Goal: Task Accomplishment & Management: Manage account settings

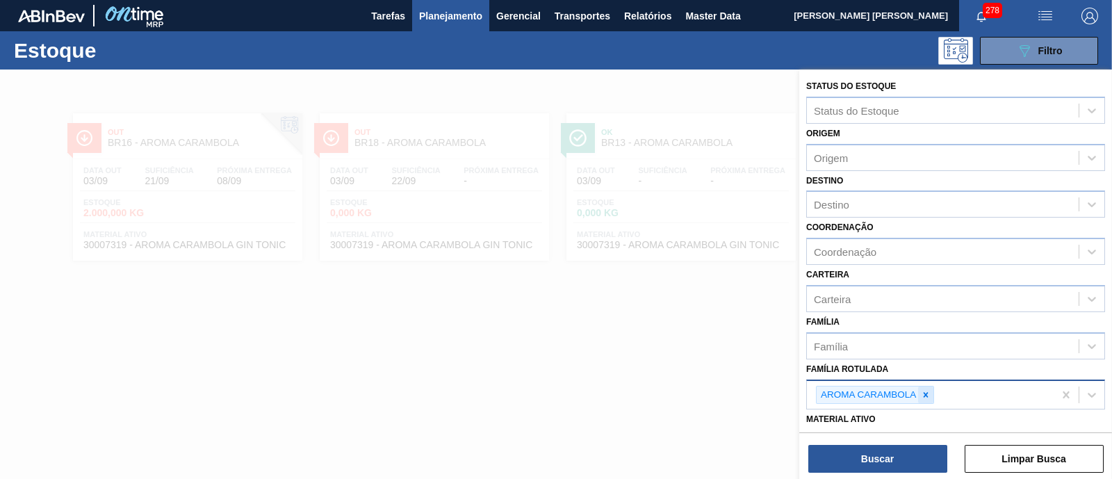
scroll to position [86, 0]
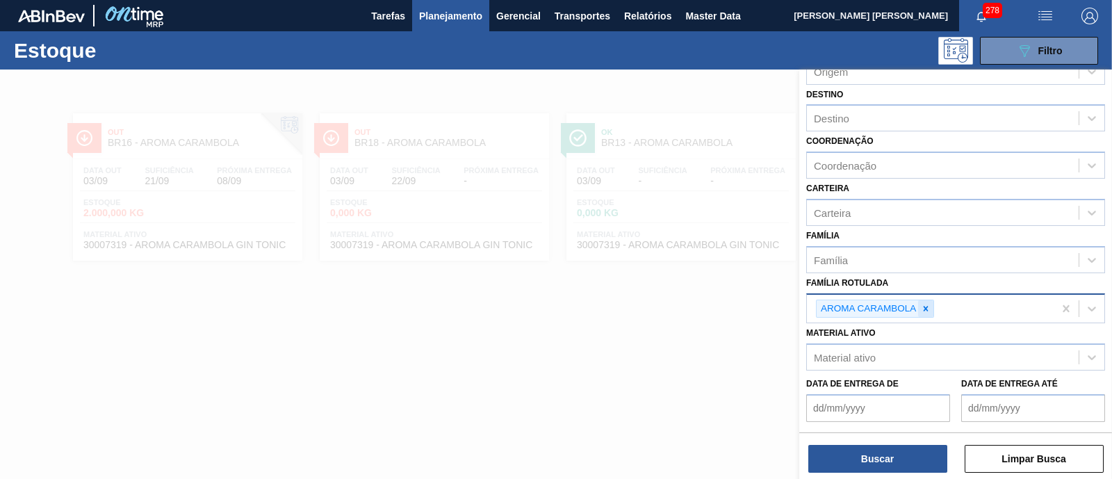
click at [931, 308] on div at bounding box center [925, 308] width 15 height 17
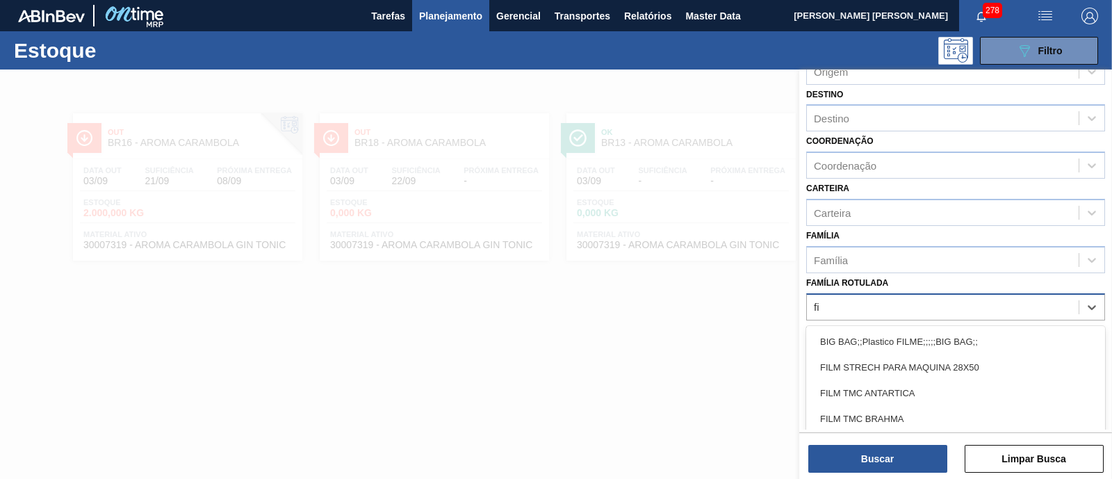
type Rotulada "f"
type Rotulada "senses"
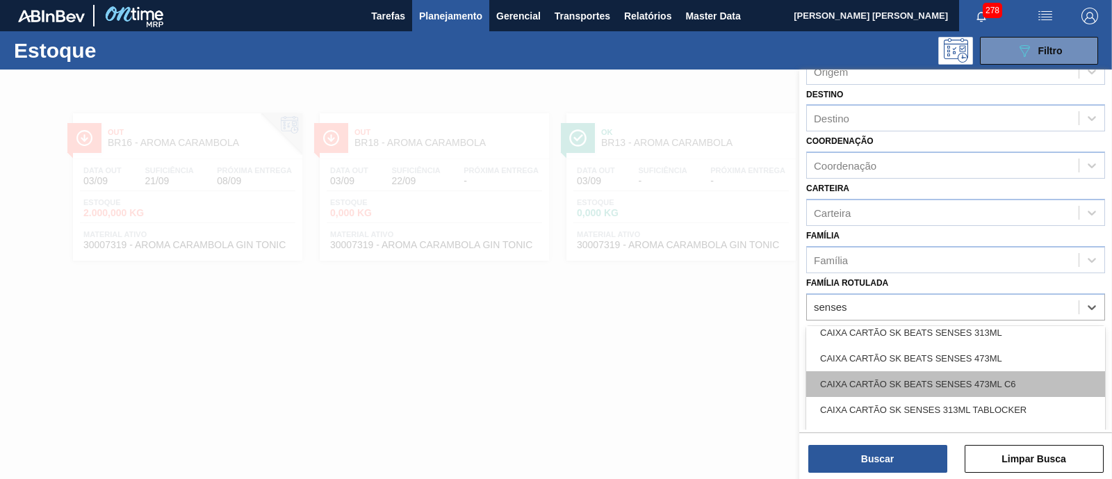
scroll to position [0, 0]
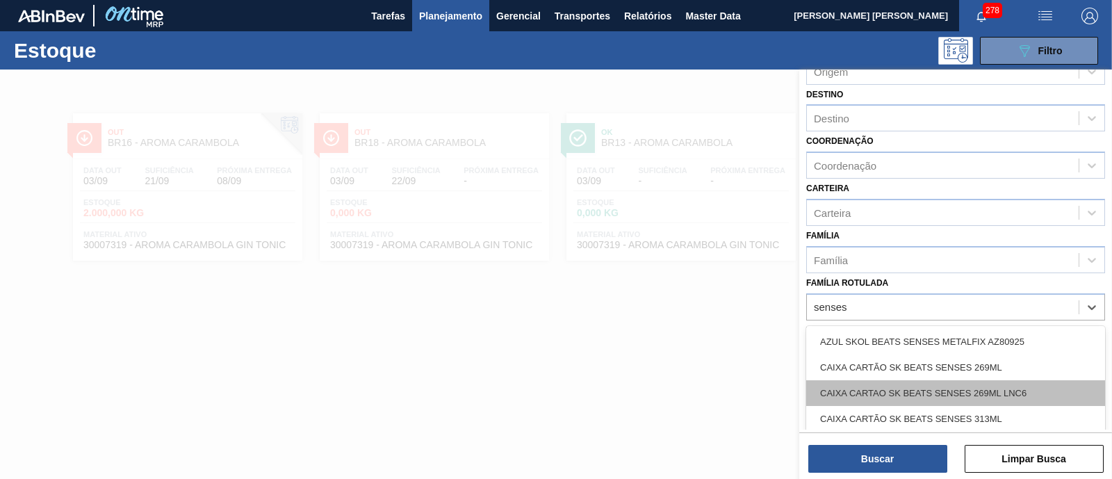
click at [1038, 388] on div "CAIXA CARTAO SK BEATS SENSES 269ML LNC6" at bounding box center [955, 393] width 299 height 26
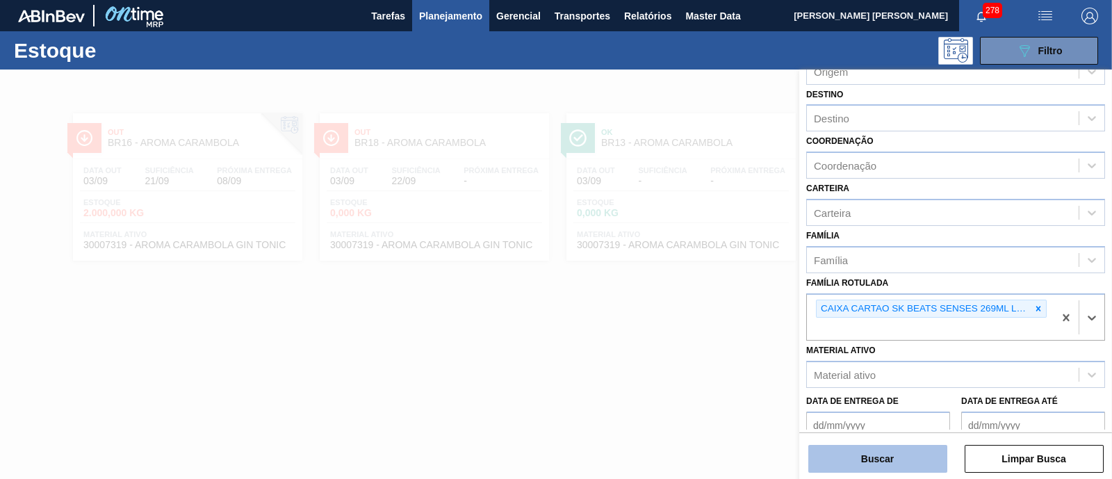
click at [890, 461] on button "Buscar" at bounding box center [877, 459] width 139 height 28
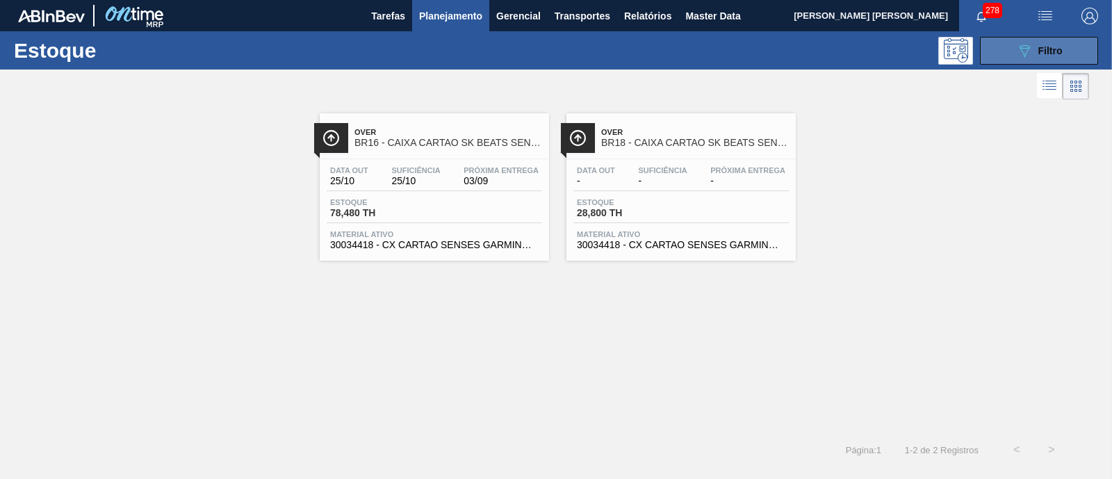
click at [1021, 50] on icon "089F7B8B-B2A5-4AFE-B5C0-19BA573D28AC" at bounding box center [1024, 50] width 17 height 17
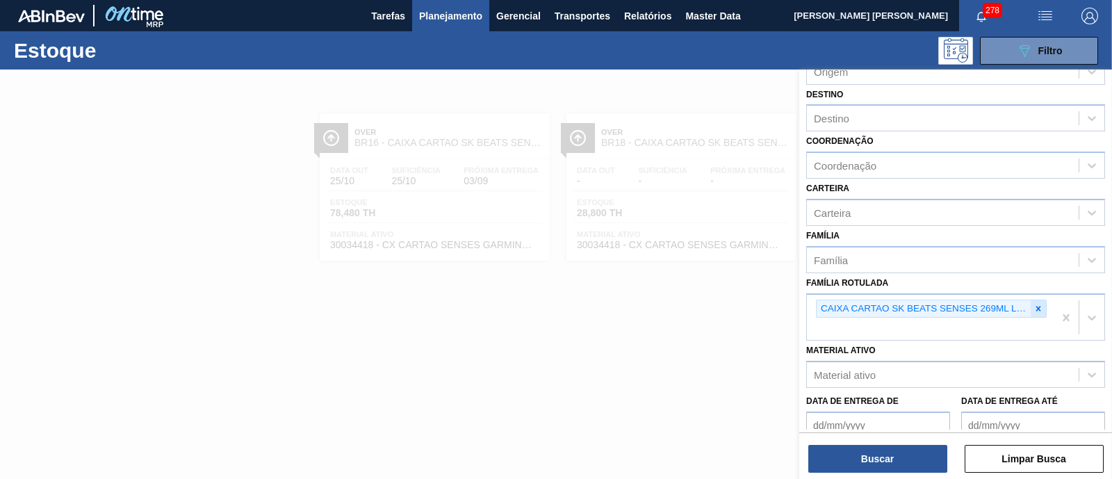
click at [1034, 308] on icon at bounding box center [1038, 309] width 10 height 10
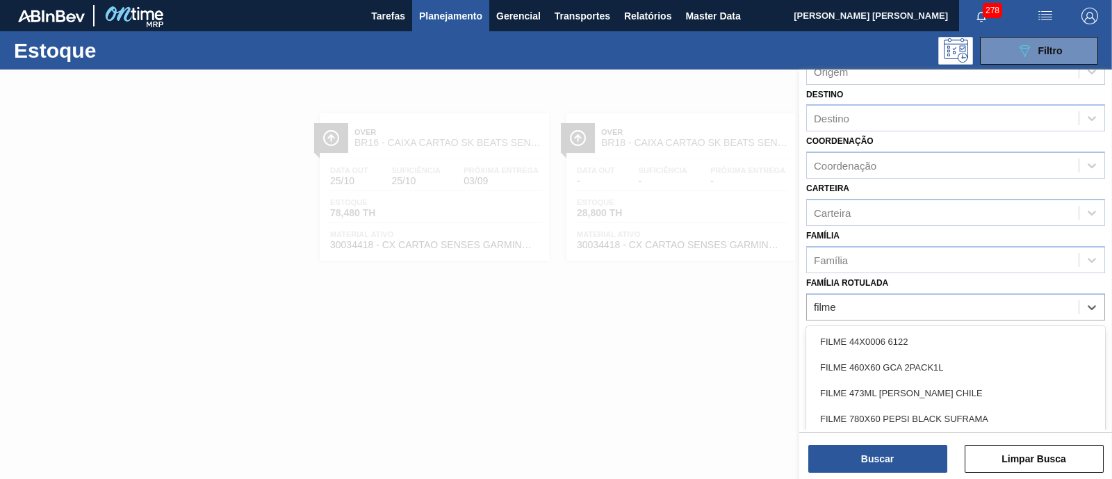
type Rotulada "filme"
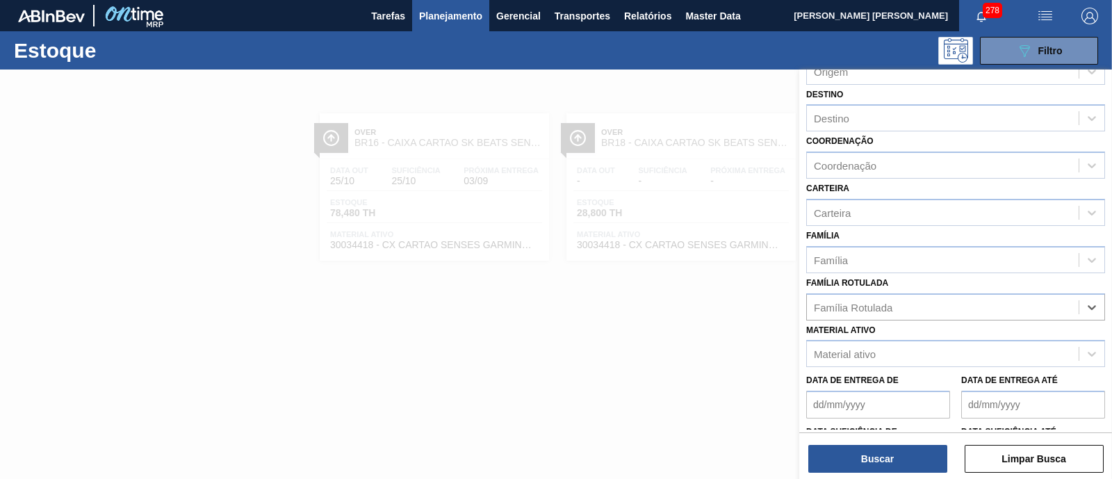
click at [855, 307] on div "Família Rotulada" at bounding box center [853, 307] width 79 height 12
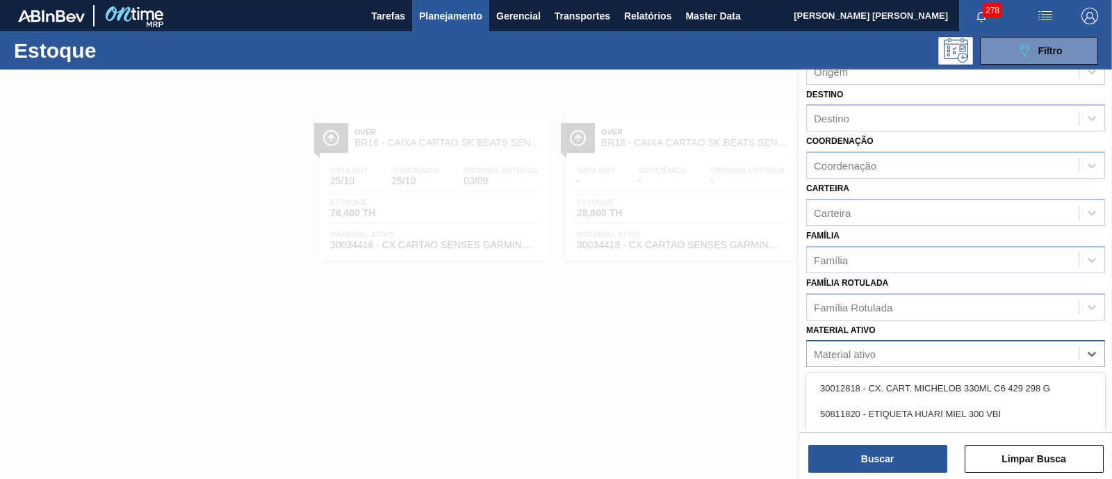
click at [855, 349] on div "Material ativo" at bounding box center [845, 354] width 62 height 12
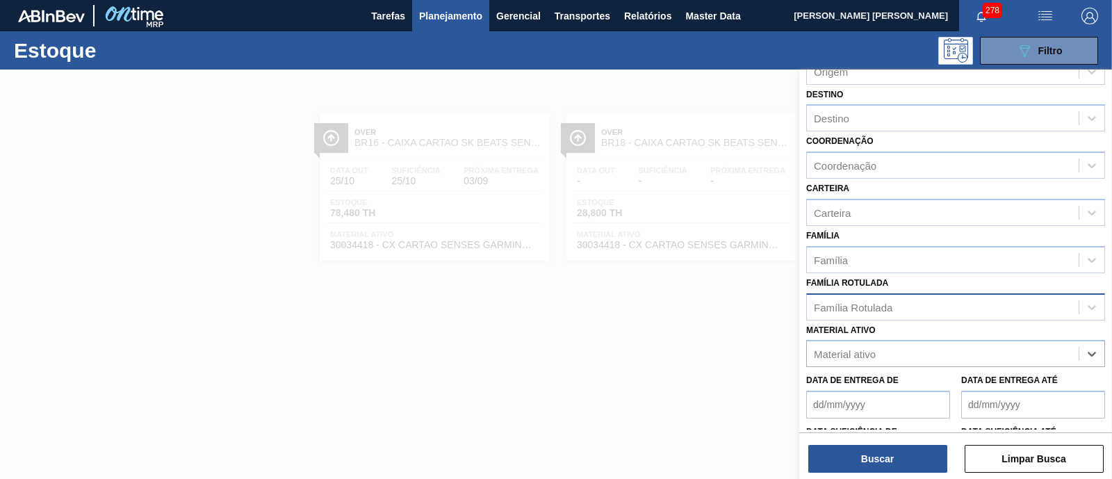
click at [867, 304] on div "Família Rotulada" at bounding box center [853, 307] width 79 height 12
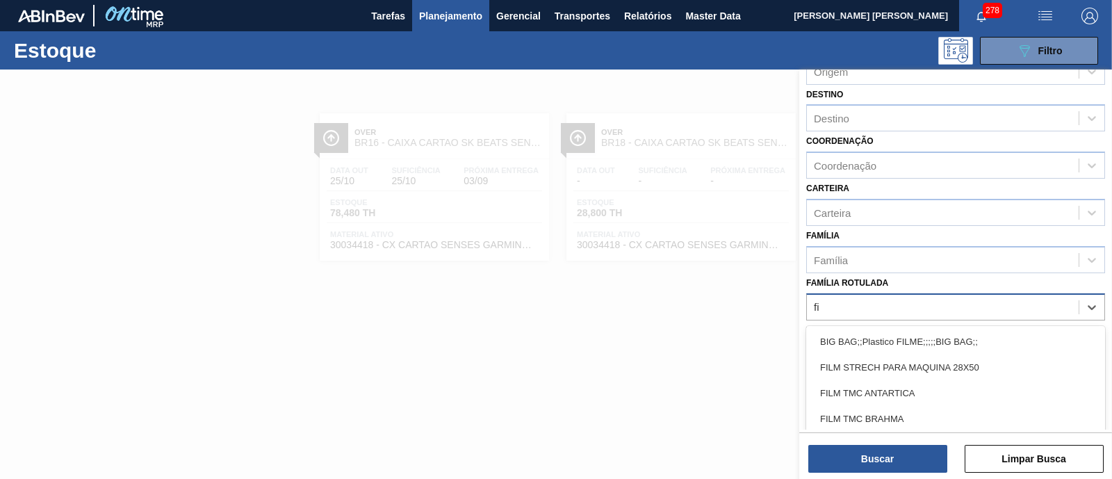
type Rotulada "f"
type Rotulada "senses"
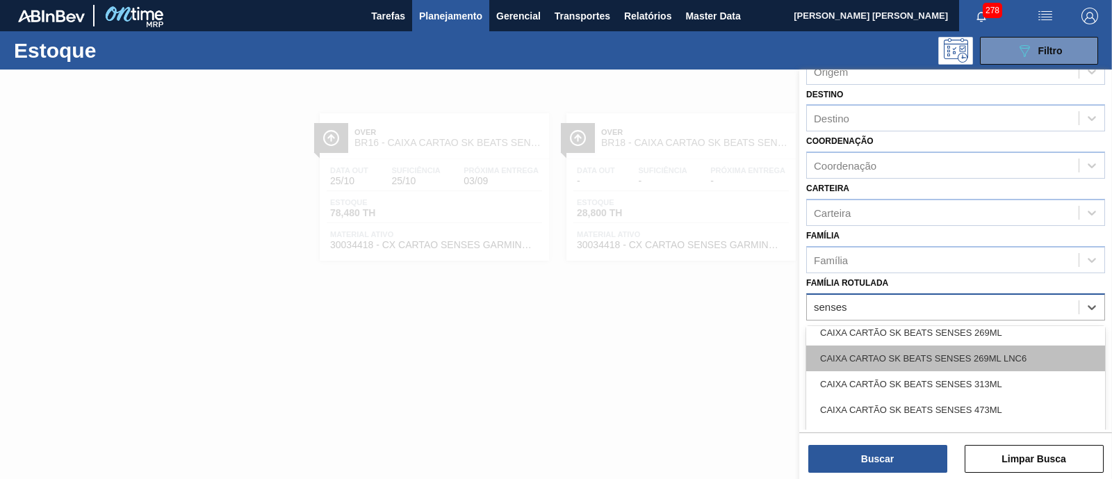
scroll to position [173, 0]
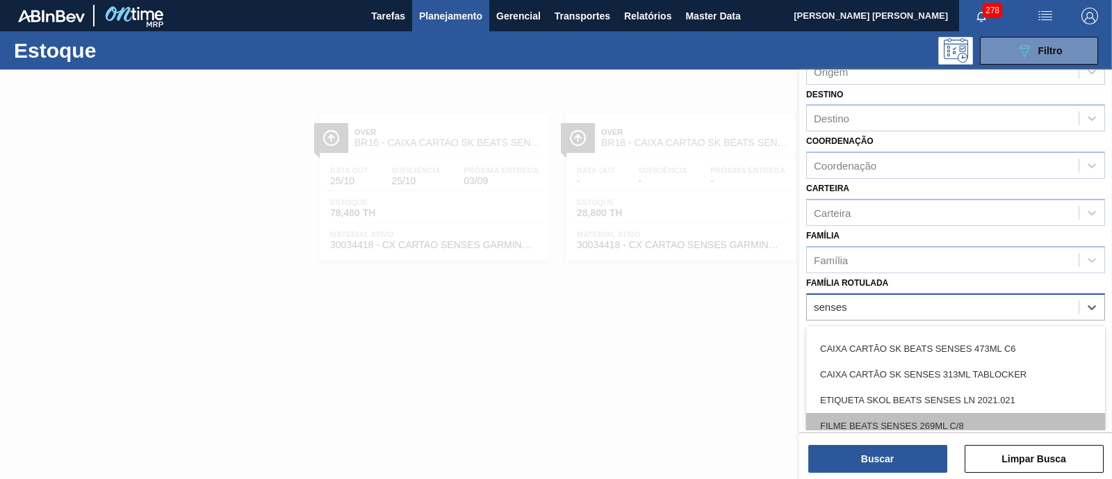
click at [994, 420] on div "FILME BEATS SENSES 269ML C/8" at bounding box center [955, 426] width 299 height 26
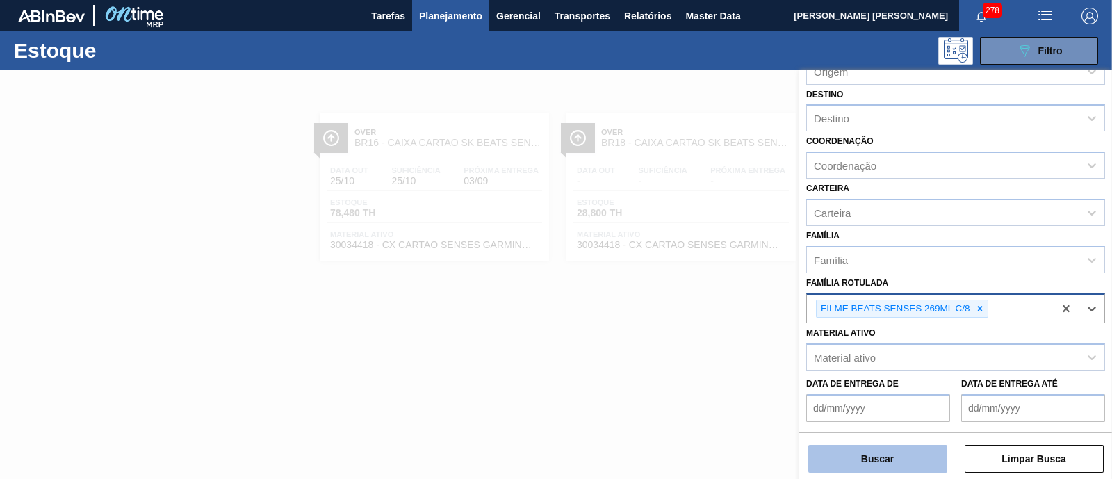
click at [907, 452] on button "Buscar" at bounding box center [877, 459] width 139 height 28
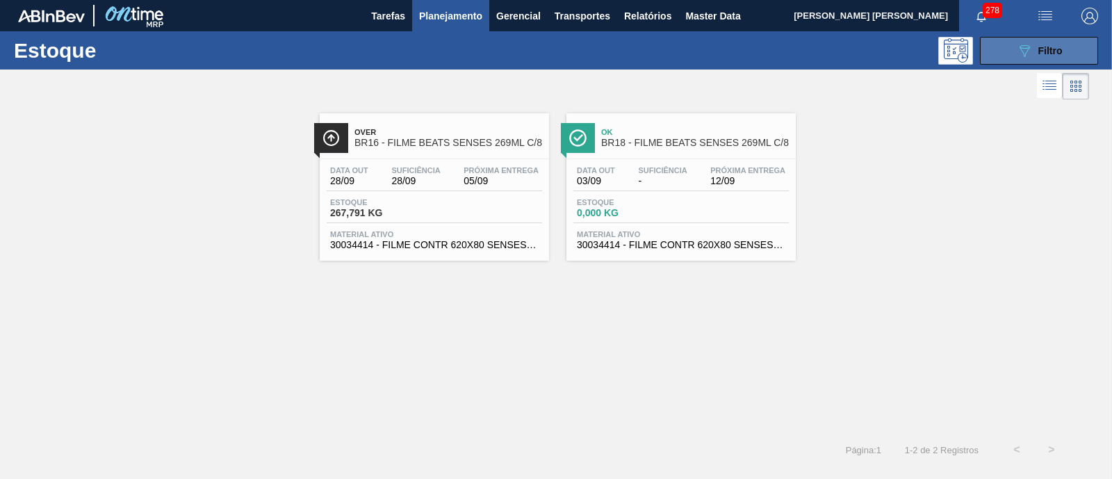
click at [1062, 55] on span "Filtro" at bounding box center [1050, 50] width 24 height 11
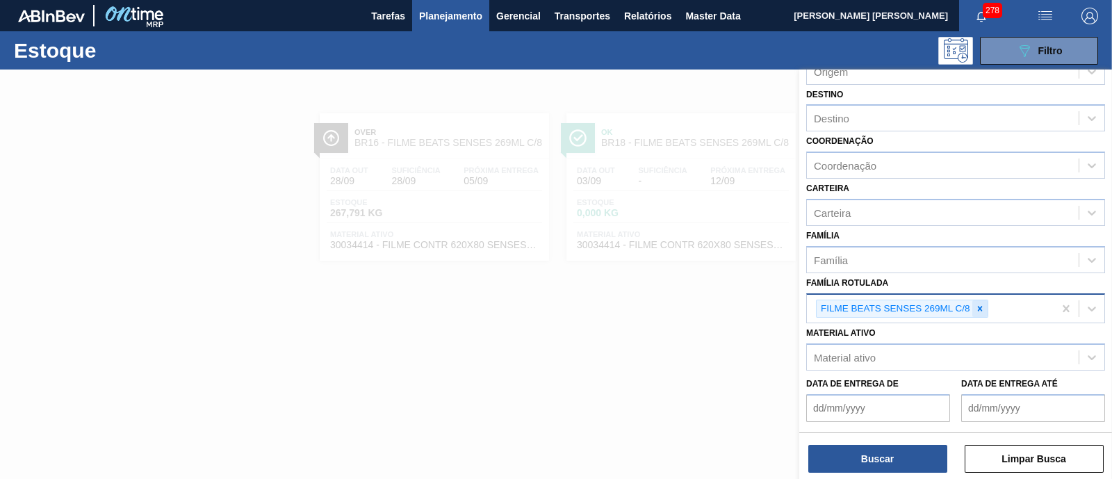
click at [980, 300] on div at bounding box center [979, 308] width 15 height 17
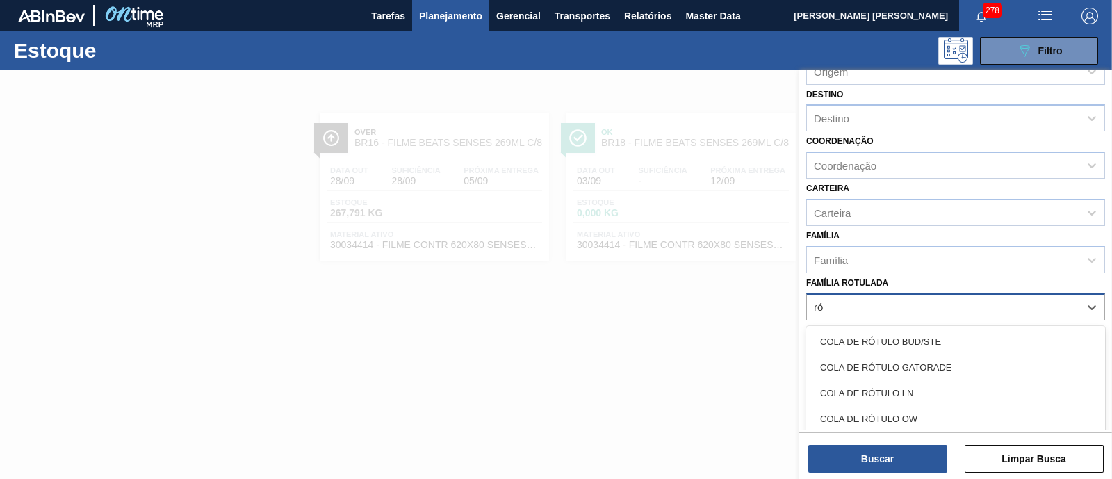
type Rotulada "r"
type Rotulada "senses"
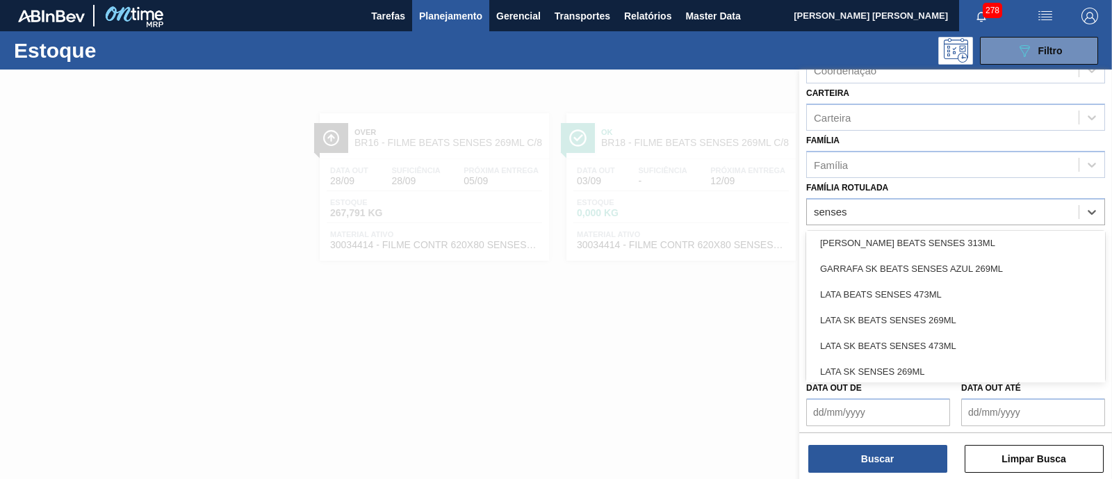
scroll to position [317, 0]
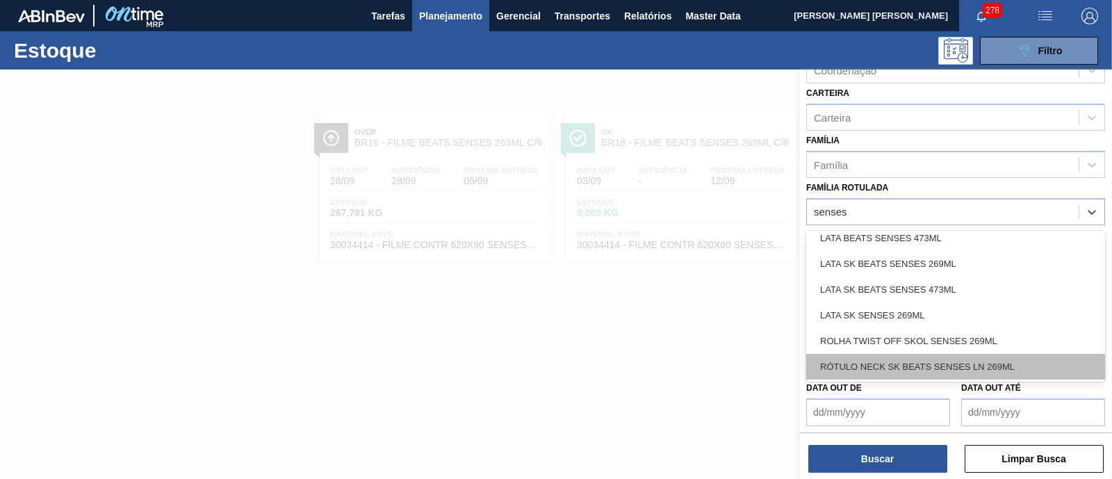
click at [970, 357] on div "RÓTULO NECK SK BEATS SENSES LN 269ML" at bounding box center [955, 367] width 299 height 26
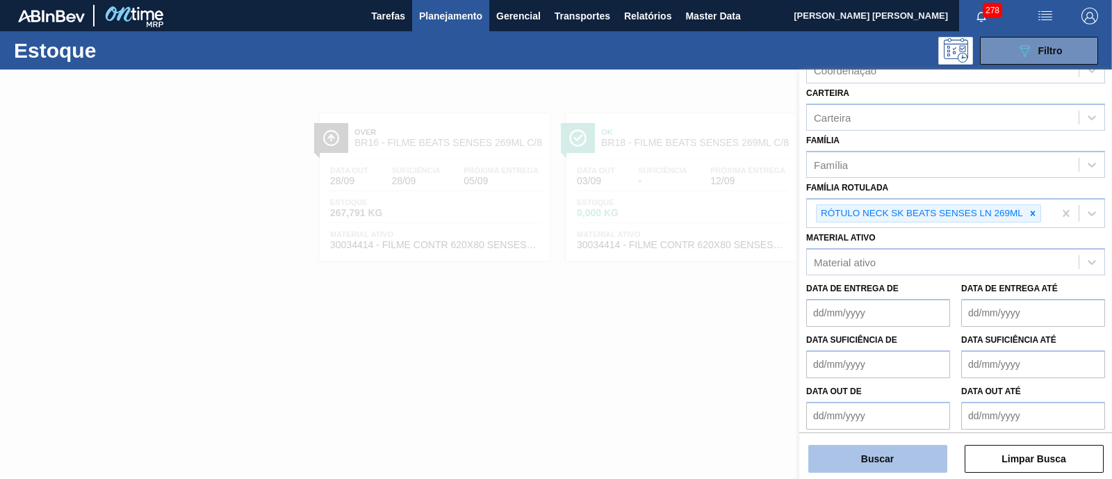
click at [883, 457] on button "Buscar" at bounding box center [877, 459] width 139 height 28
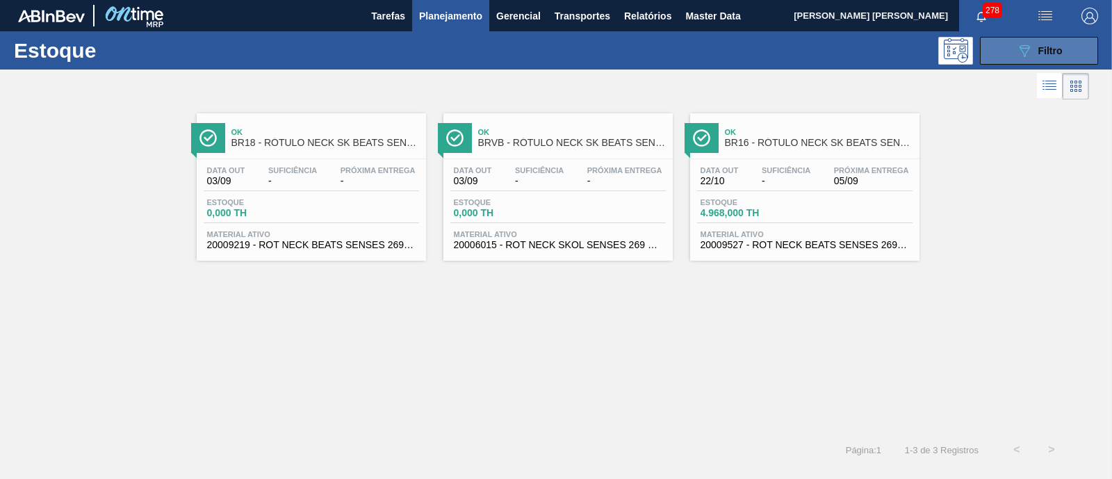
click at [1038, 49] on span "Filtro" at bounding box center [1050, 50] width 24 height 11
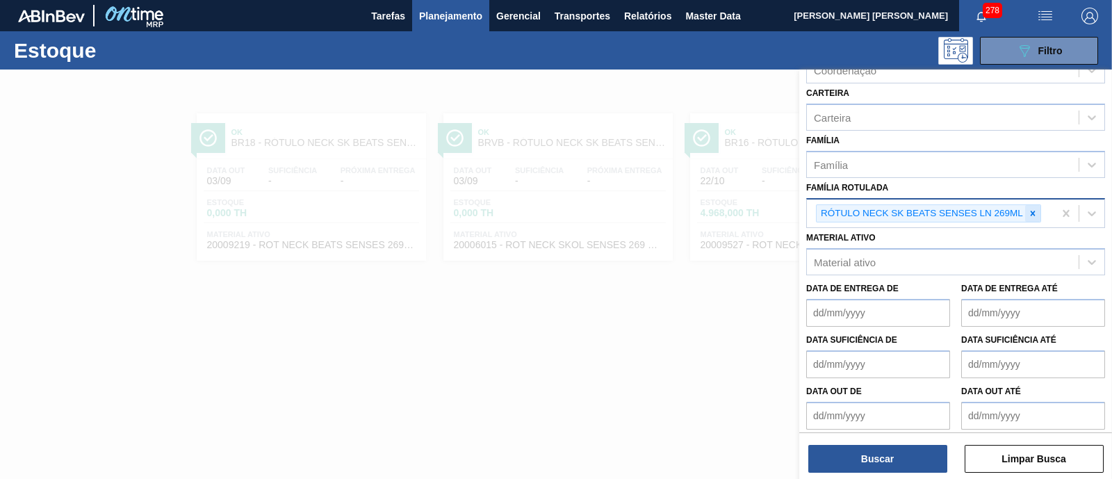
click at [1029, 216] on div at bounding box center [1032, 213] width 15 height 17
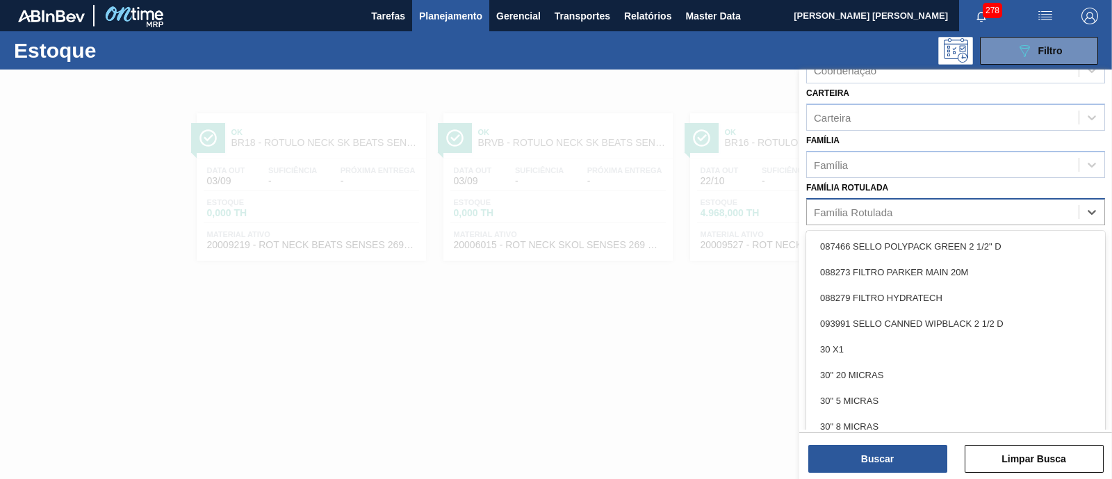
click at [1018, 212] on div "Família Rotulada" at bounding box center [943, 212] width 272 height 20
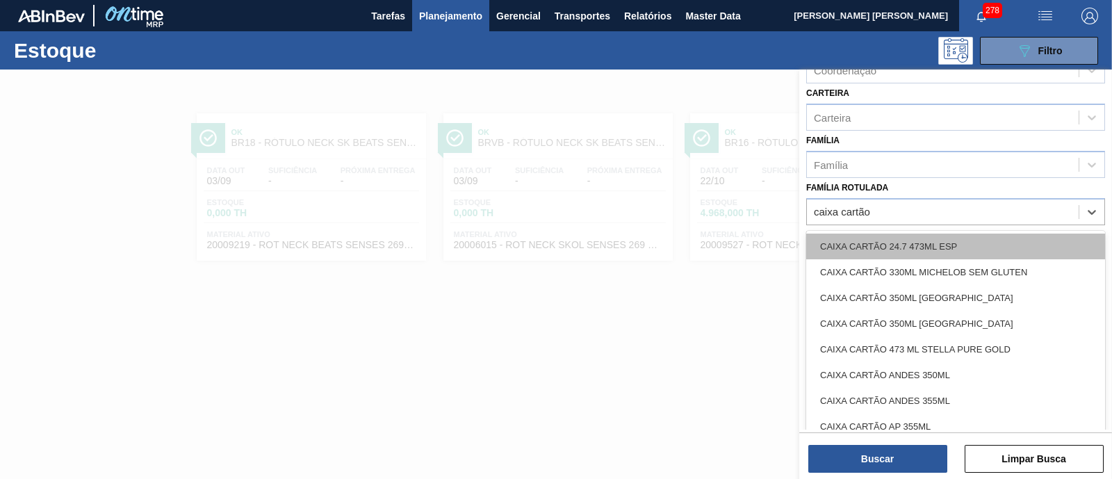
type Rotulada "caixa cartão"
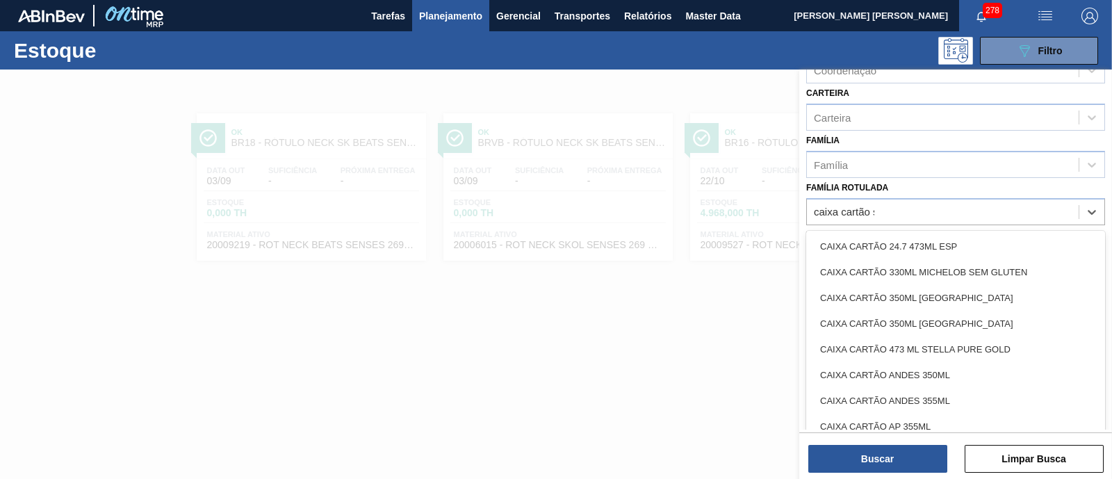
type Rotulada "caixa cartão se"
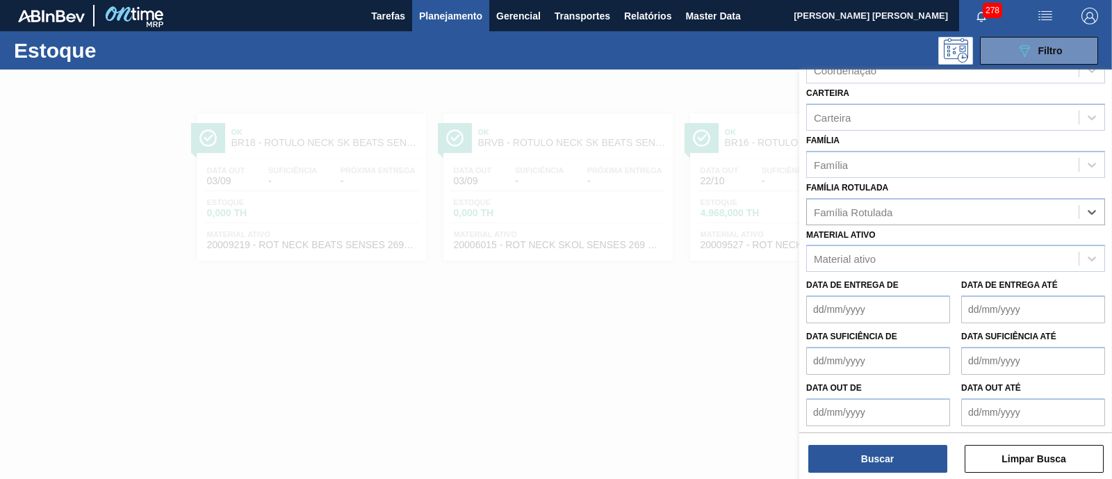
drag, startPoint x: 894, startPoint y: 213, endPoint x: 762, endPoint y: 211, distance: 131.4
click at [799, 211] on div "Status do Estoque Status do Estoque Origem Origem Destino Destino Coordenação C…" at bounding box center [955, 308] width 313 height 479
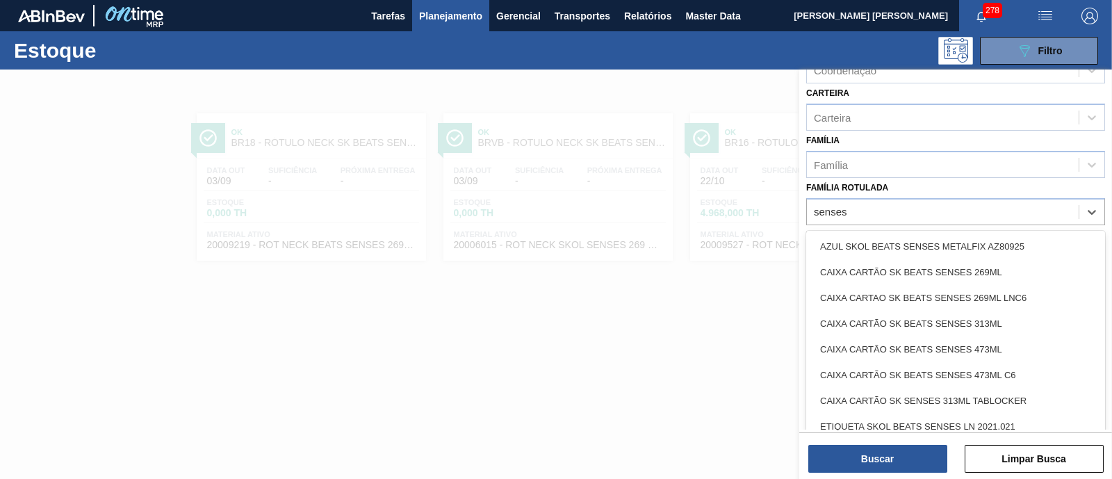
type Rotulada "senses"
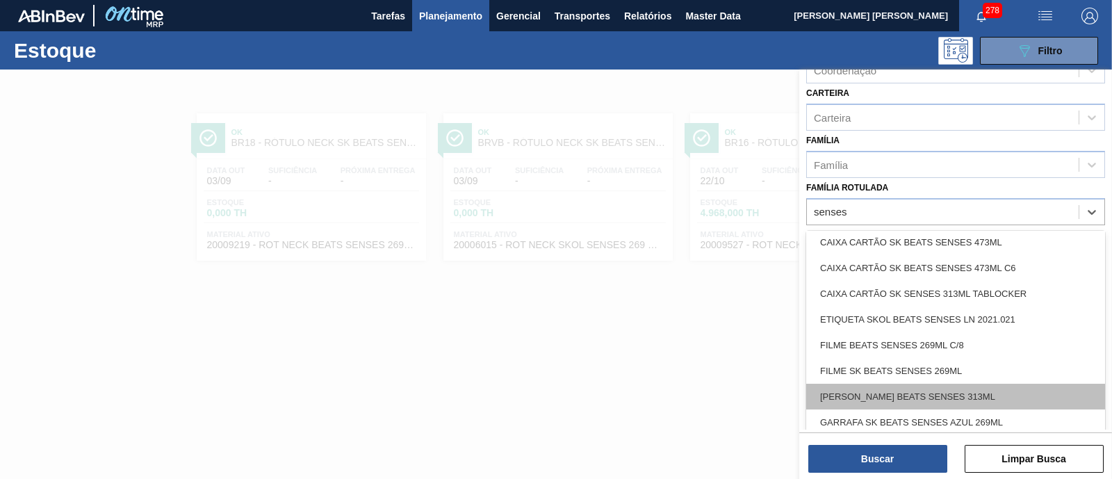
scroll to position [0, 0]
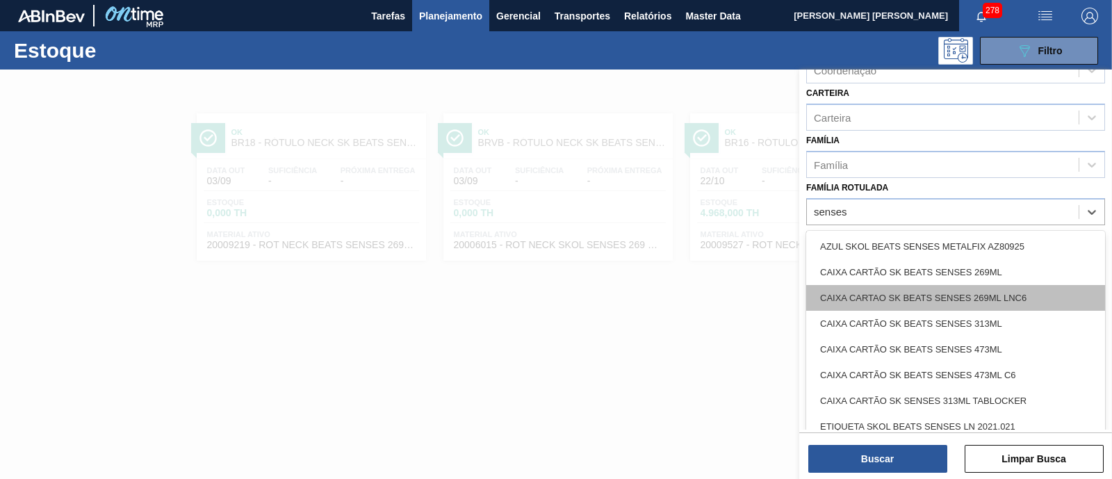
click at [1039, 295] on div "CAIXA CARTAO SK BEATS SENSES 269ML LNC6" at bounding box center [955, 298] width 299 height 26
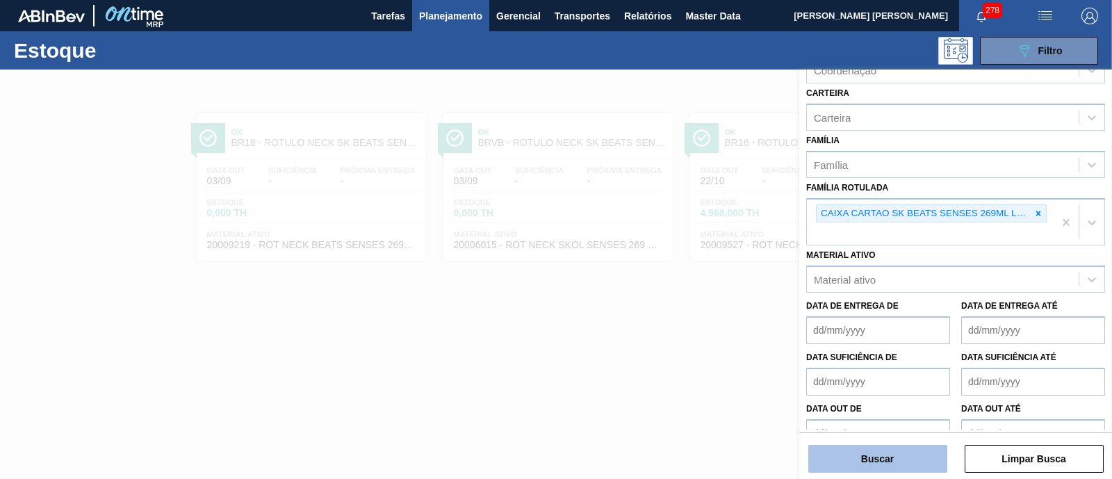
click at [855, 453] on button "Buscar" at bounding box center [877, 459] width 139 height 28
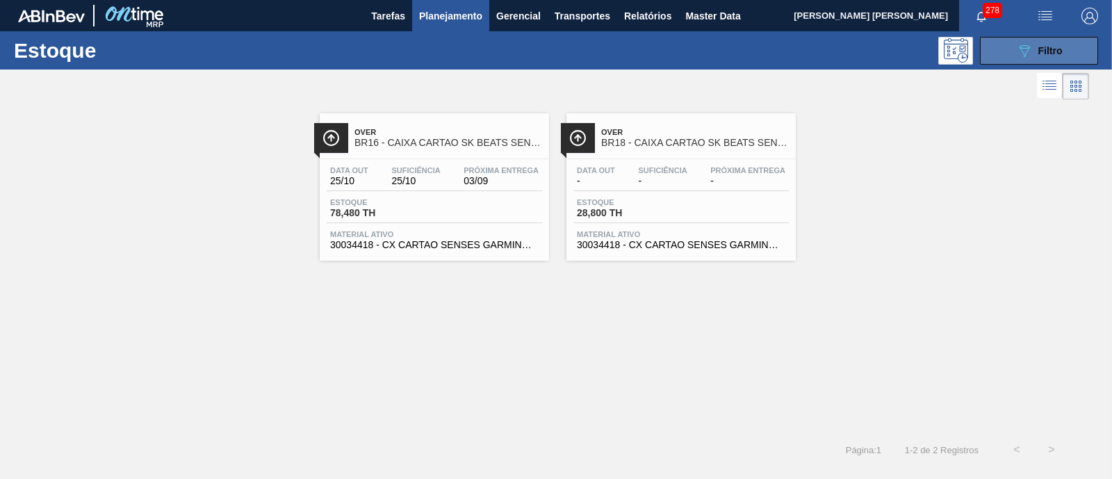
click at [1001, 45] on button "089F7B8B-B2A5-4AFE-B5C0-19BA573D28AC Filtro" at bounding box center [1039, 51] width 118 height 28
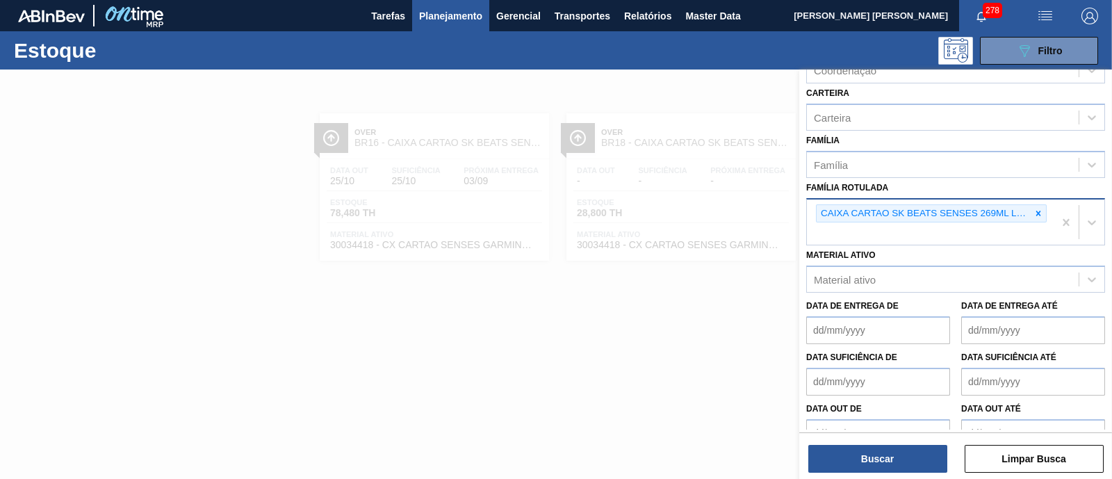
click at [1042, 210] on div at bounding box center [1038, 213] width 15 height 17
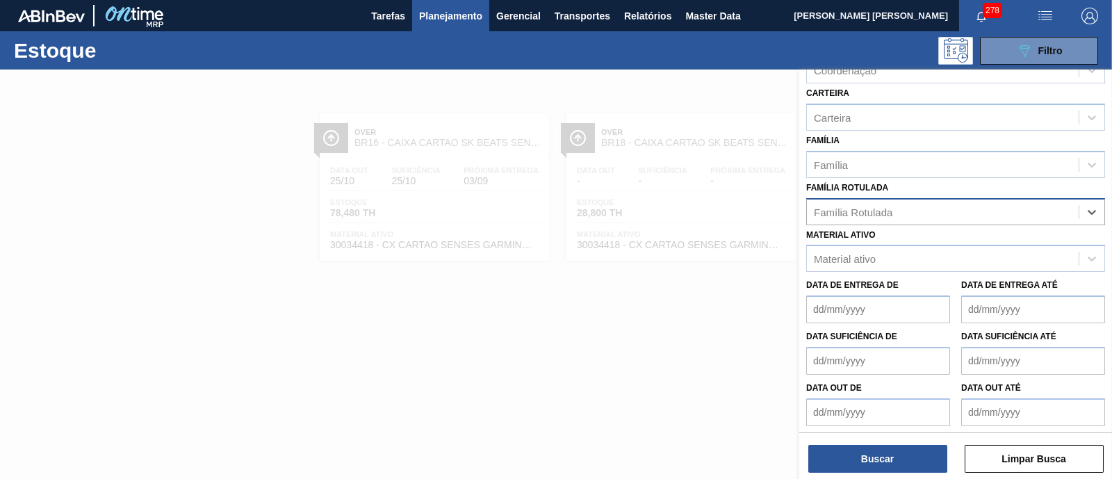
click at [1026, 210] on div "Família Rotulada" at bounding box center [943, 212] width 272 height 20
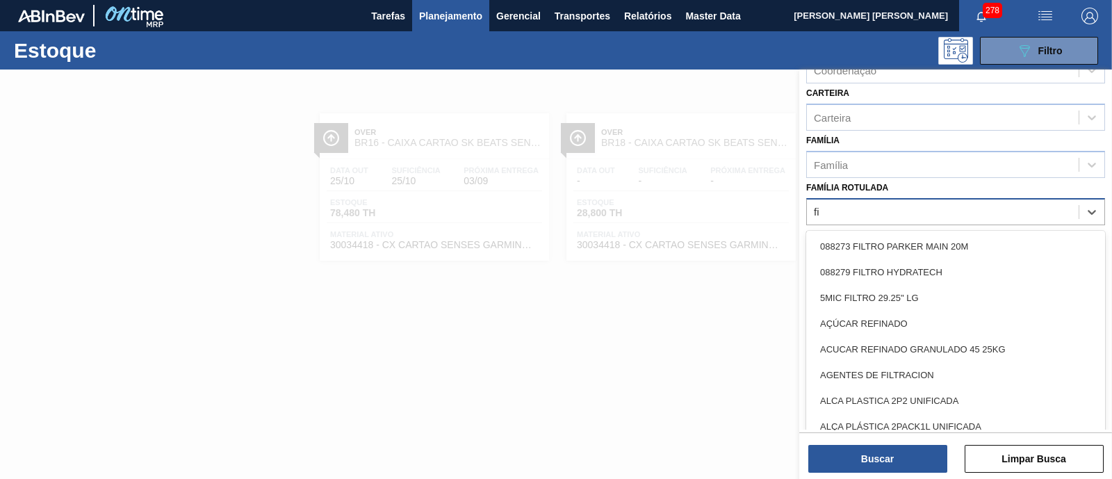
type Rotulada "f"
type Rotulada "senses"
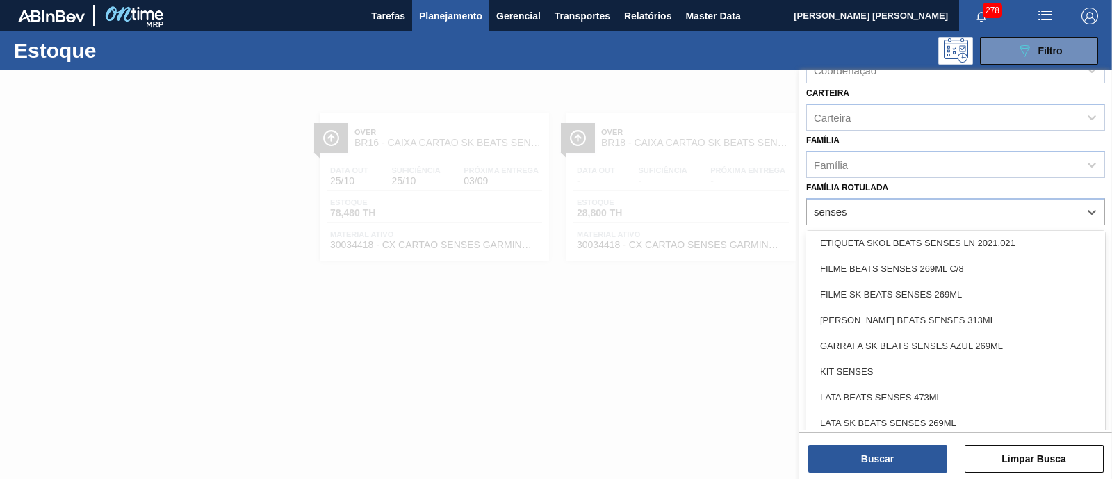
scroll to position [261, 0]
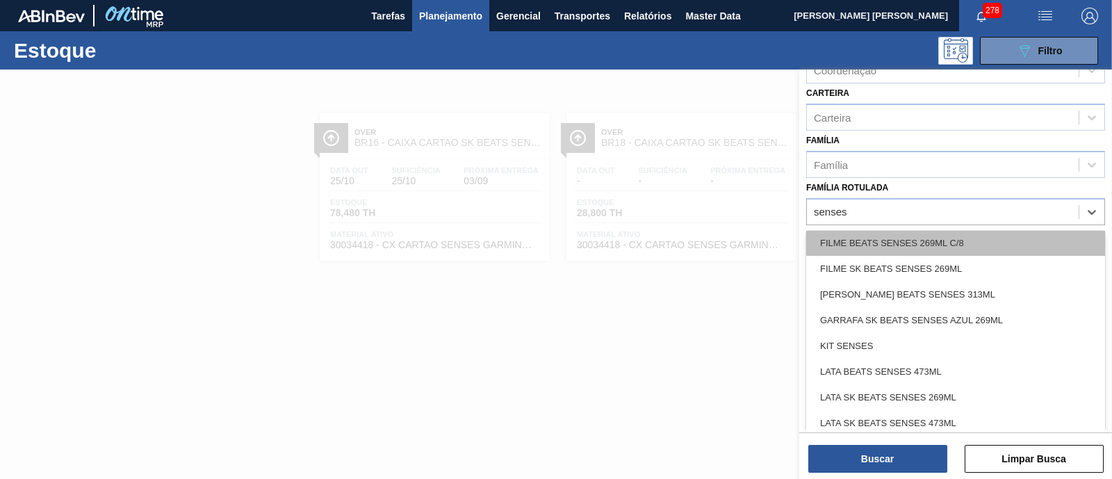
click at [1020, 245] on div "FILME BEATS SENSES 269ML C/8" at bounding box center [955, 243] width 299 height 26
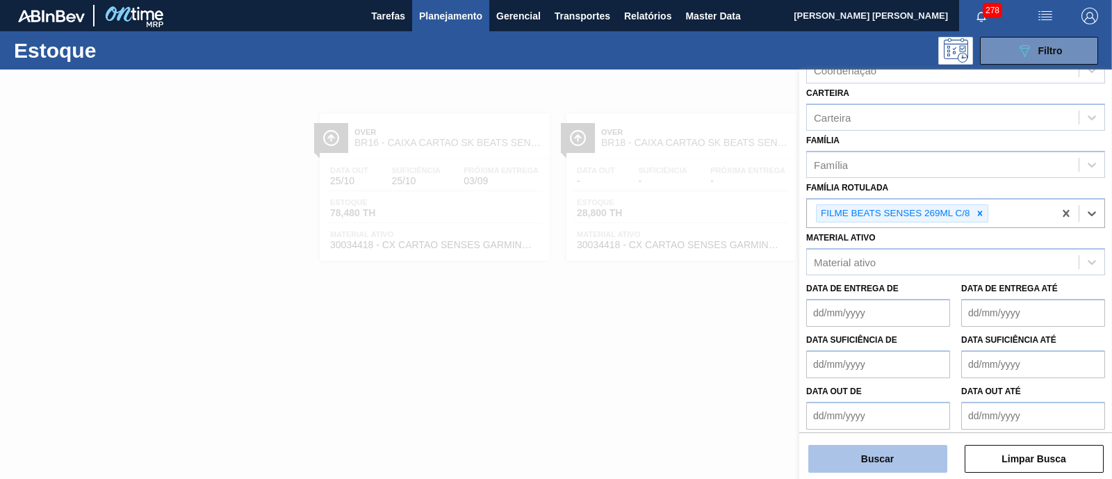
click at [872, 456] on button "Buscar" at bounding box center [877, 459] width 139 height 28
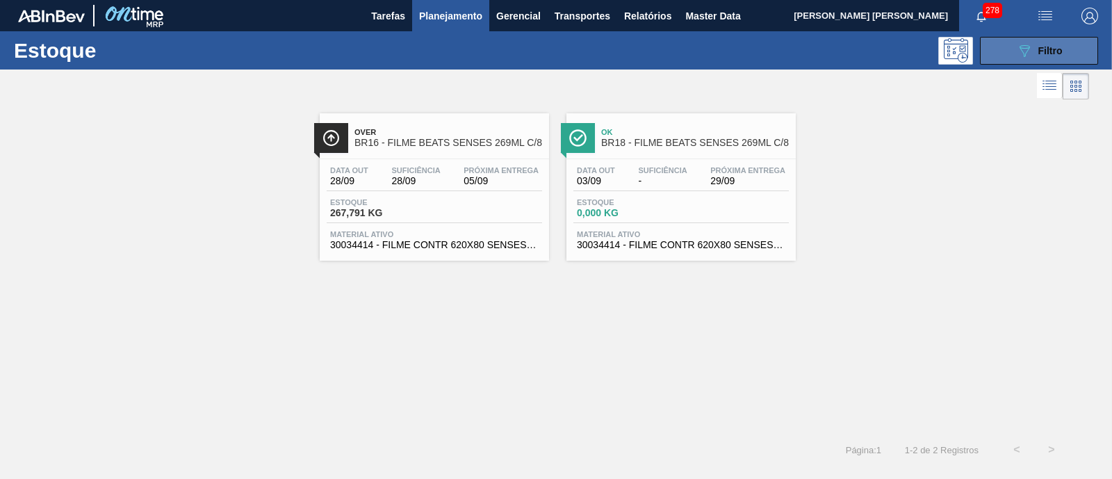
click at [983, 54] on button "089F7B8B-B2A5-4AFE-B5C0-19BA573D28AC Filtro" at bounding box center [1039, 51] width 118 height 28
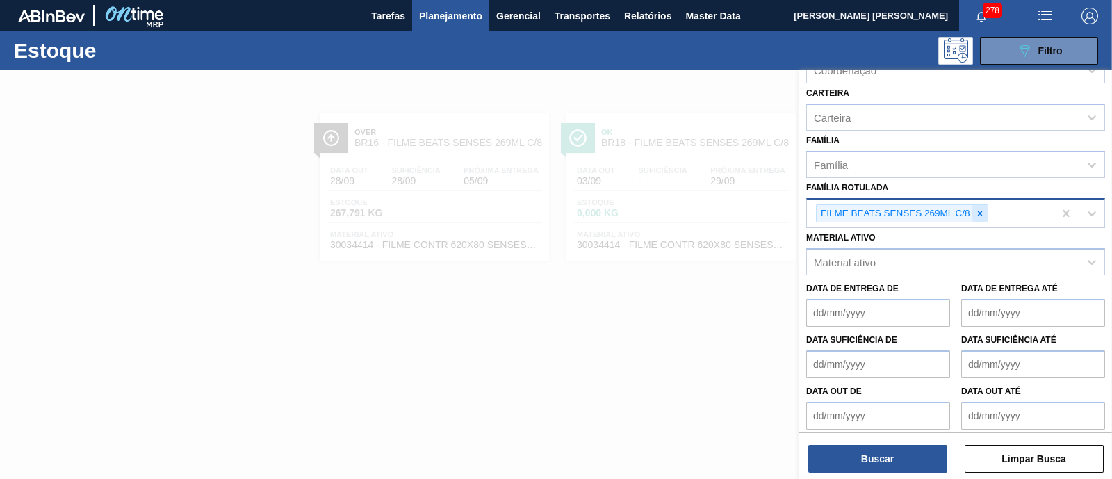
click at [978, 208] on icon at bounding box center [980, 213] width 10 height 10
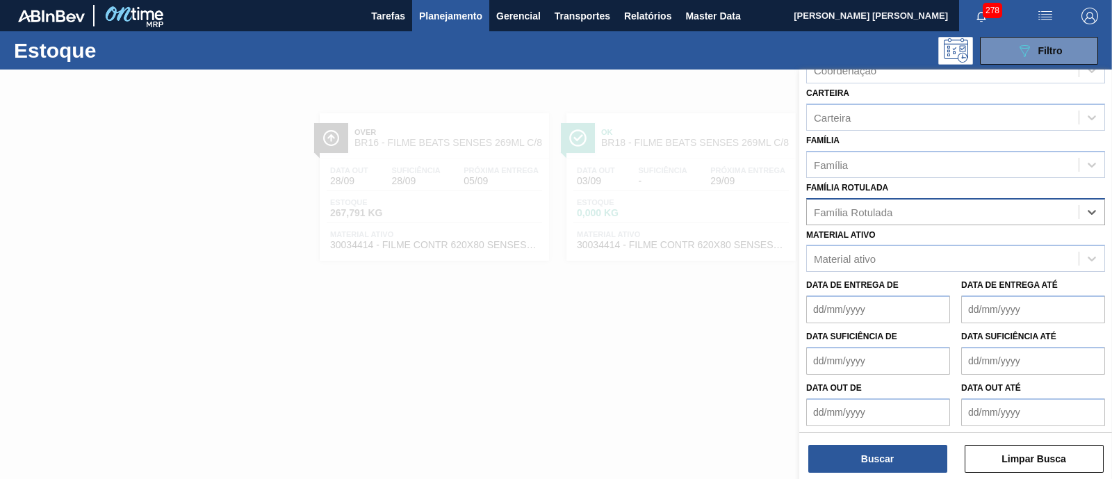
click at [978, 206] on div "Família Rotulada" at bounding box center [943, 212] width 272 height 20
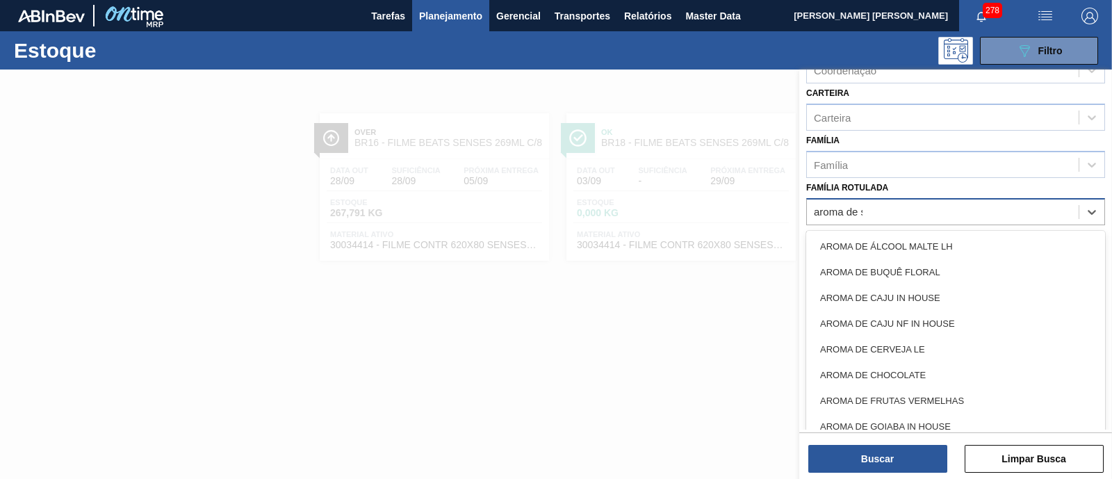
type Rotulada "aroma de se"
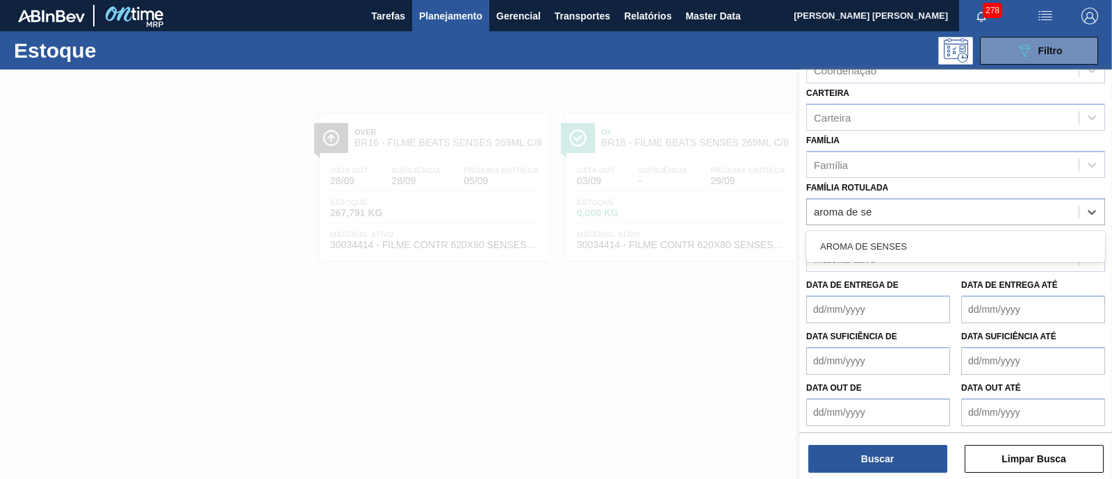
click at [940, 247] on div "AROMA DE SENSES" at bounding box center [955, 247] width 299 height 26
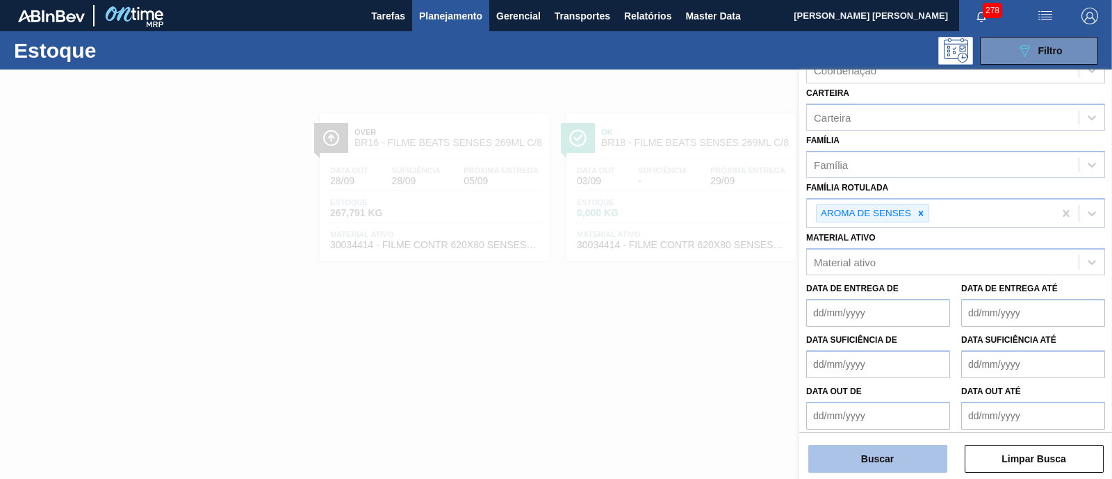
click at [893, 453] on button "Buscar" at bounding box center [877, 459] width 139 height 28
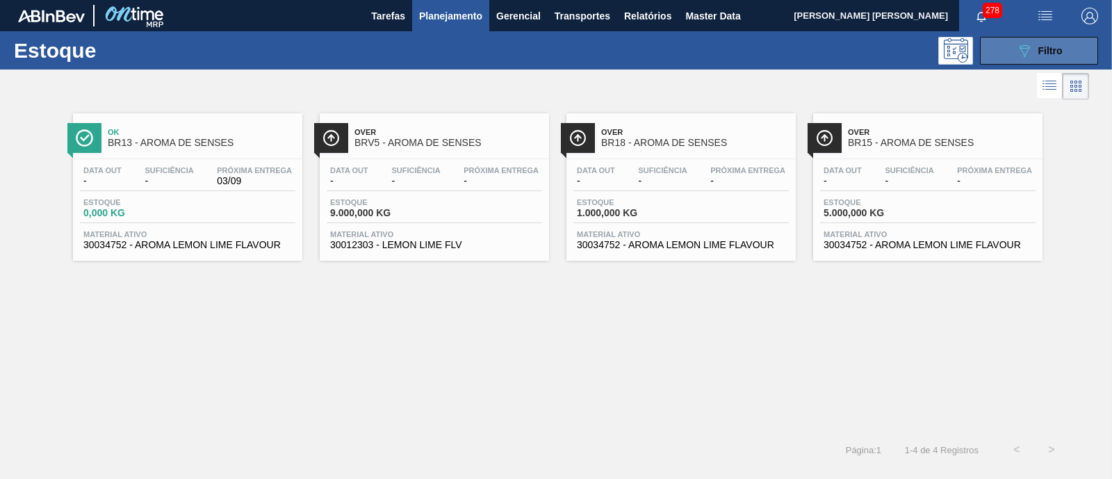
click at [1015, 50] on button "089F7B8B-B2A5-4AFE-B5C0-19BA573D28AC Filtro" at bounding box center [1039, 51] width 118 height 28
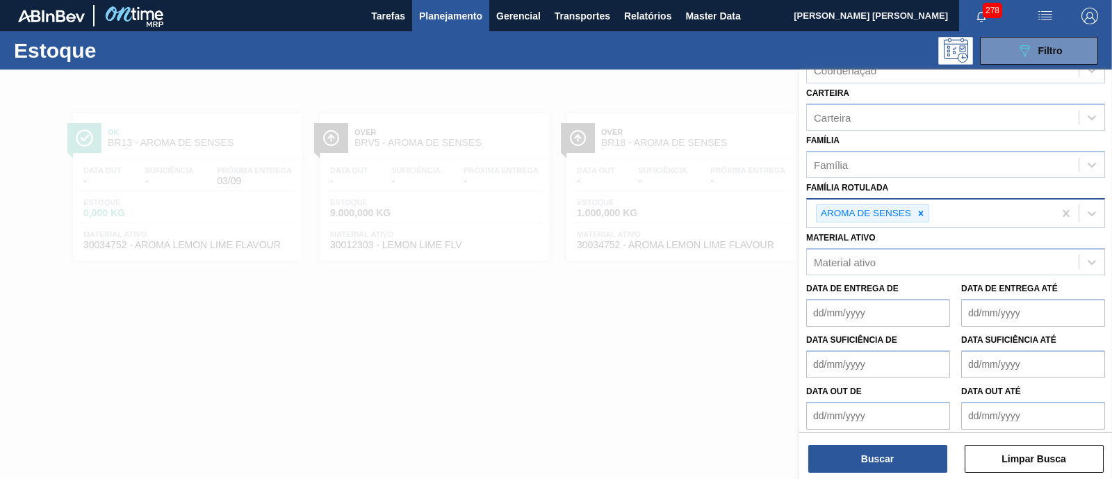
click at [925, 219] on div "AROMA DE SENSES" at bounding box center [872, 213] width 113 height 19
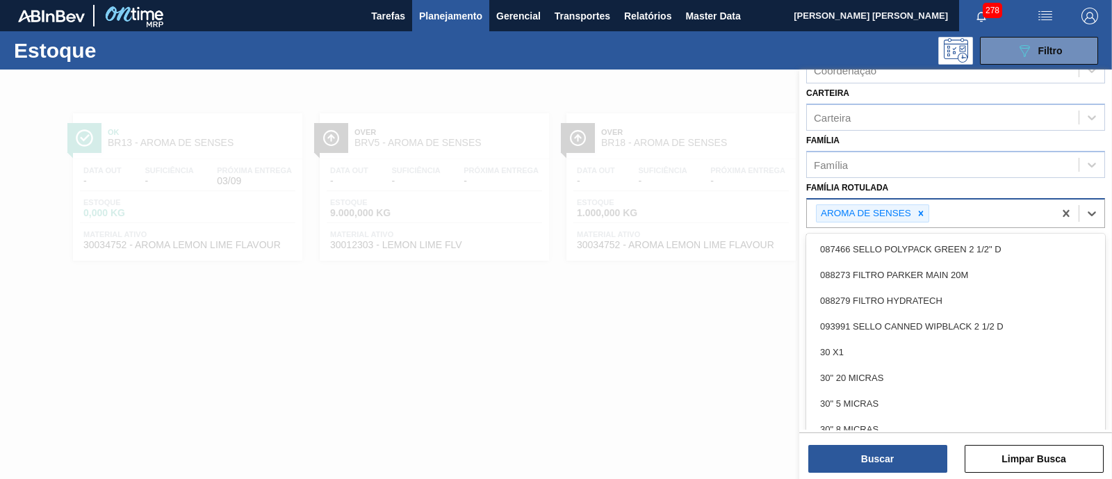
click at [921, 213] on icon at bounding box center [921, 213] width 10 height 10
click at [896, 220] on div "Família Rotulada" at bounding box center [955, 211] width 299 height 27
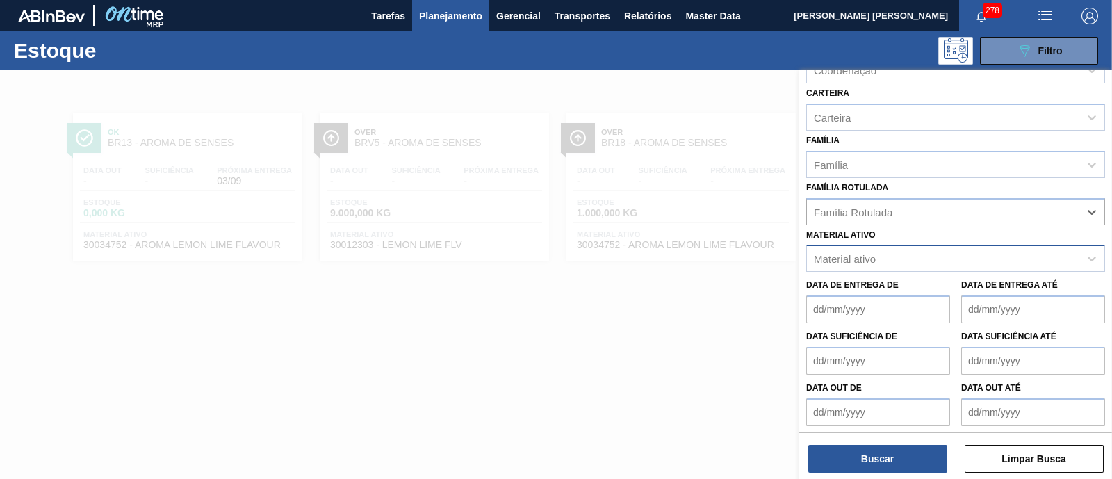
click at [879, 259] on div "Material ativo" at bounding box center [943, 259] width 272 height 20
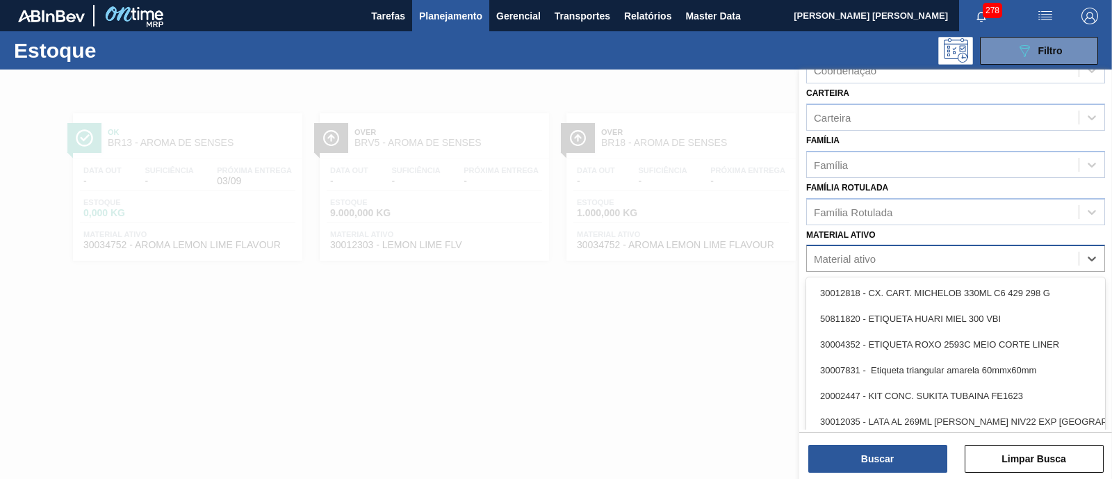
paste ativo "30034414"
type ativo "30034414"
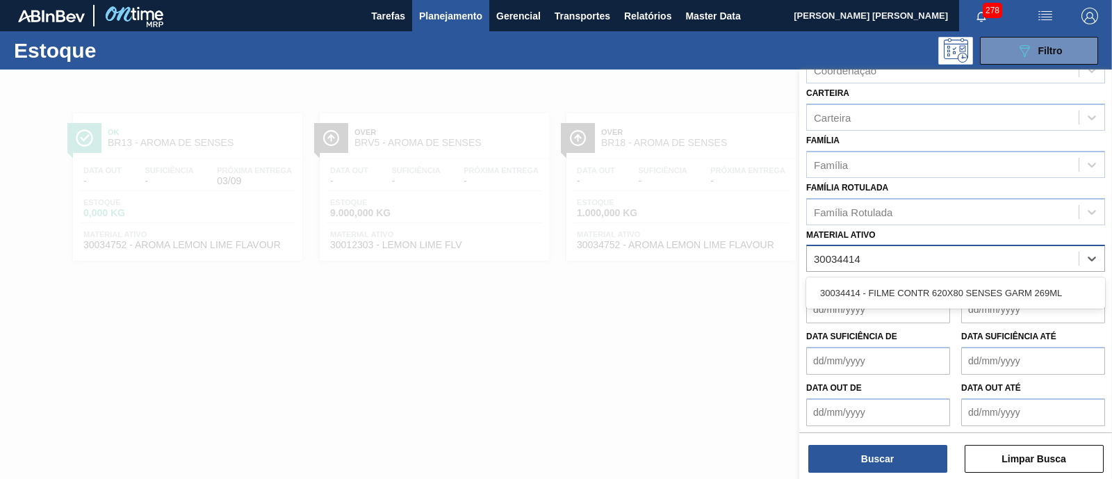
click at [878, 288] on div "30034414 - FILME CONTR 620X80 SENSES GARM 269ML" at bounding box center [955, 293] width 299 height 26
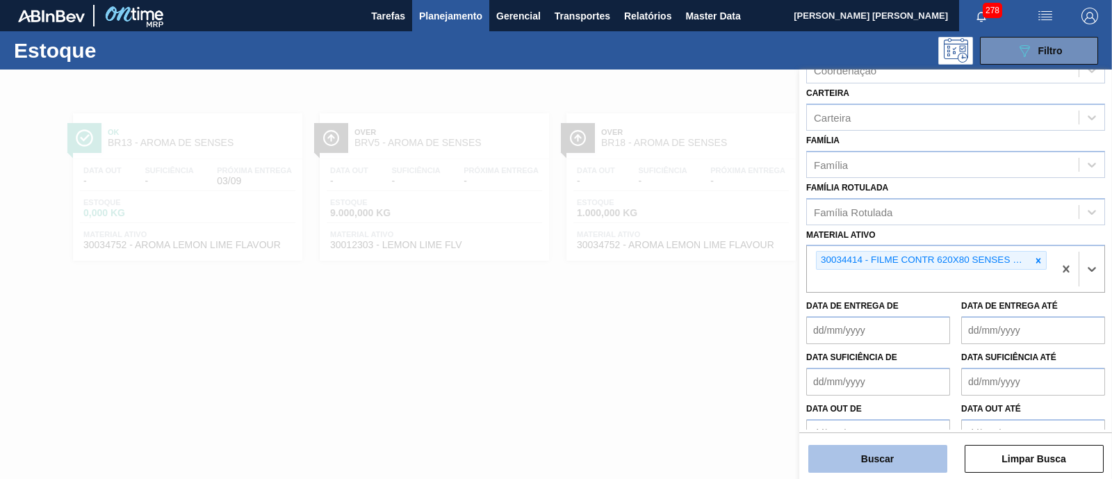
click at [862, 459] on button "Buscar" at bounding box center [877, 459] width 139 height 28
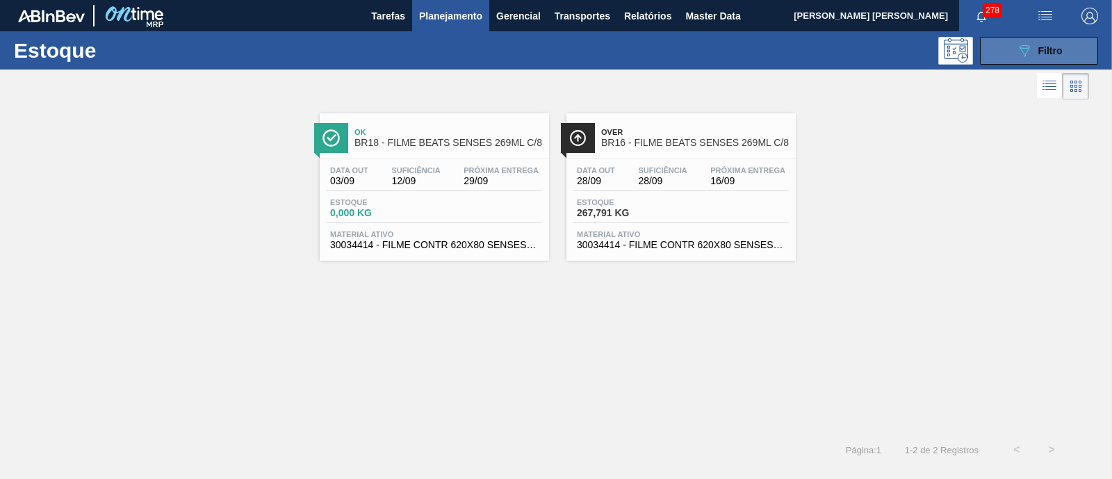
click at [997, 50] on button "089F7B8B-B2A5-4AFE-B5C0-19BA573D28AC Filtro" at bounding box center [1039, 51] width 118 height 28
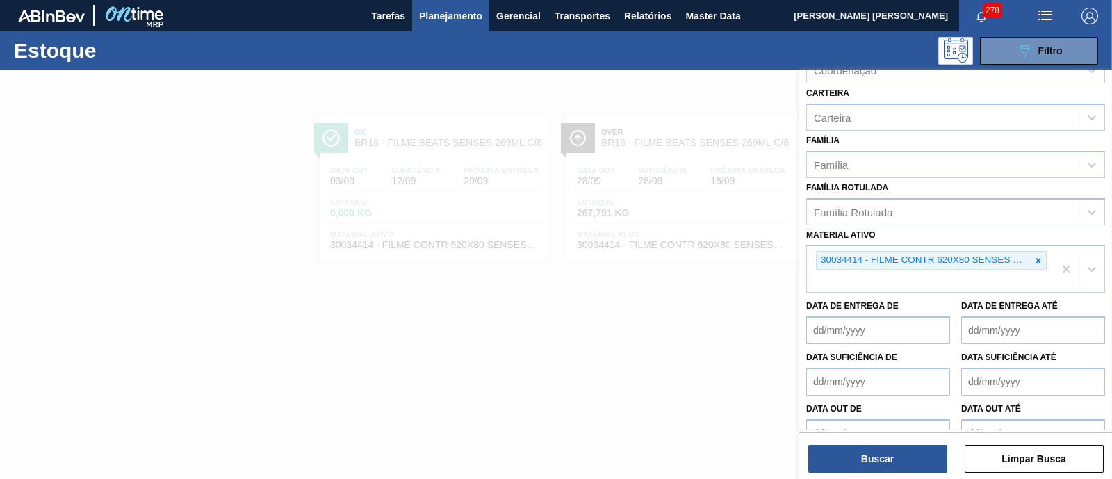
click at [532, 327] on div at bounding box center [556, 308] width 1112 height 479
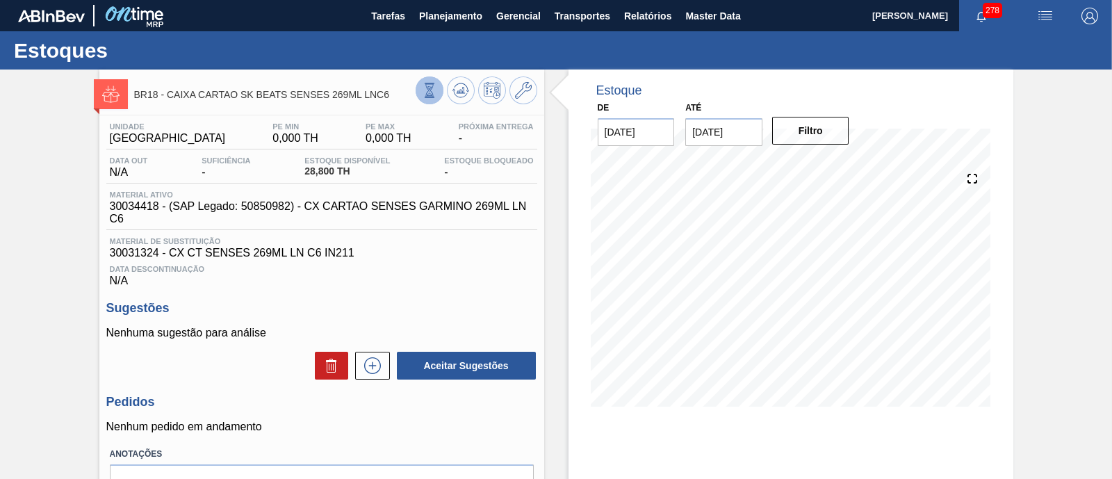
click at [422, 88] on icon at bounding box center [429, 90] width 15 height 15
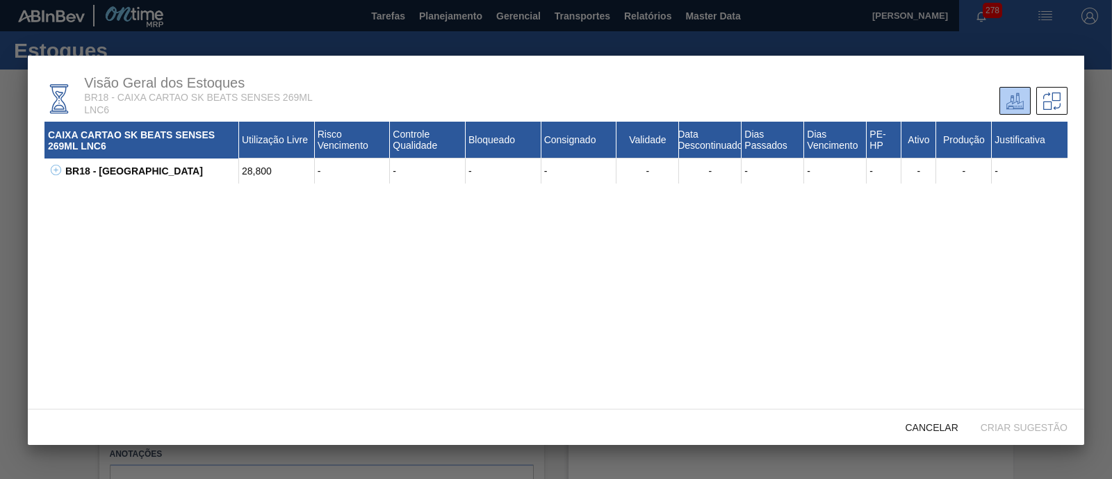
click at [56, 174] on icon at bounding box center [56, 170] width 10 height 10
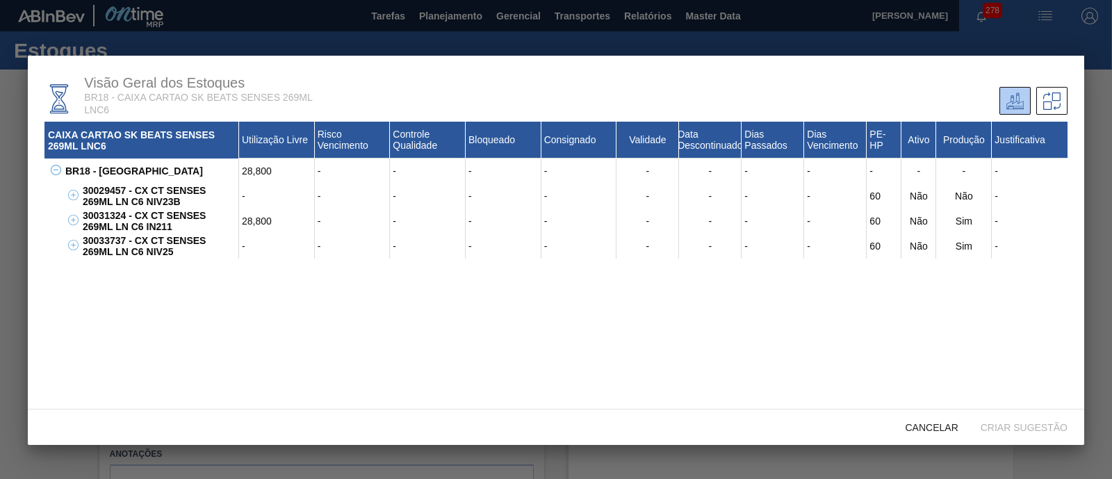
click at [268, 285] on div "CAIXA CARTAO SK BEATS SENSES 269ML LNC6 Utilização Livre Risco Vencimento Contr…" at bounding box center [555, 290] width 1023 height 336
click at [963, 429] on span "Cancelar" at bounding box center [931, 427] width 75 height 11
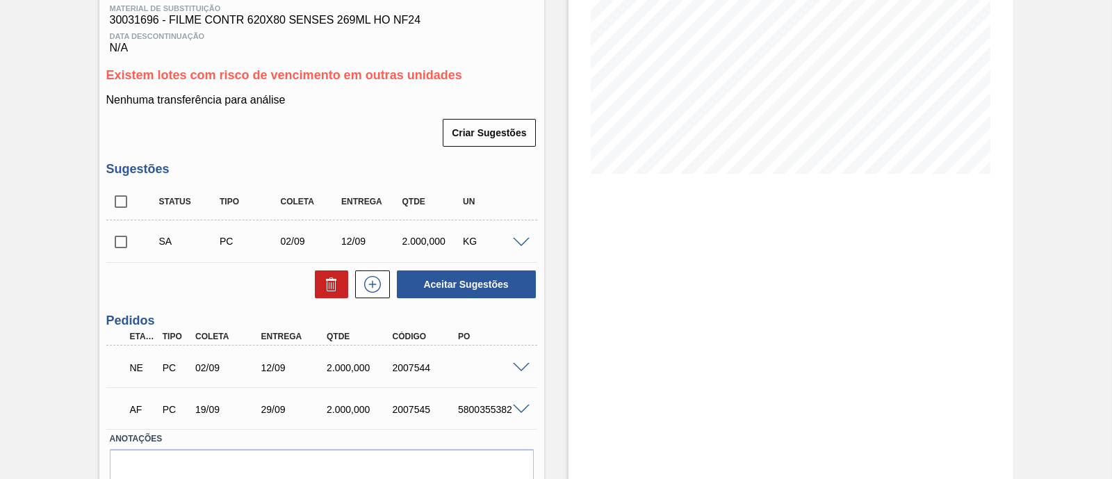
scroll to position [261, 0]
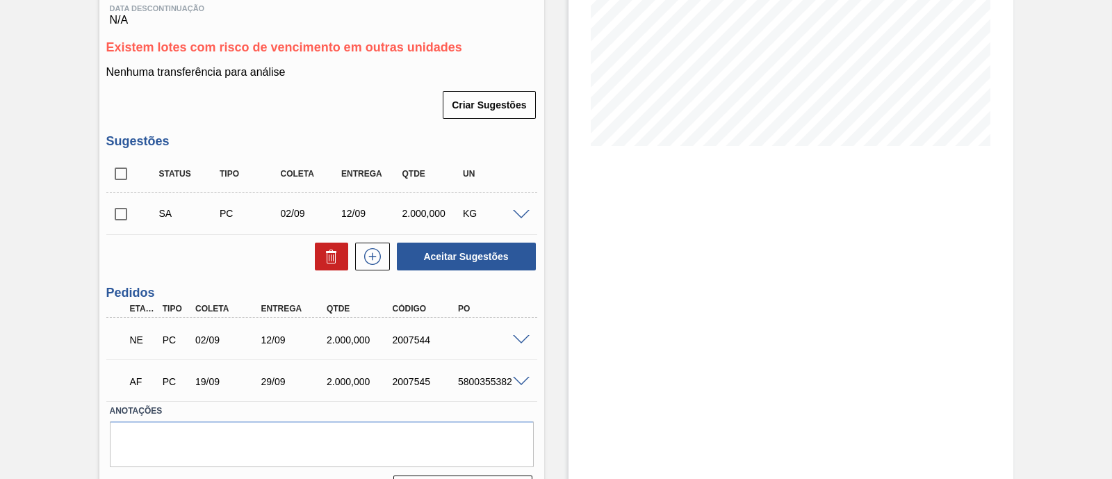
click at [524, 342] on span at bounding box center [521, 340] width 17 height 10
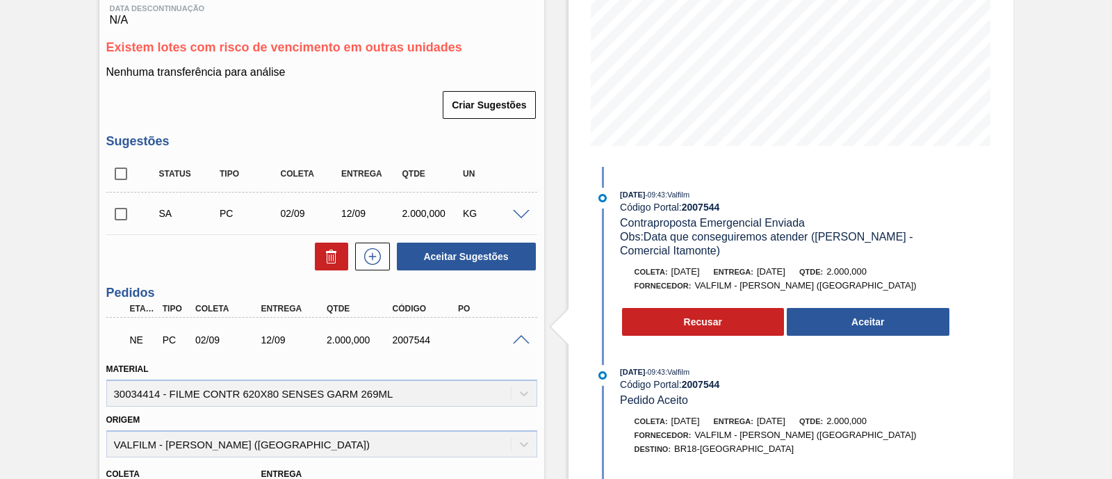
click at [524, 342] on span at bounding box center [521, 340] width 17 height 10
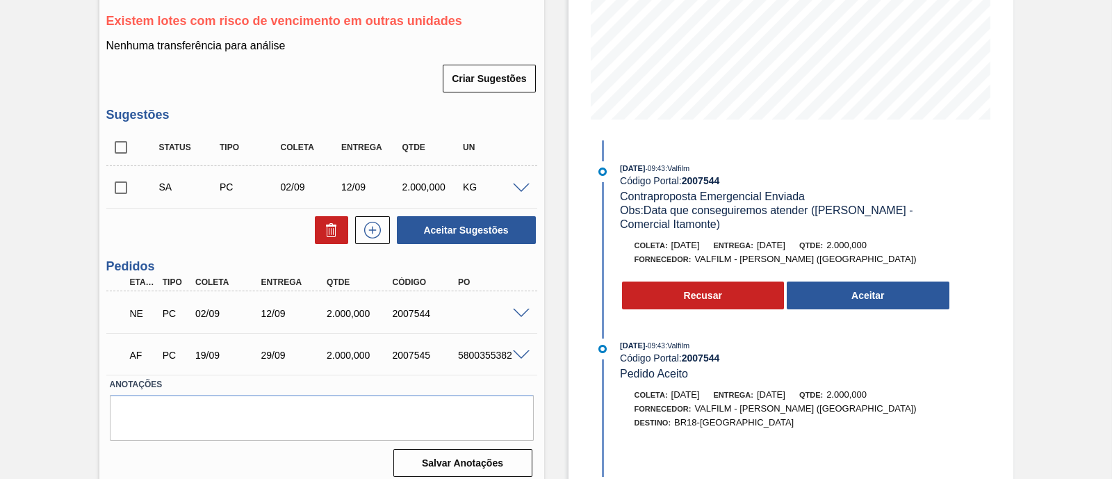
scroll to position [300, 0]
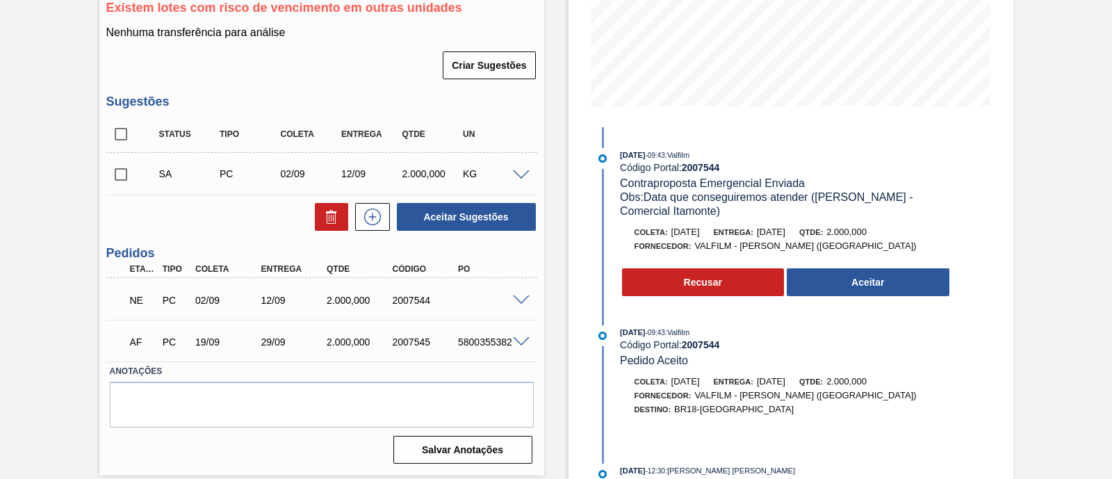
click at [518, 342] on span at bounding box center [521, 342] width 17 height 10
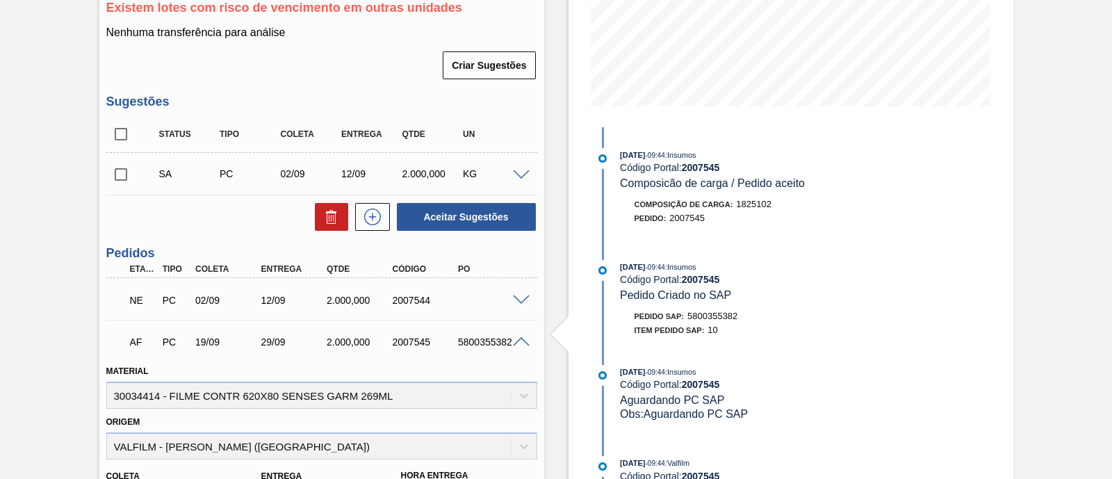
click at [517, 300] on span at bounding box center [521, 300] width 17 height 10
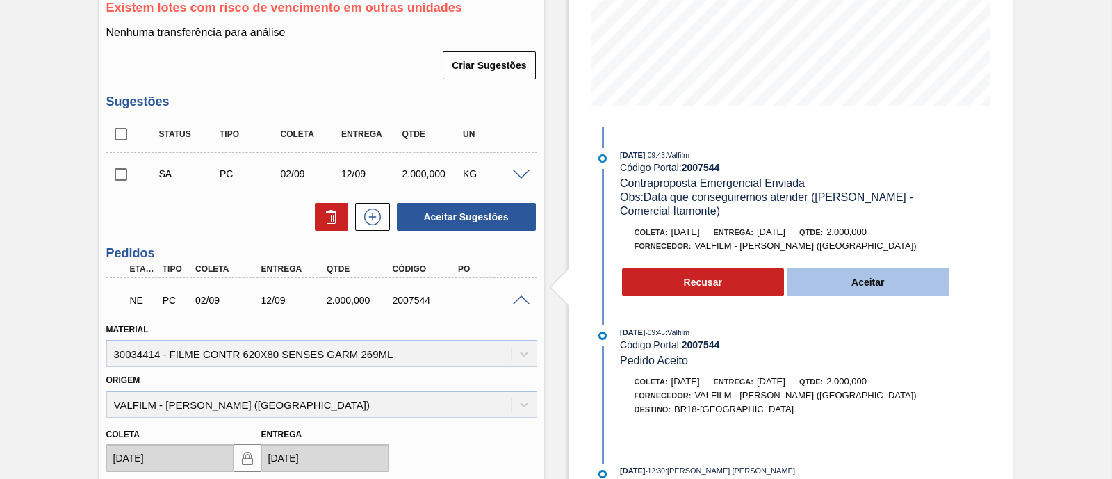
click at [878, 283] on button "Aceitar" at bounding box center [868, 282] width 163 height 28
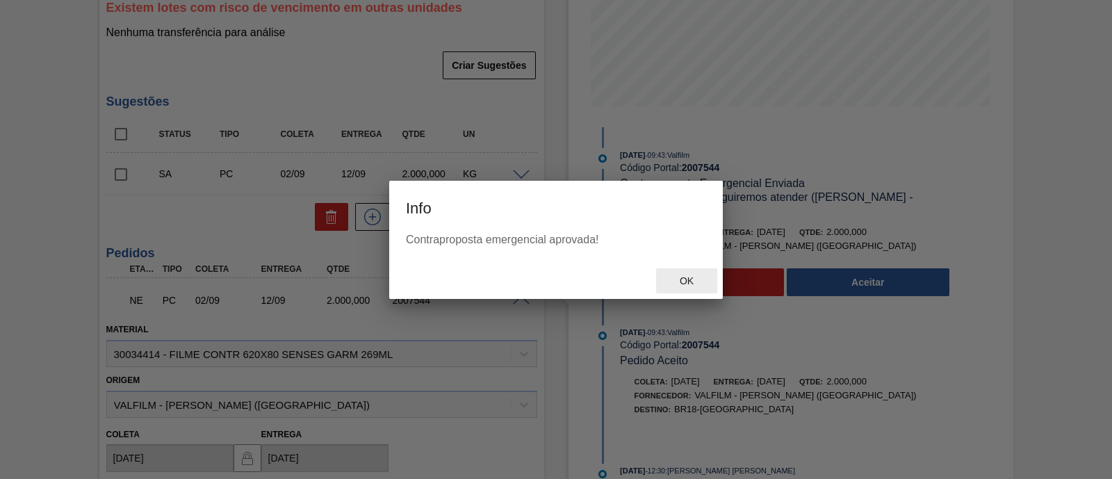
click at [709, 283] on div "Ok" at bounding box center [686, 281] width 61 height 26
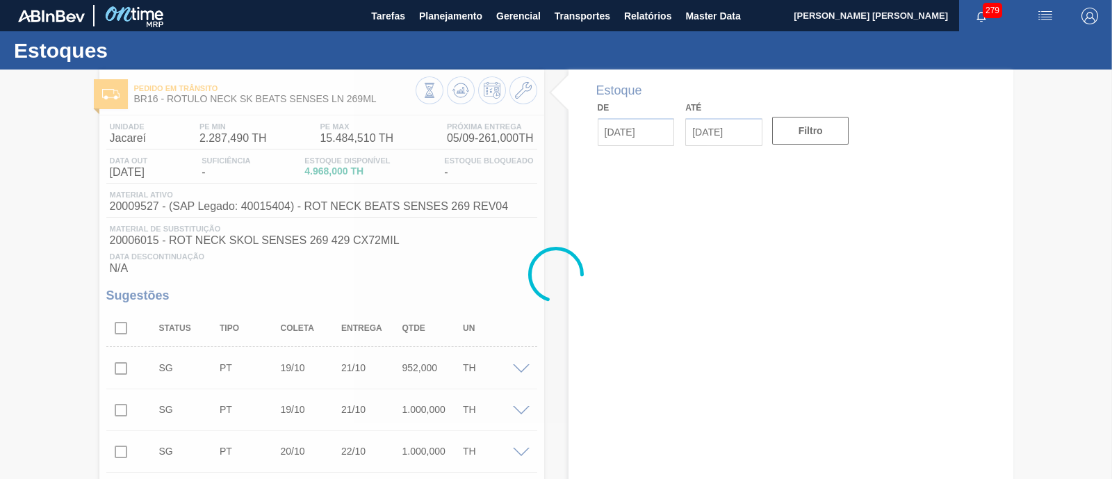
type input "[DATE]"
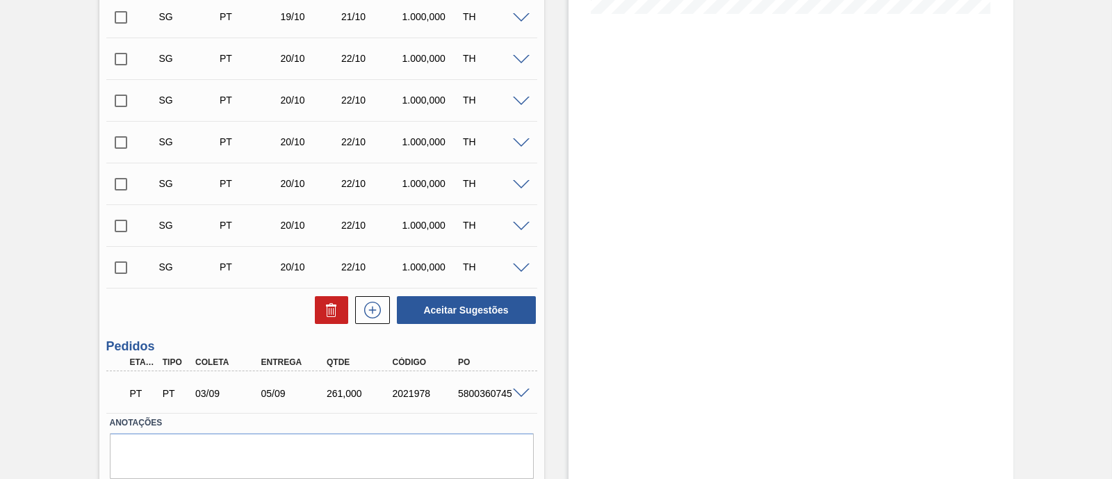
scroll to position [443, 0]
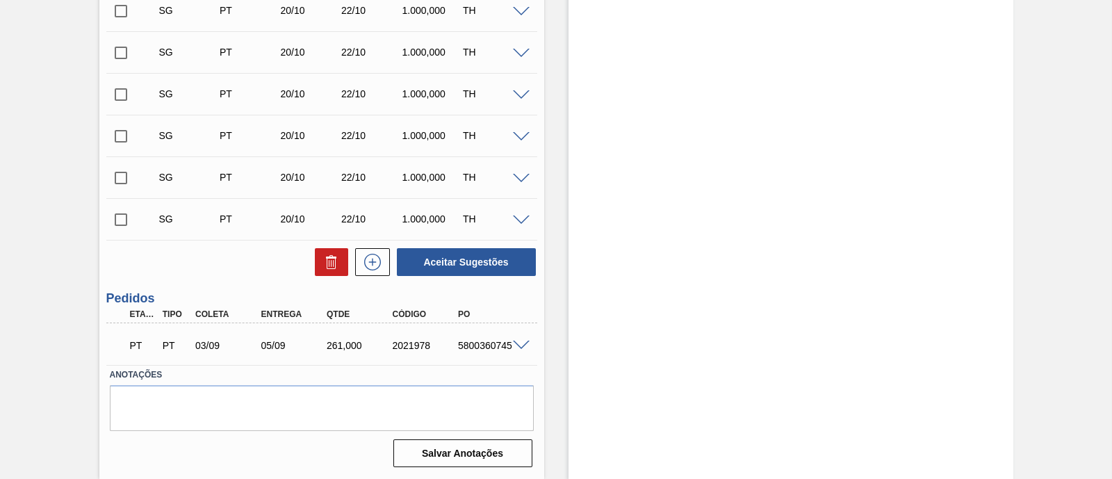
click at [513, 345] on span at bounding box center [521, 346] width 17 height 10
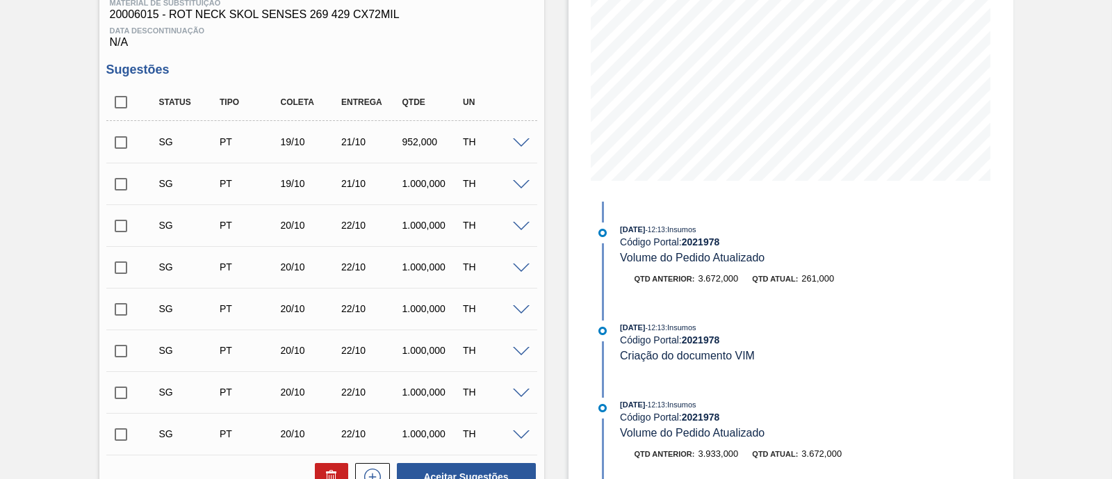
scroll to position [0, 0]
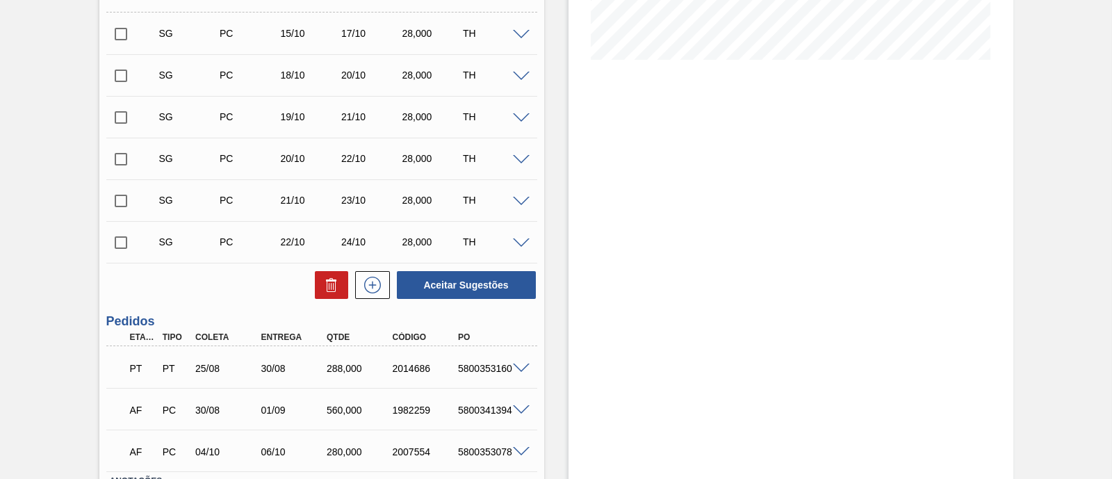
scroll to position [434, 0]
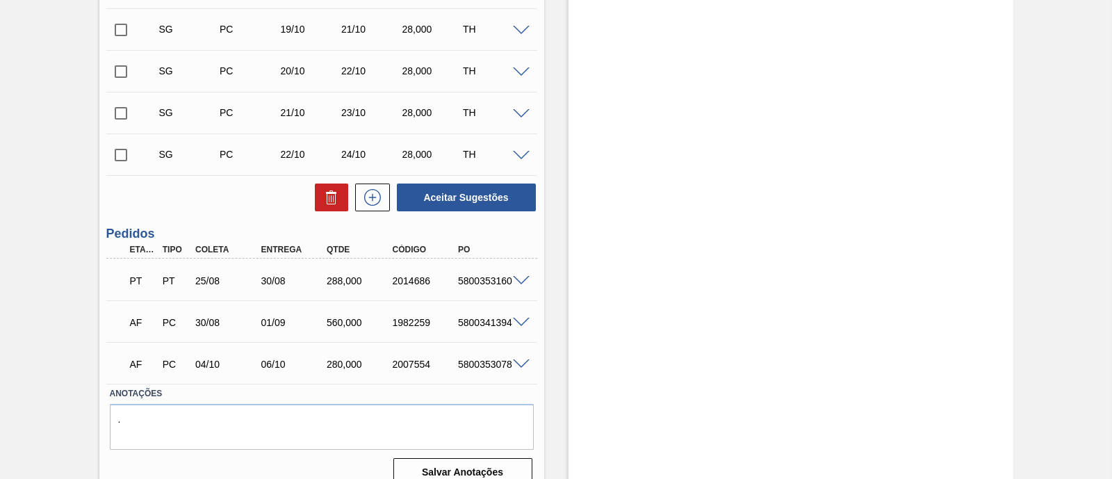
click at [521, 278] on span at bounding box center [521, 281] width 17 height 10
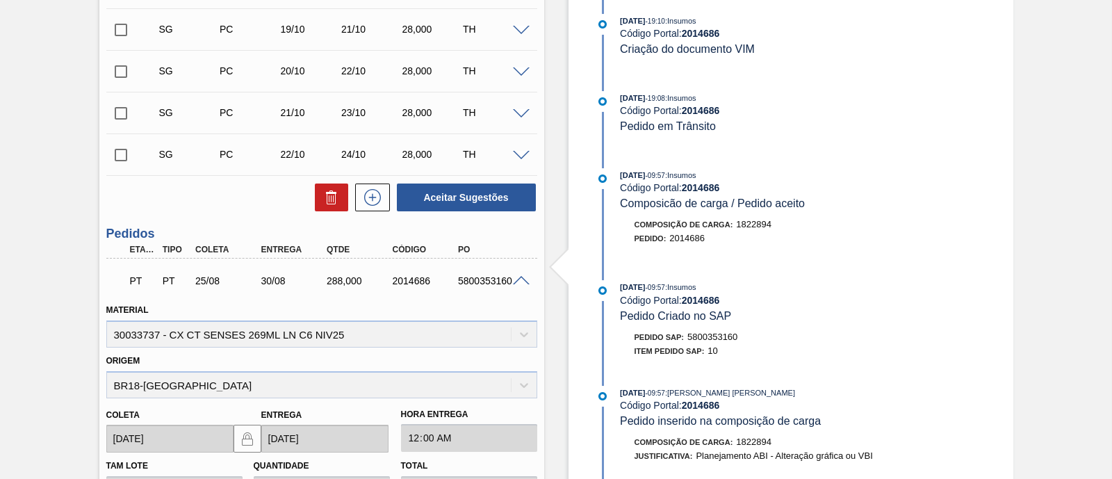
click at [518, 281] on span at bounding box center [521, 281] width 17 height 10
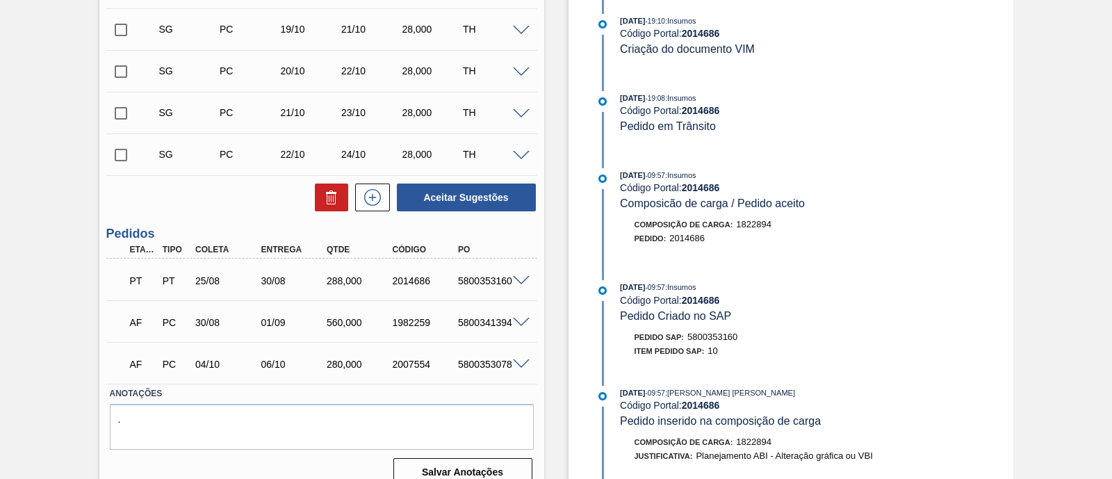
click at [516, 325] on span at bounding box center [521, 323] width 17 height 10
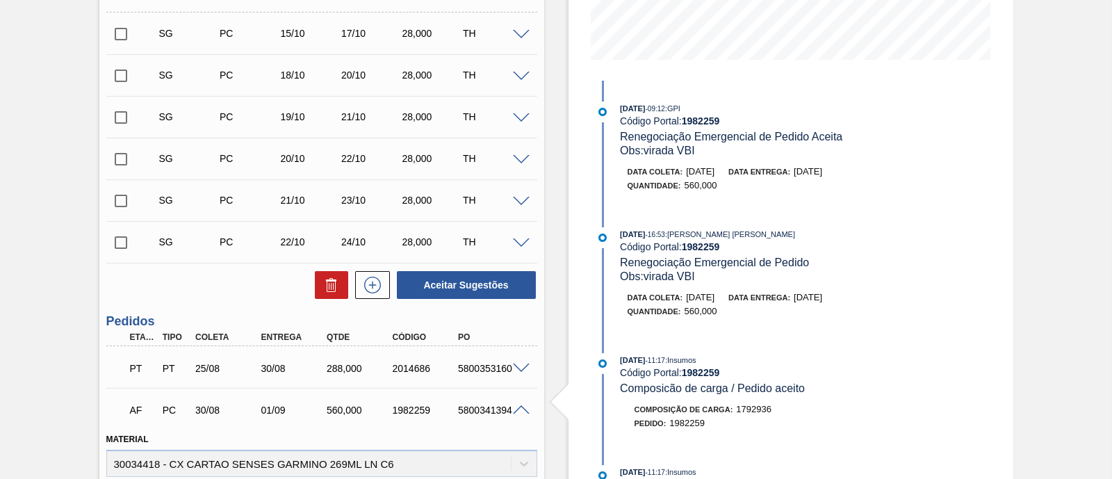
scroll to position [0, 0]
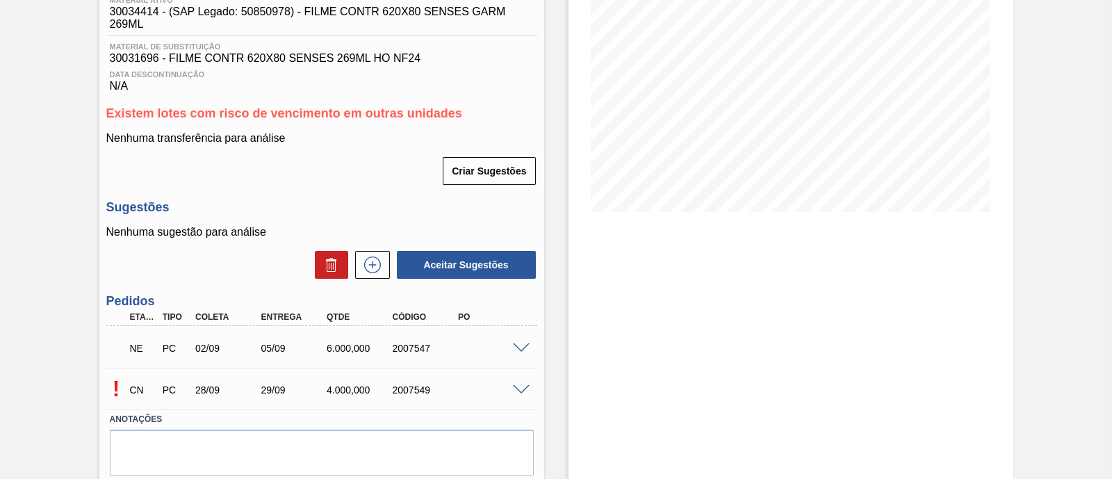
scroll to position [243, 0]
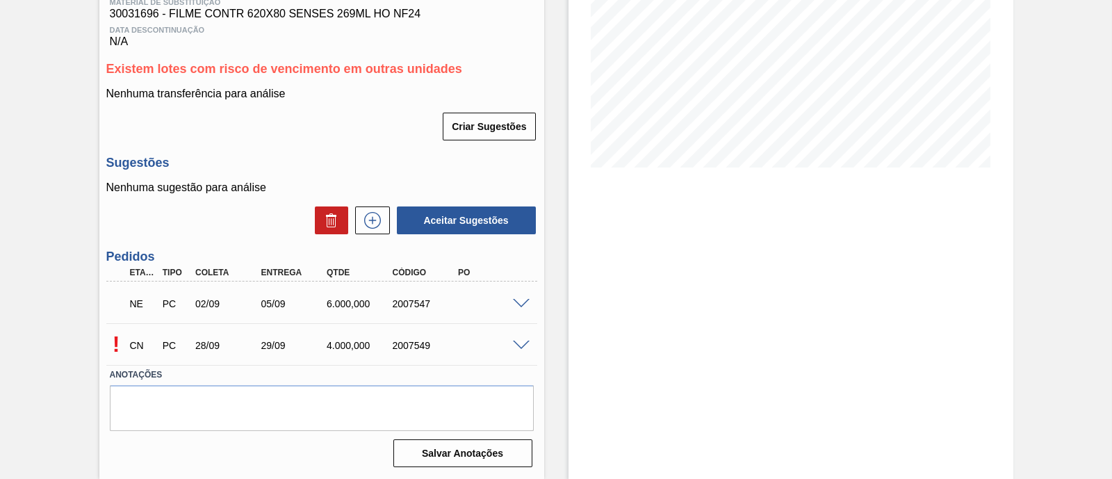
click at [528, 301] on div at bounding box center [523, 302] width 28 height 10
click at [524, 301] on span at bounding box center [521, 304] width 17 height 10
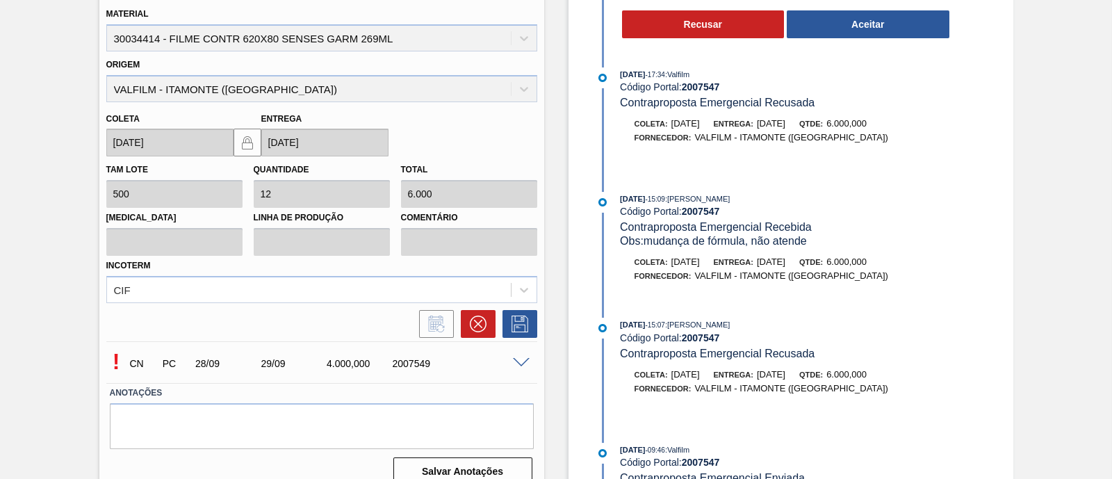
scroll to position [579, 0]
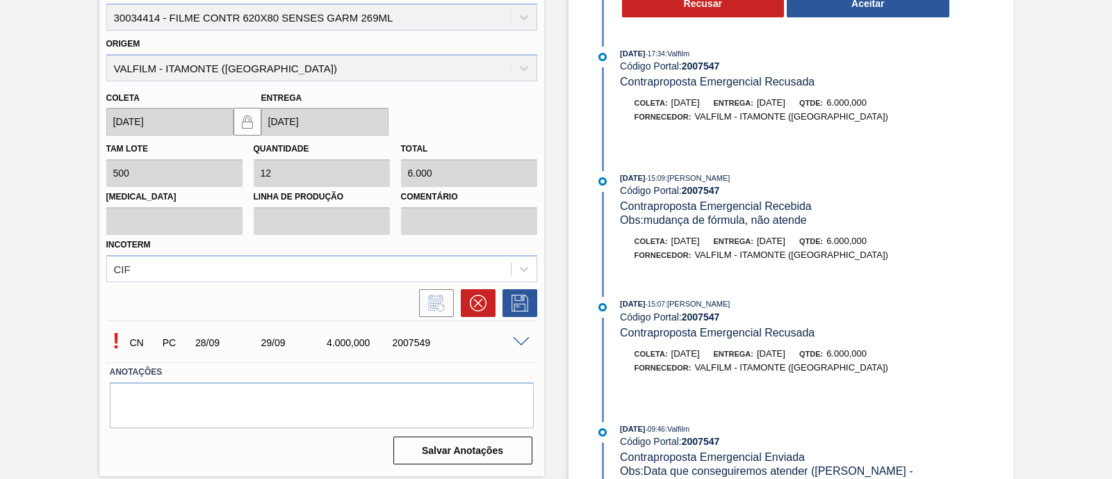
click at [519, 340] on span at bounding box center [521, 342] width 17 height 10
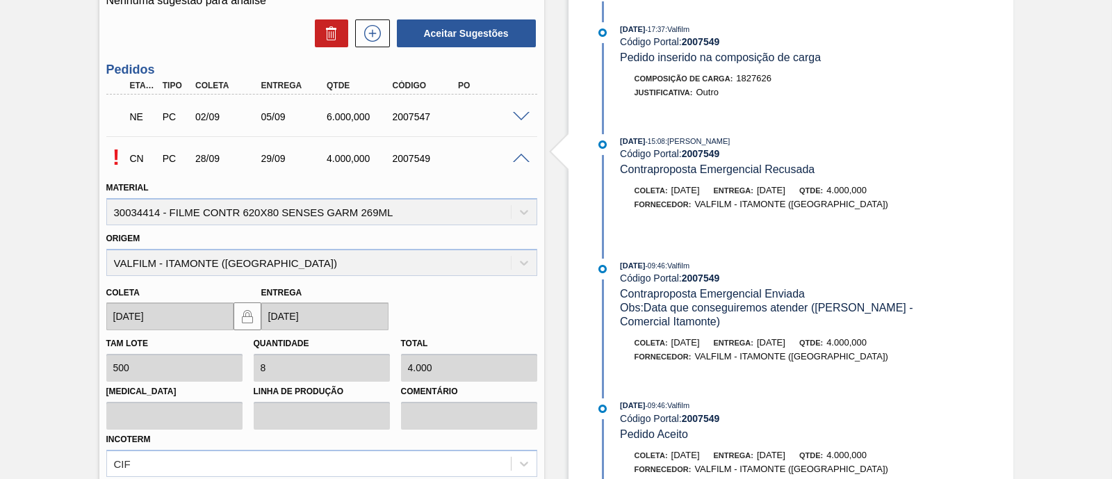
scroll to position [231, 0]
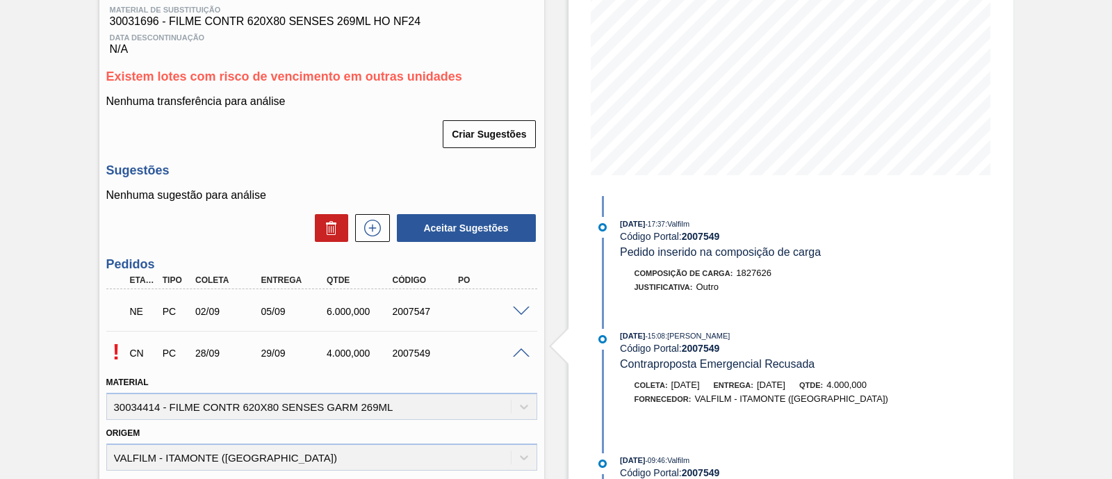
click at [523, 314] on span at bounding box center [521, 311] width 17 height 10
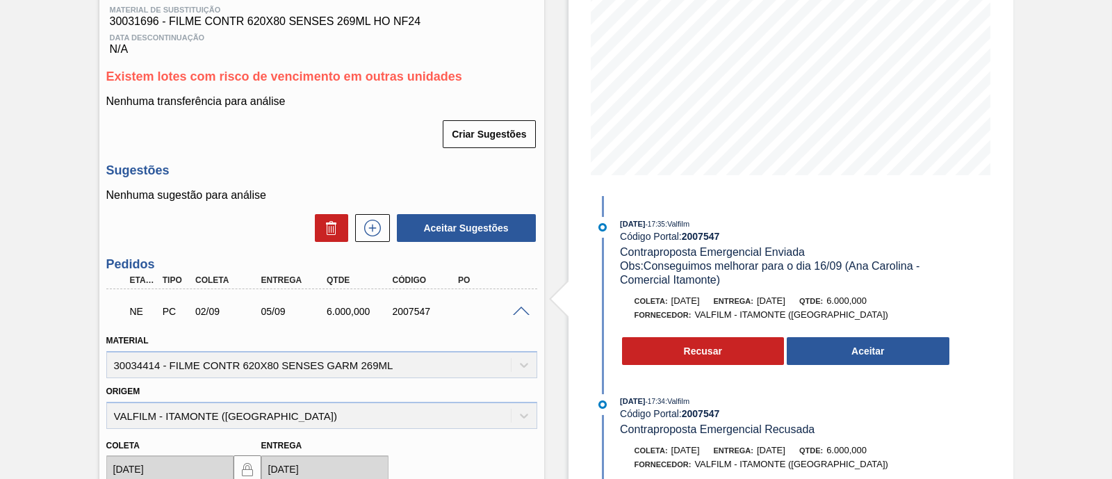
scroll to position [145, 0]
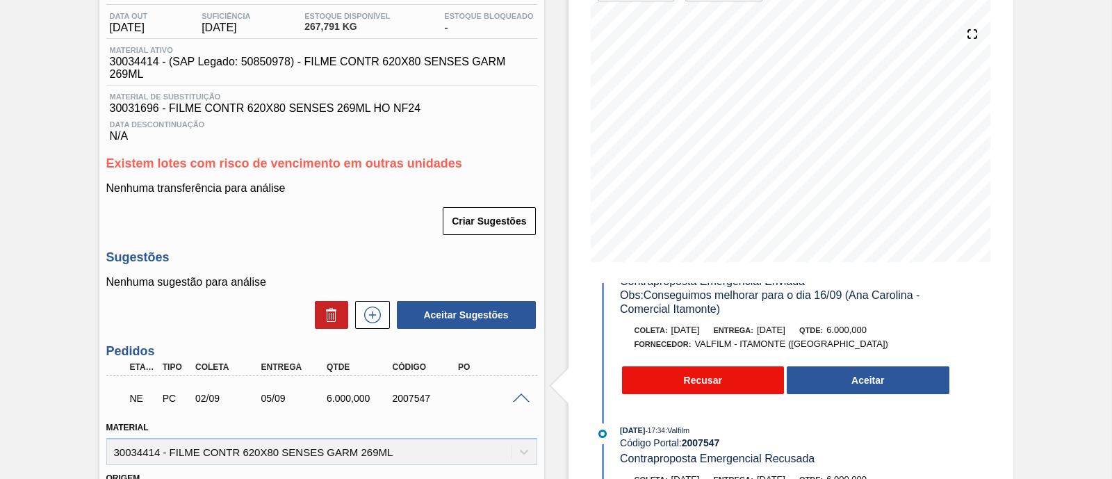
scroll to position [85, 0]
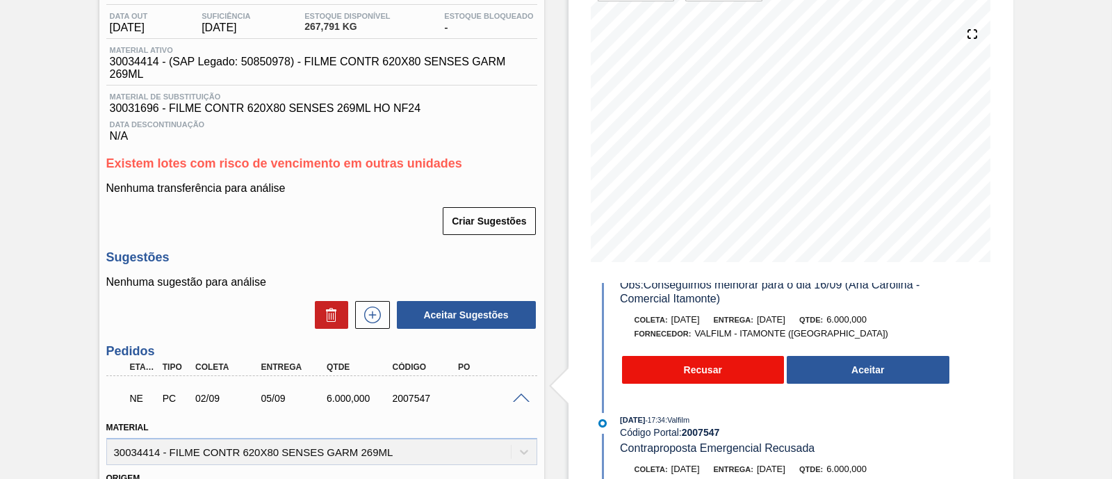
click at [673, 362] on button "Recusar" at bounding box center [703, 370] width 163 height 28
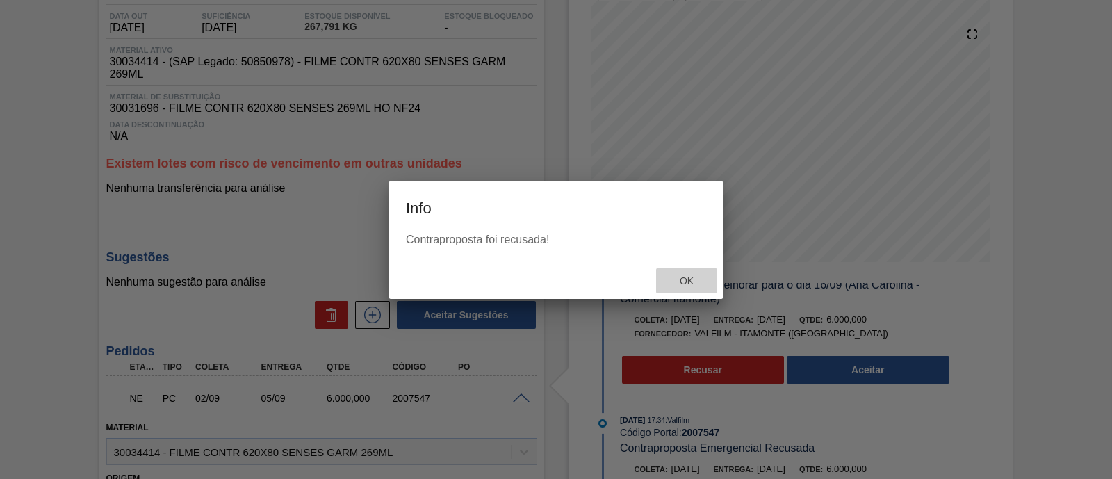
click at [681, 286] on span "Ok" at bounding box center [687, 280] width 36 height 11
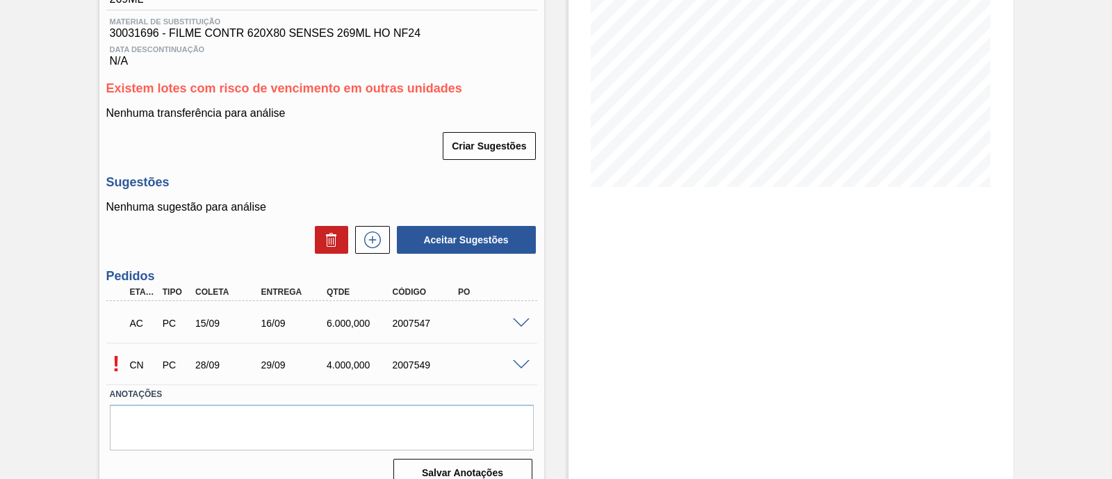
scroll to position [243, 0]
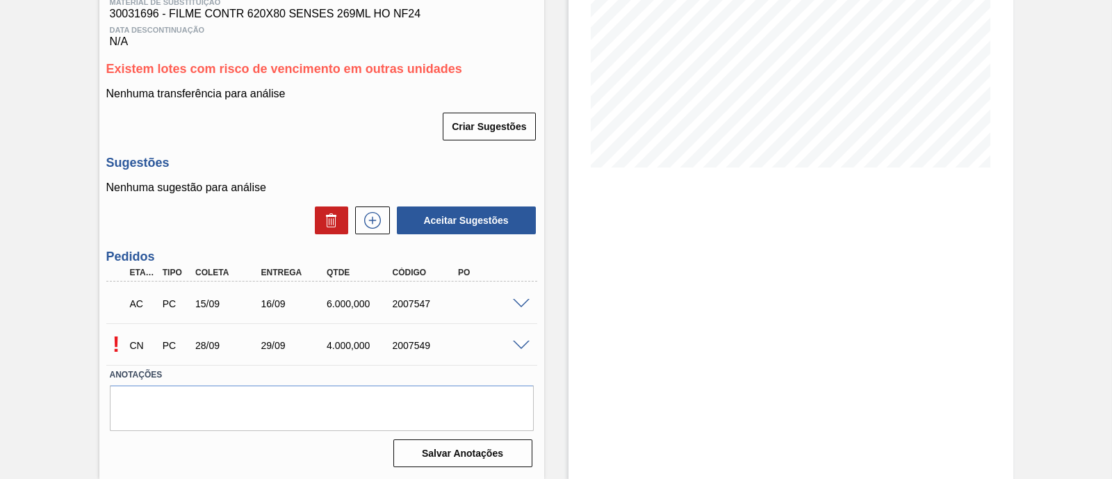
click at [525, 302] on span at bounding box center [521, 304] width 17 height 10
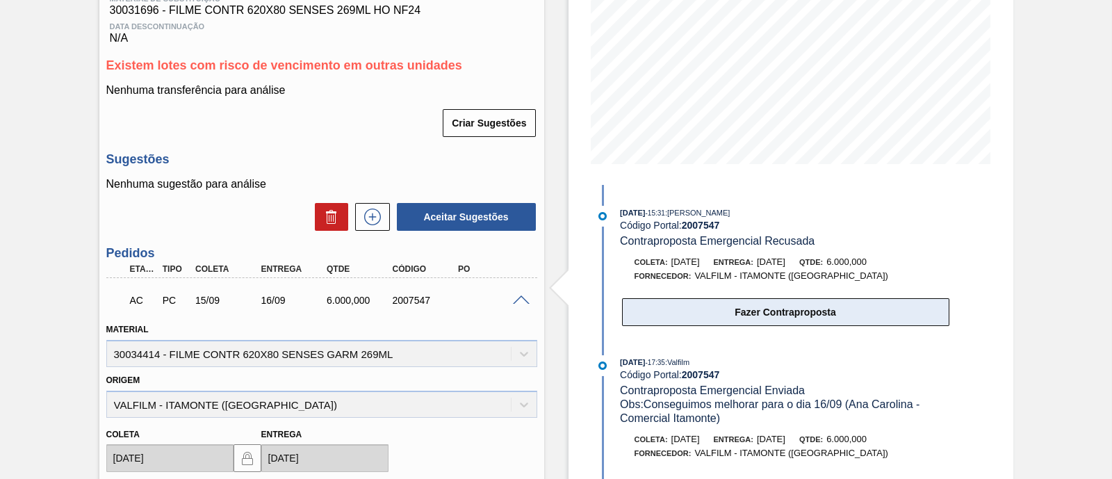
click at [726, 310] on button "Fazer Contraproposta" at bounding box center [785, 312] width 327 height 28
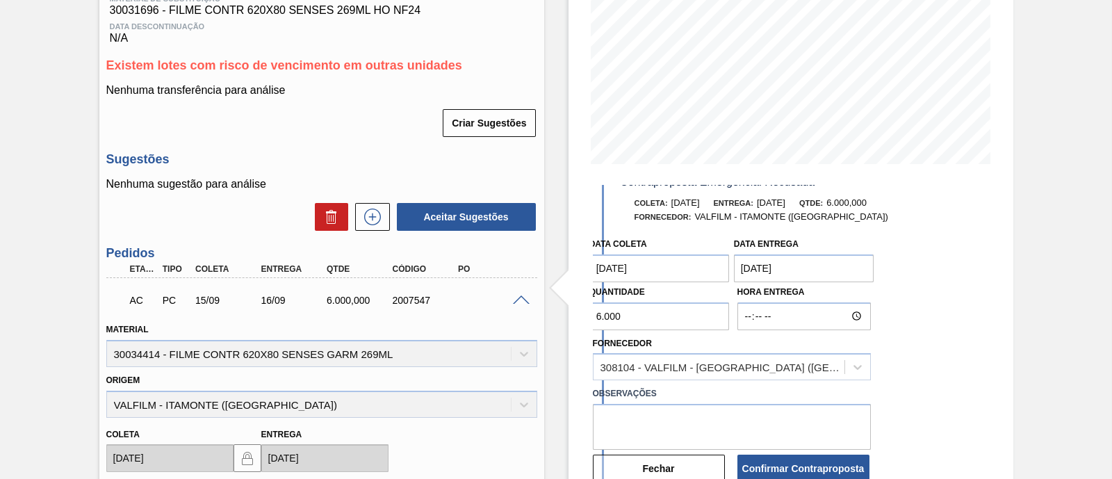
scroll to position [86, 0]
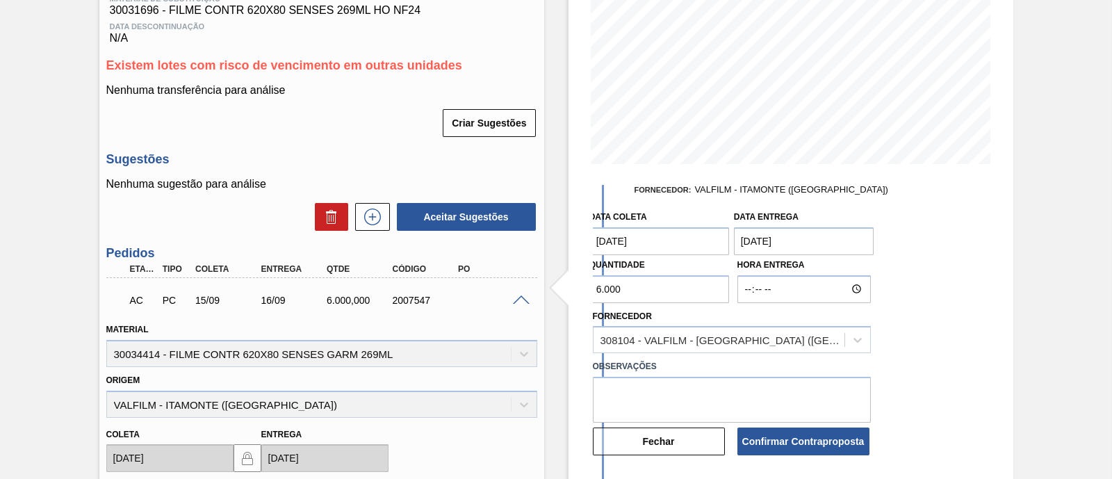
click at [672, 247] on coleta "15/09/2025" at bounding box center [659, 241] width 140 height 28
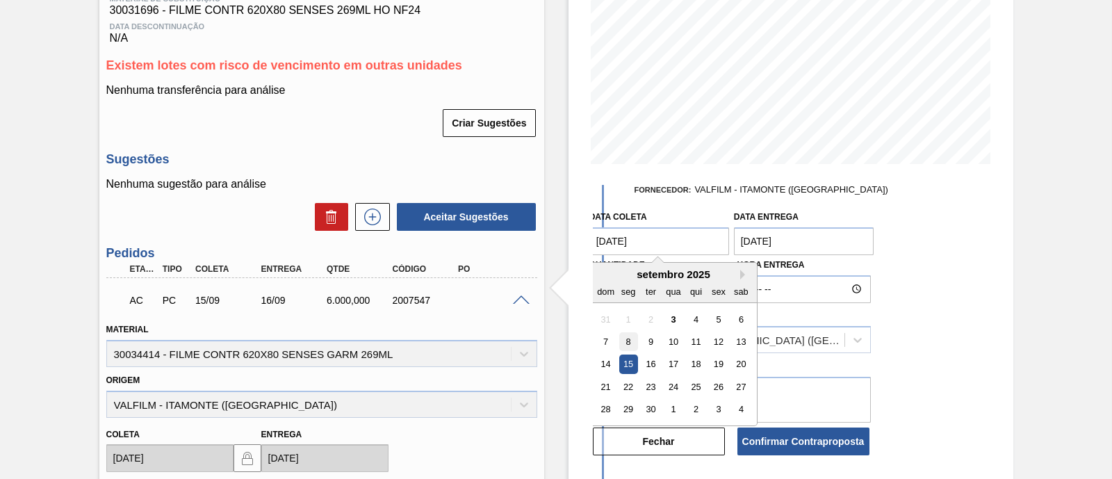
click at [632, 341] on div "8" at bounding box center [627, 341] width 19 height 19
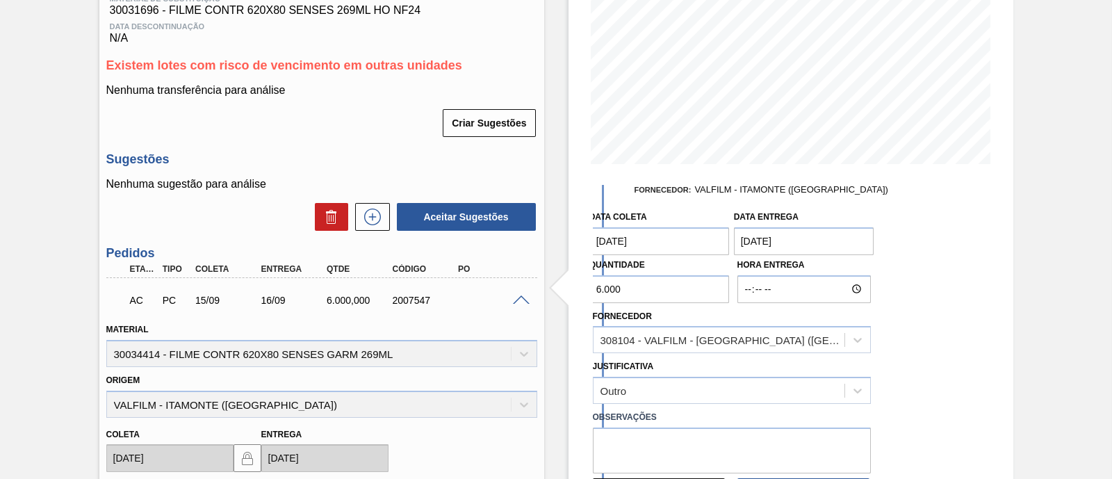
click at [679, 247] on coleta "08/09/2025" at bounding box center [659, 241] width 140 height 28
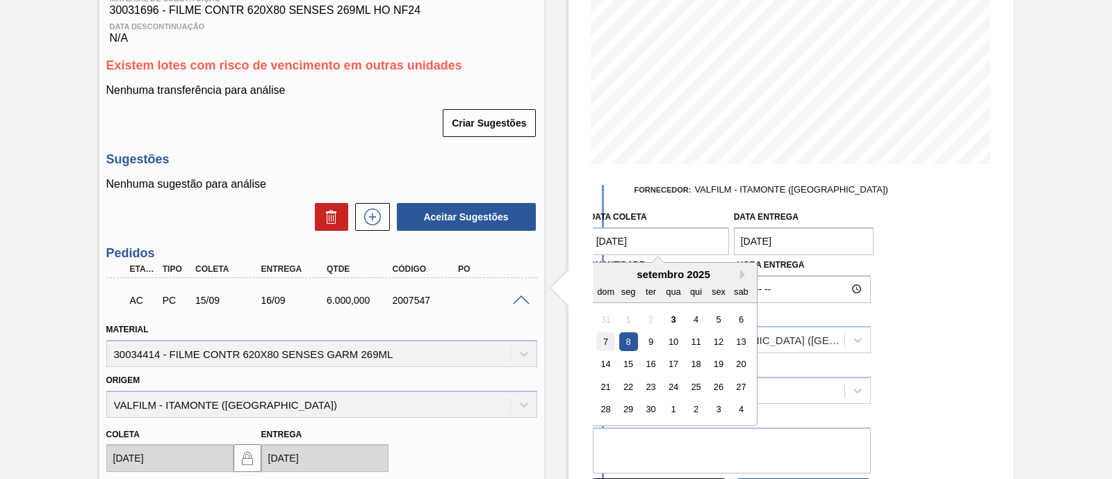
click at [607, 345] on div "7" at bounding box center [605, 341] width 19 height 19
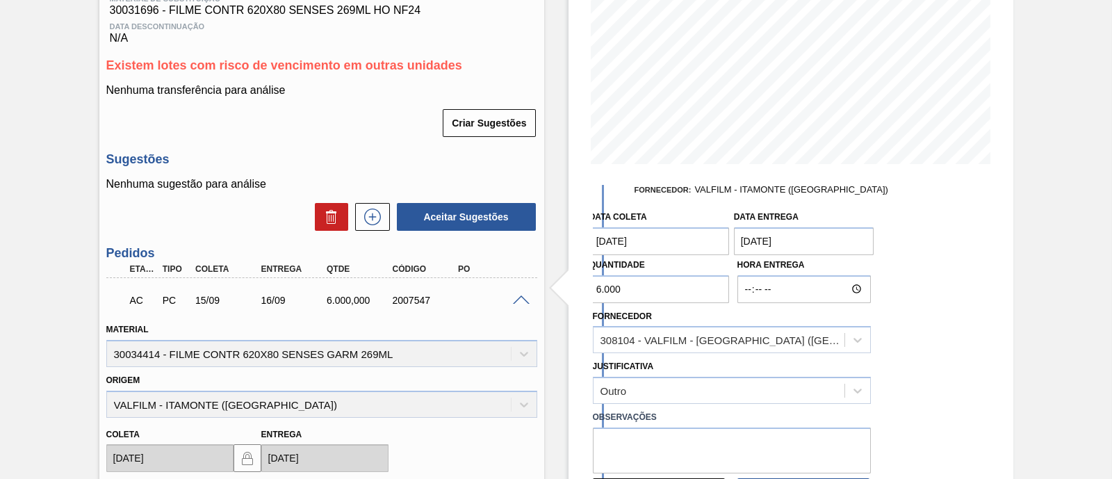
type coleta "[DATE]"
click at [785, 249] on entrega "16/09/2025" at bounding box center [804, 241] width 140 height 28
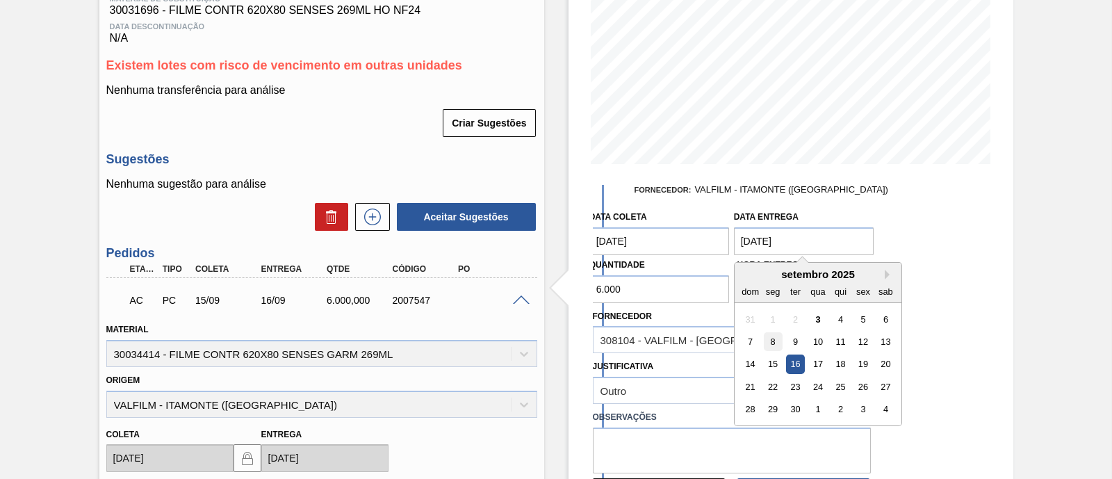
click at [771, 338] on div "8" at bounding box center [772, 341] width 19 height 19
type entrega "08/09/2025"
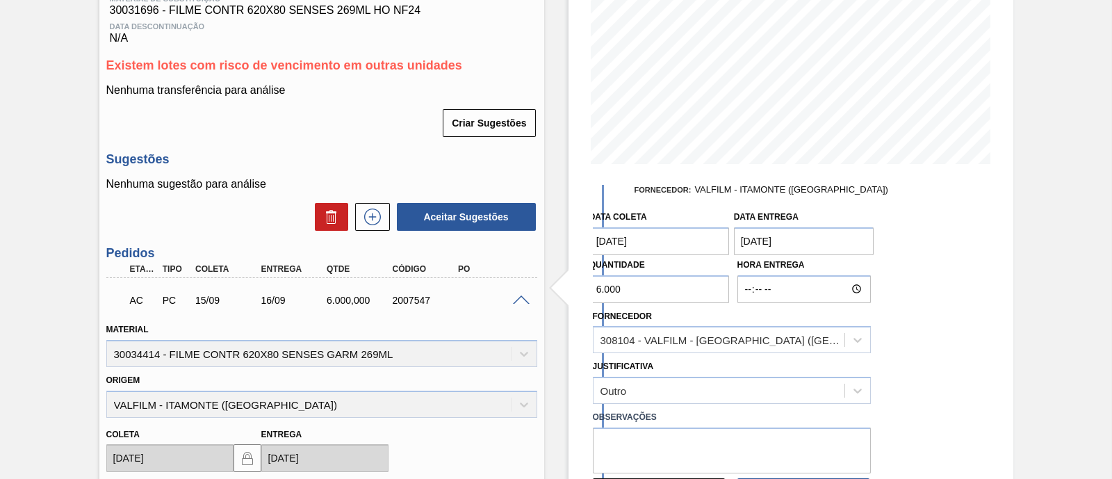
scroll to position [173, 0]
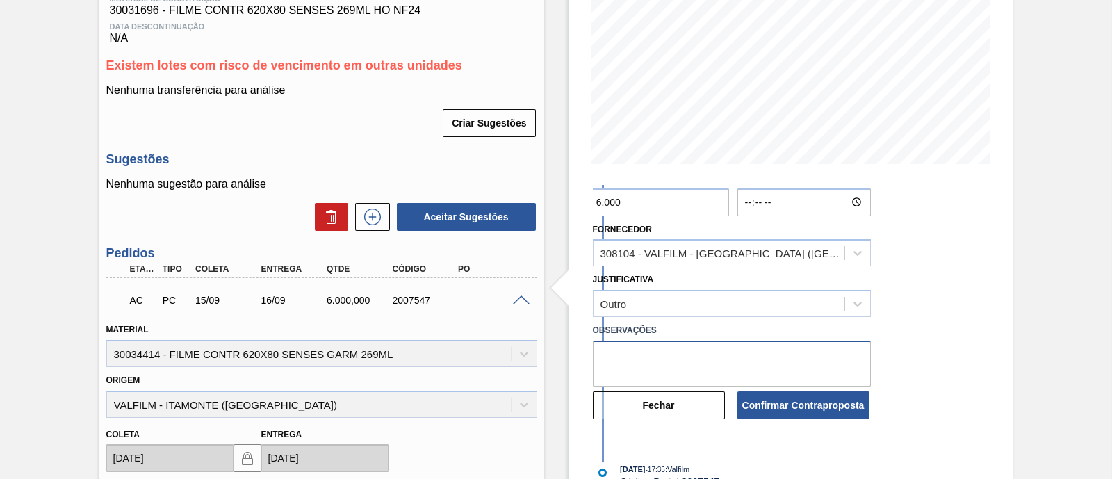
click at [655, 350] on textarea at bounding box center [732, 364] width 278 height 46
type textarea "mudança de fórmula"
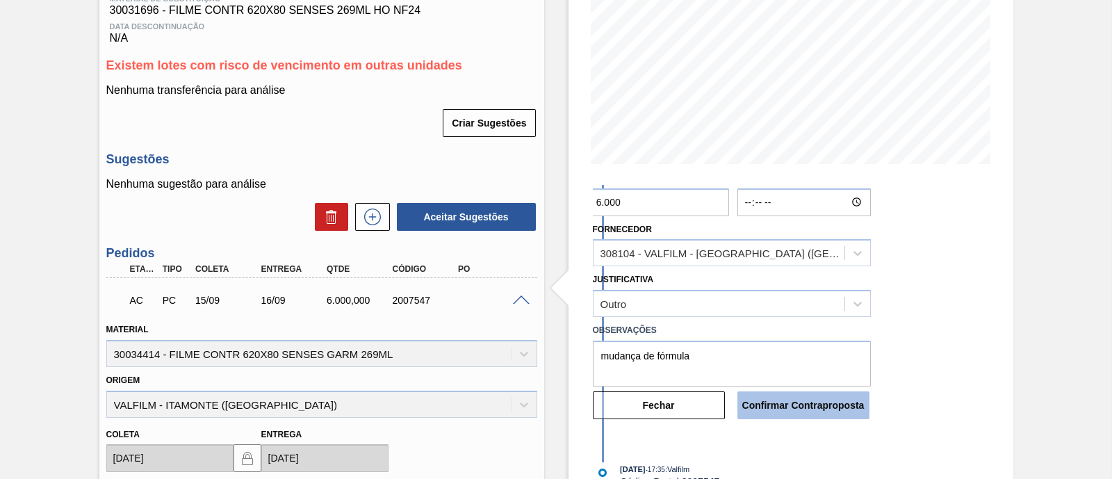
click at [785, 406] on button "Confirmar Contraproposta" at bounding box center [803, 405] width 132 height 28
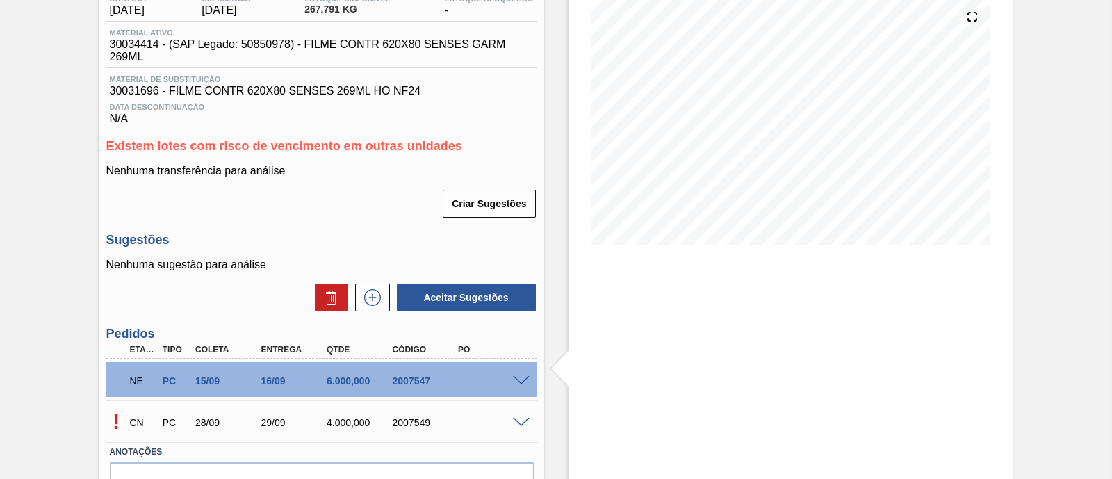
scroll to position [0, 0]
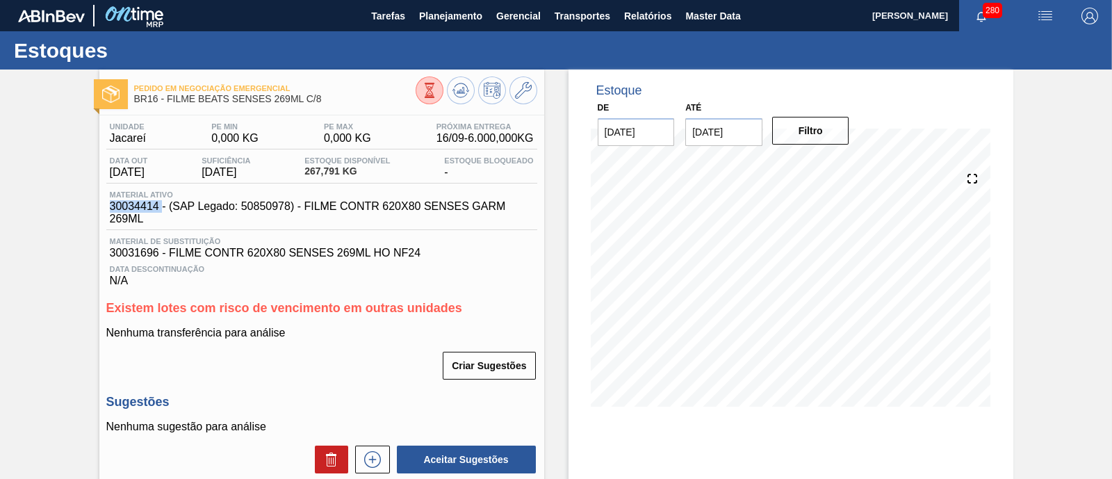
drag, startPoint x: 105, startPoint y: 202, endPoint x: 163, endPoint y: 207, distance: 57.9
click at [163, 207] on div "Material ativo 30034414 - (SAP Legado: 50850978) - FILME CONTR 620X80 SENSES GA…" at bounding box center [325, 207] width 438 height 35
copy span "30034414"
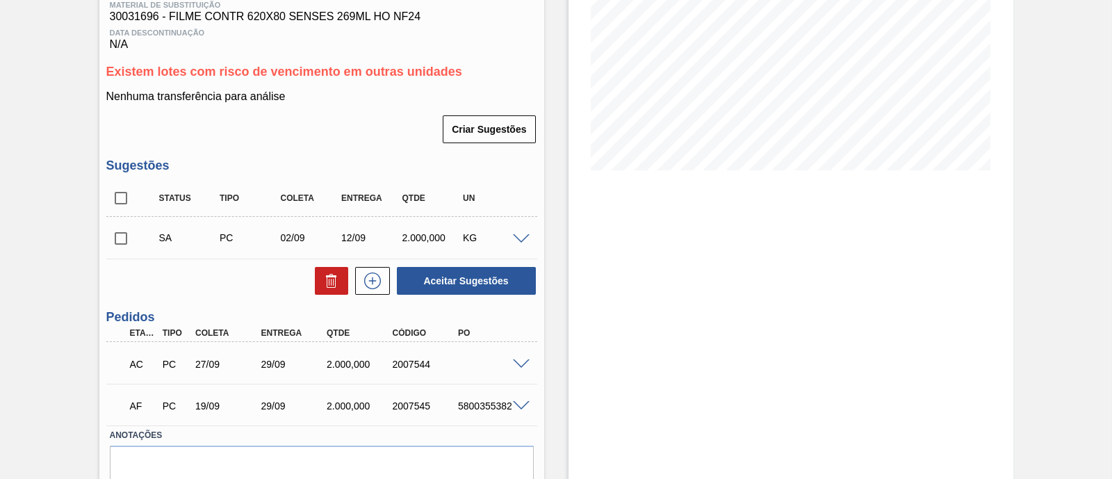
scroll to position [261, 0]
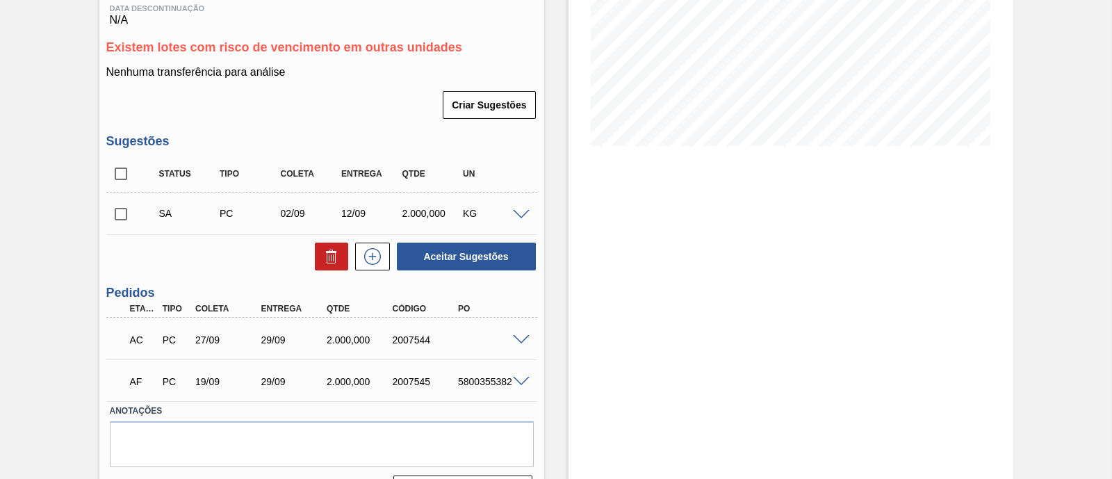
click at [520, 338] on span at bounding box center [521, 340] width 17 height 10
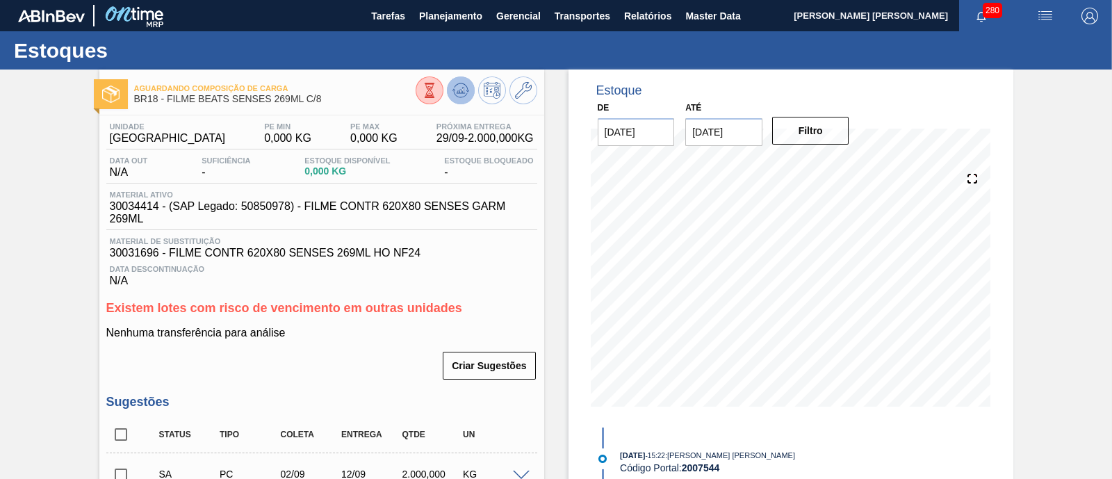
scroll to position [0, 0]
click at [454, 92] on icon at bounding box center [460, 90] width 17 height 17
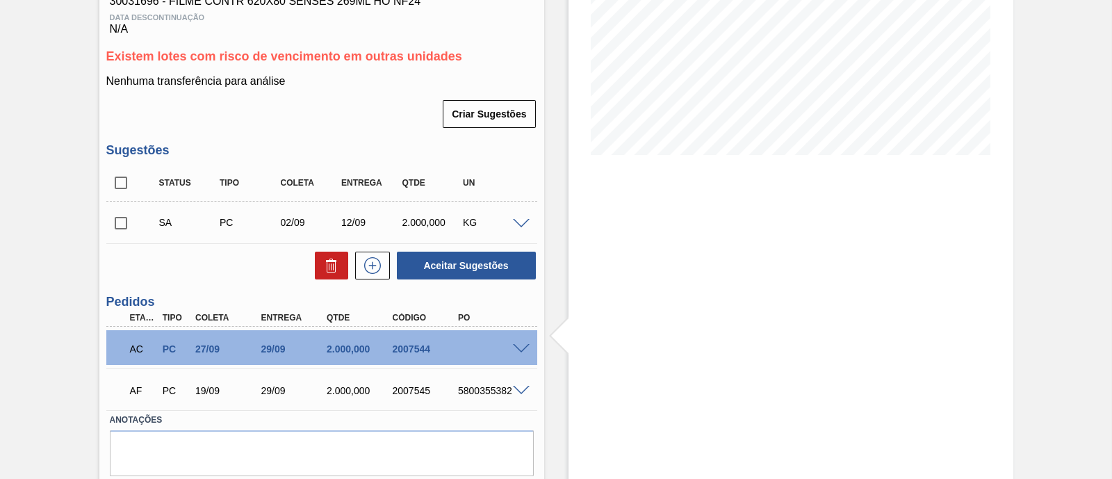
scroll to position [300, 0]
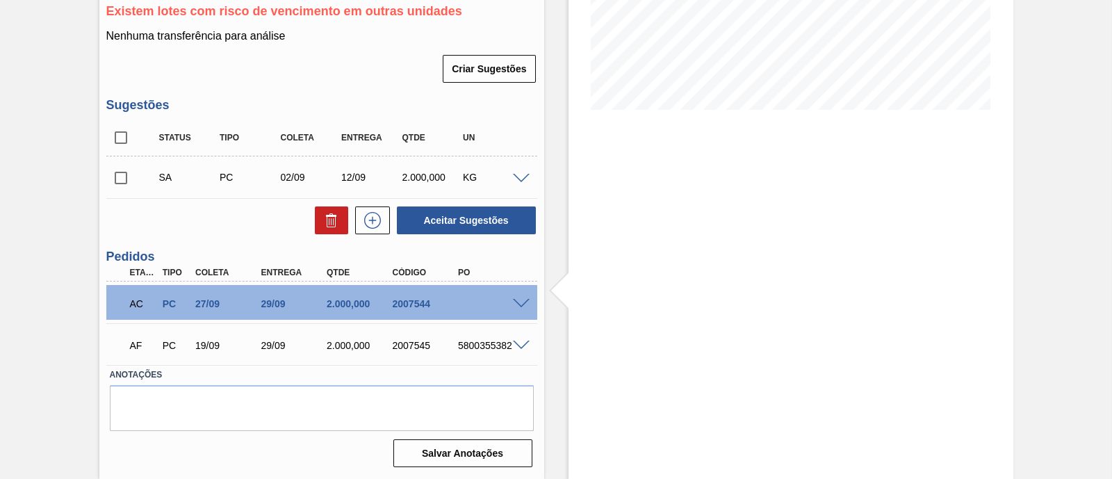
click at [521, 343] on span at bounding box center [521, 346] width 17 height 10
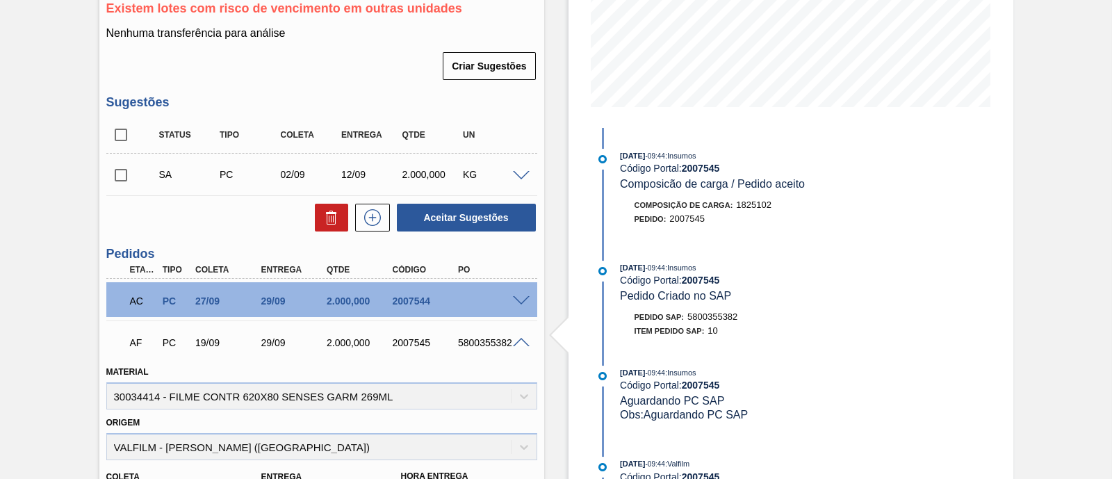
click at [518, 347] on span at bounding box center [521, 343] width 17 height 10
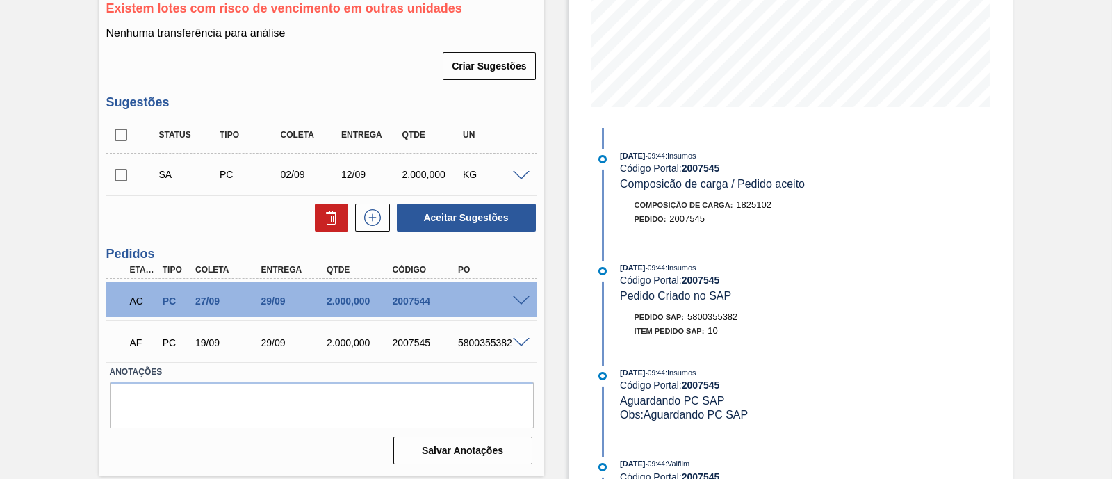
scroll to position [300, 0]
click at [521, 306] on span at bounding box center [521, 300] width 17 height 10
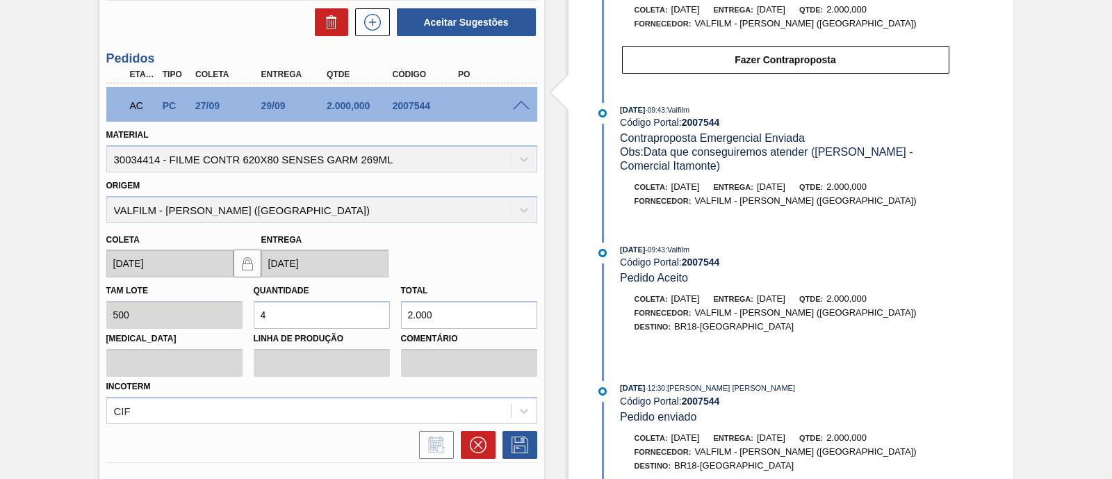
scroll to position [548, 0]
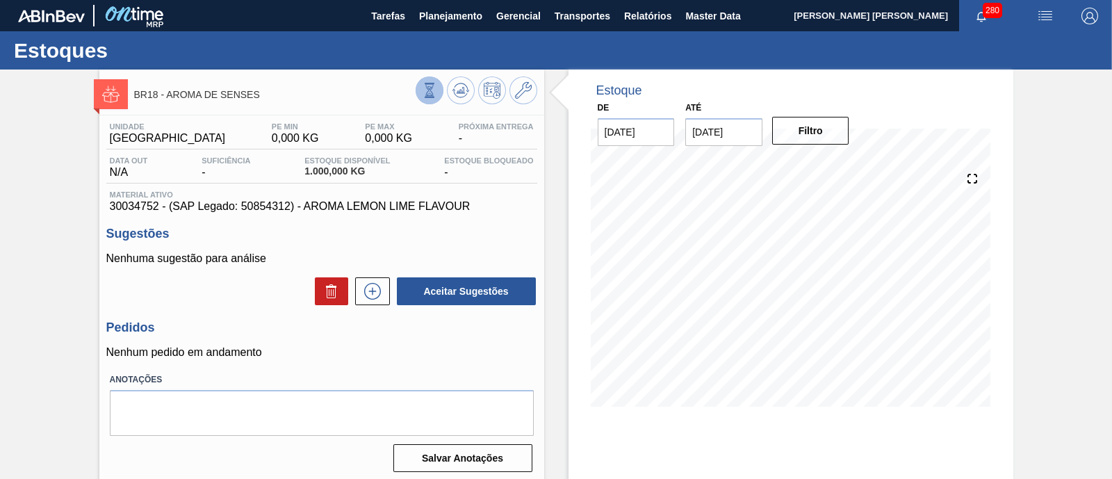
click at [425, 95] on icon at bounding box center [429, 89] width 8 height 13
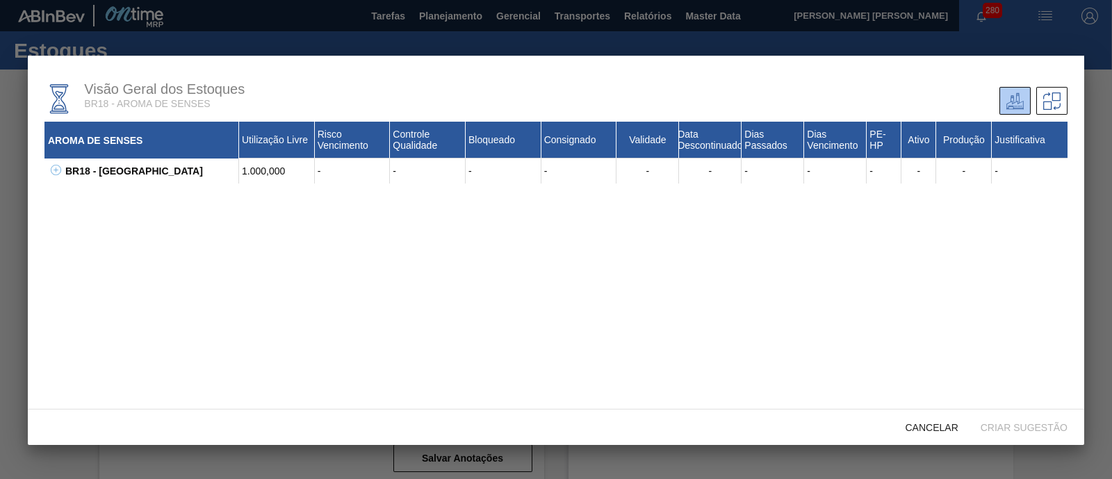
click at [55, 173] on icon at bounding box center [56, 170] width 10 height 10
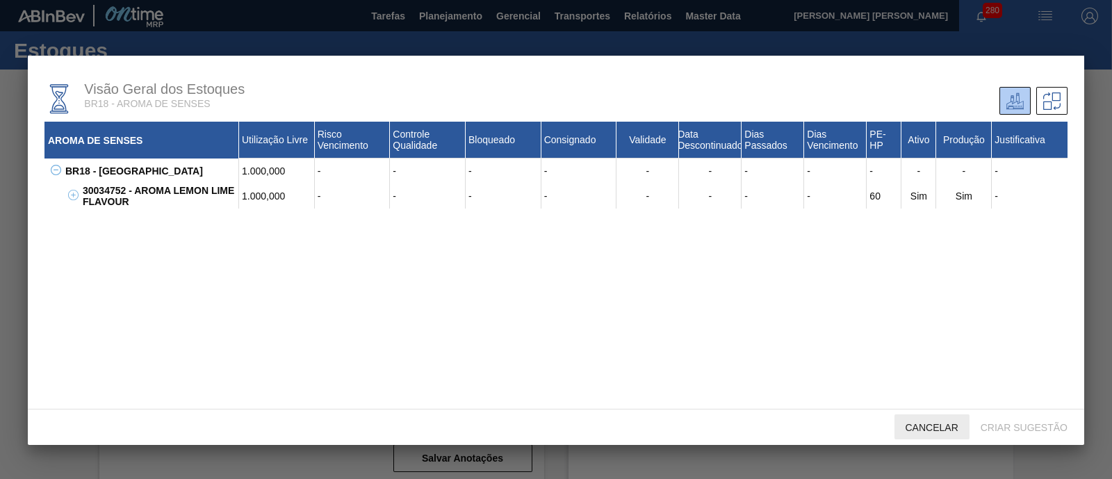
click at [931, 427] on span "Cancelar" at bounding box center [931, 427] width 75 height 11
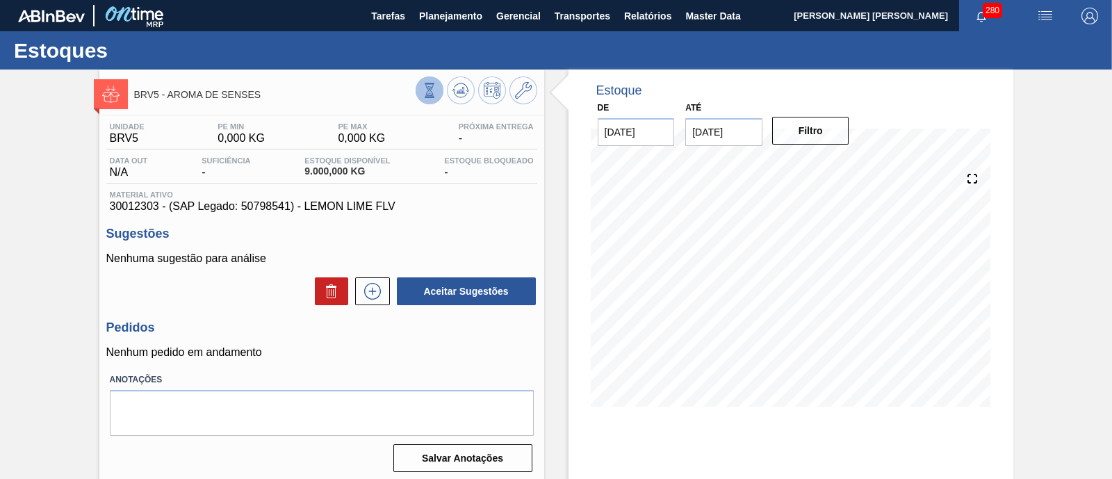
click at [420, 98] on button at bounding box center [430, 90] width 28 height 28
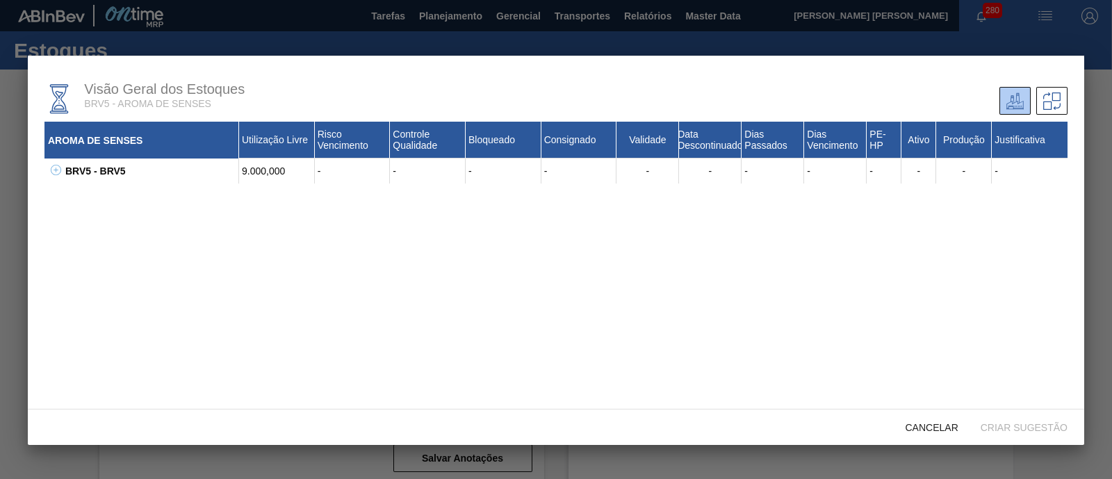
click at [59, 170] on icon at bounding box center [56, 170] width 10 height 10
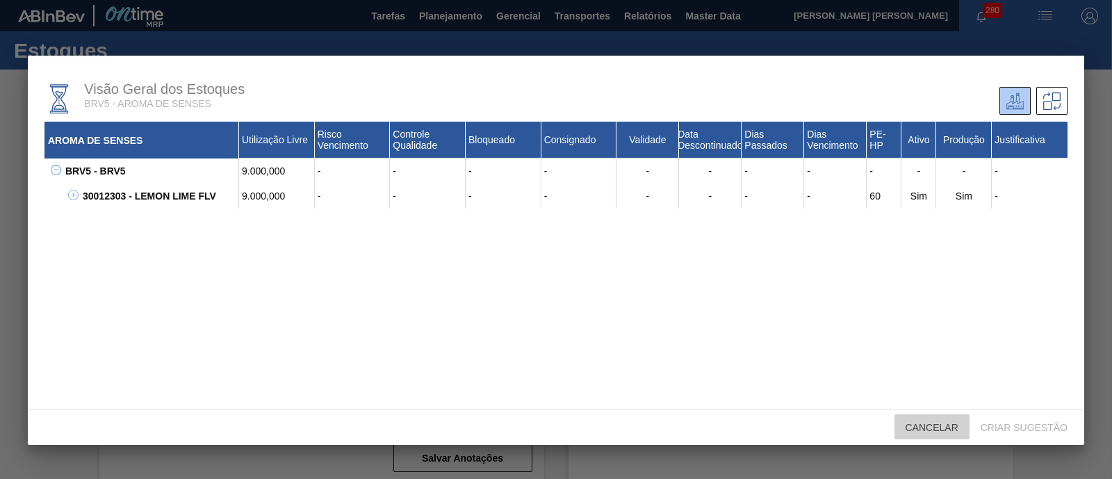
click at [924, 427] on span "Cancelar" at bounding box center [931, 427] width 75 height 11
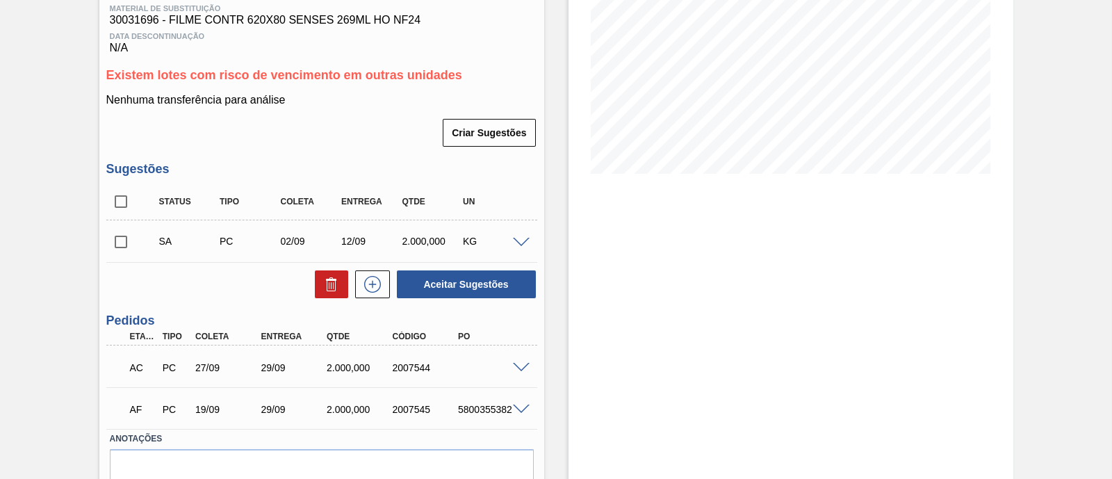
scroll to position [261, 0]
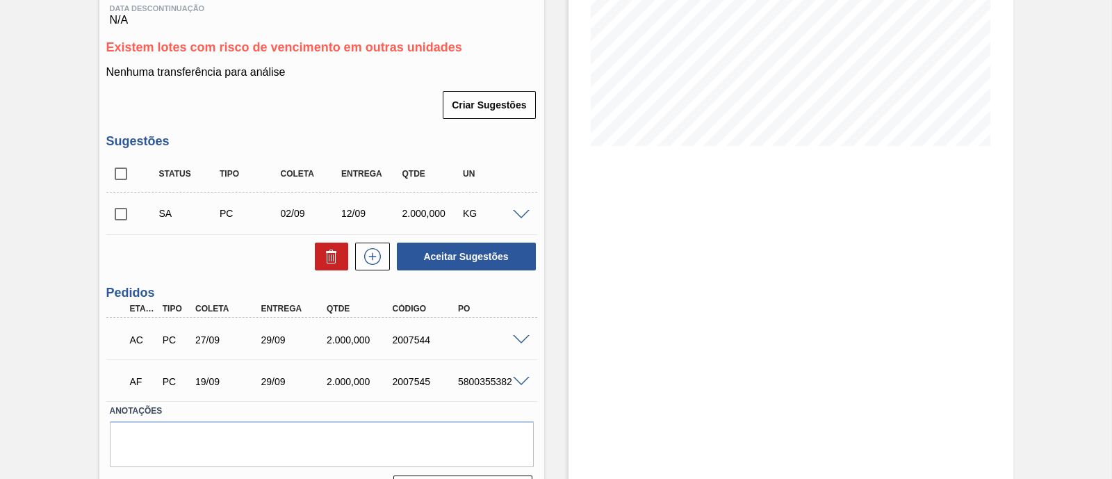
click at [520, 338] on span at bounding box center [521, 340] width 17 height 10
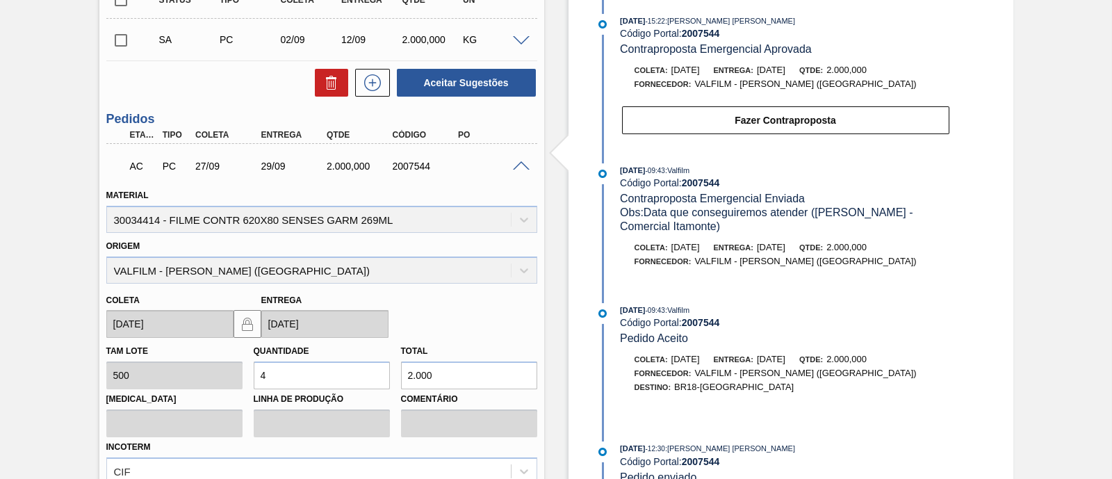
click at [518, 167] on span at bounding box center [521, 166] width 17 height 10
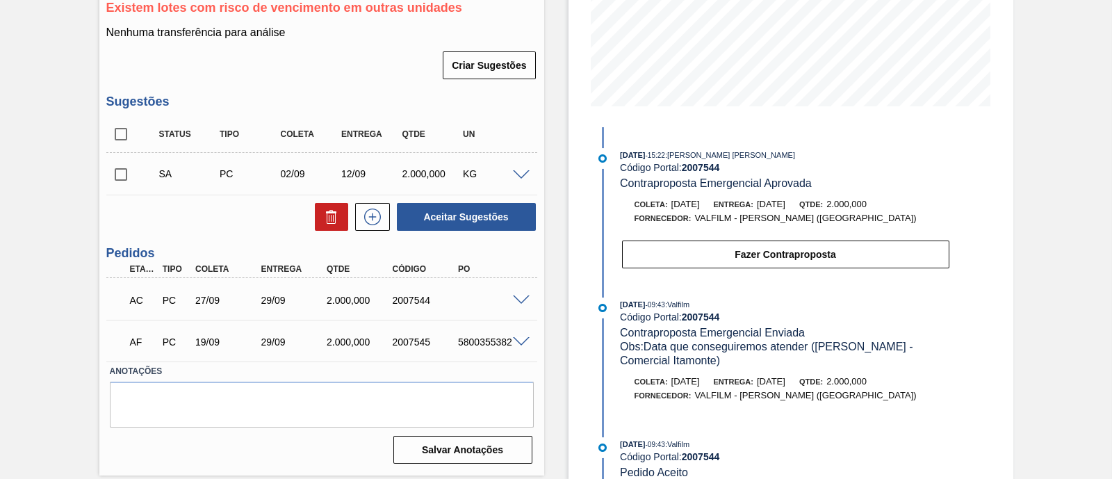
click at [518, 342] on span at bounding box center [521, 342] width 17 height 10
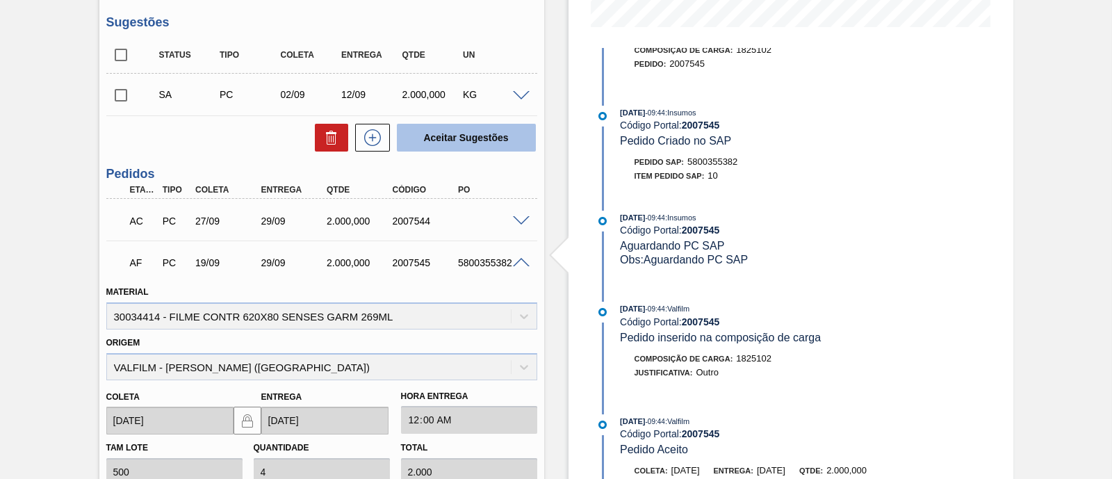
scroll to position [288, 0]
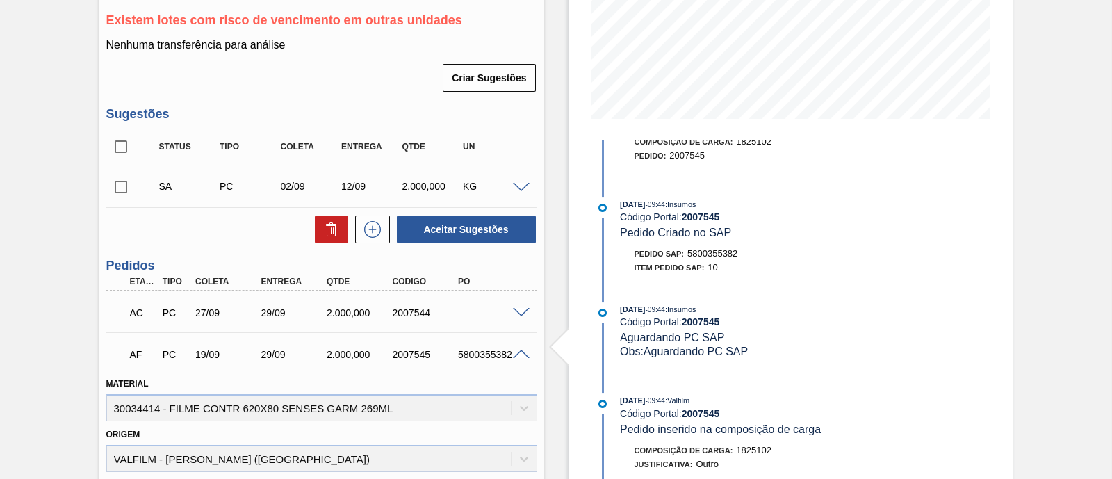
click at [524, 313] on span at bounding box center [521, 313] width 17 height 10
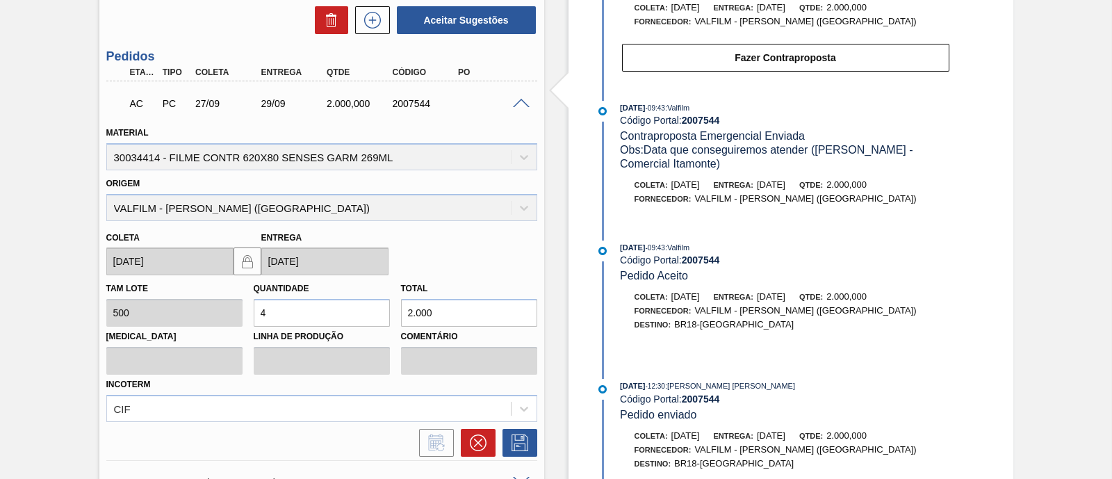
scroll to position [375, 0]
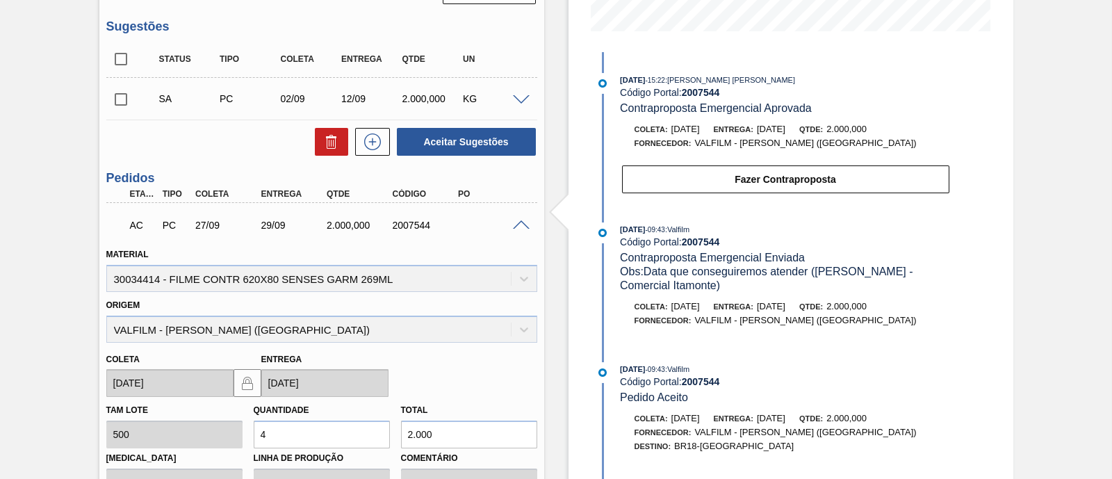
click at [519, 227] on span at bounding box center [521, 225] width 17 height 10
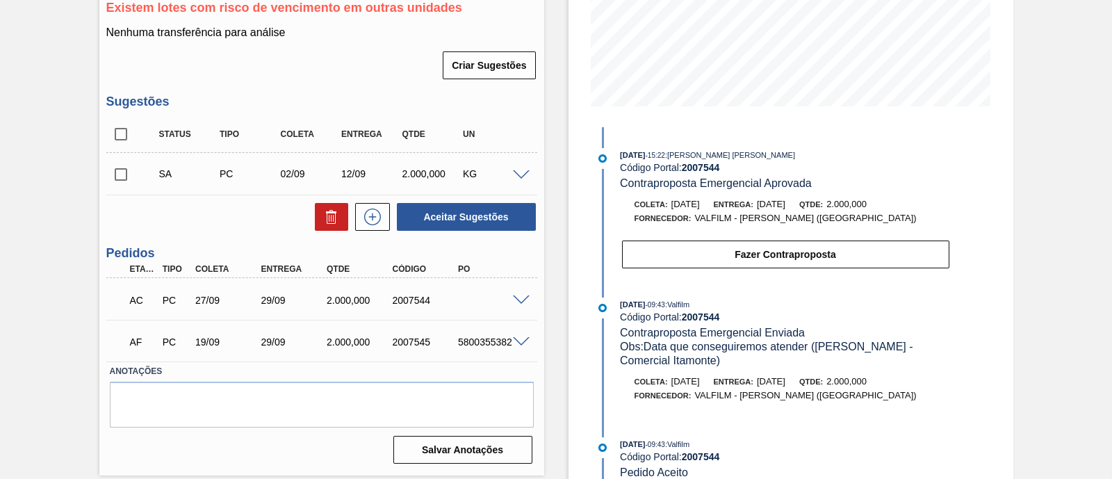
scroll to position [300, 0]
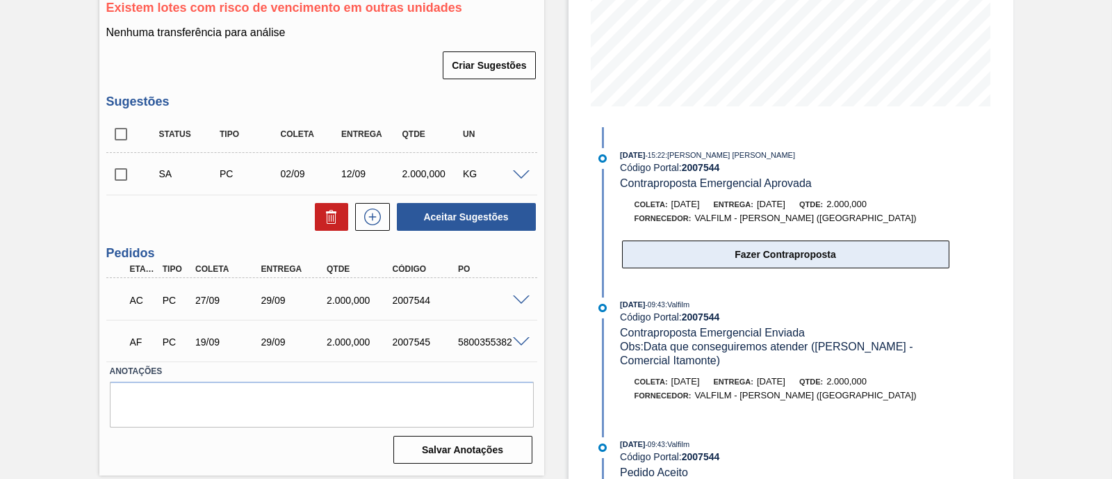
click at [710, 259] on button "Fazer Contraproposta" at bounding box center [785, 254] width 327 height 28
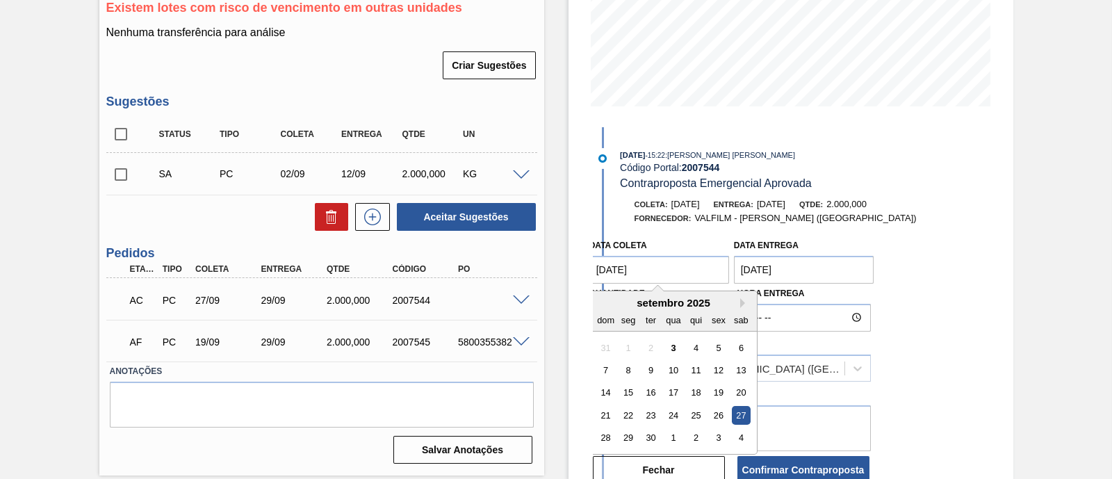
click at [668, 275] on coleta "[DATE]" at bounding box center [659, 270] width 140 height 28
click at [603, 416] on div "21" at bounding box center [605, 415] width 19 height 19
type coleta "[DATE]"
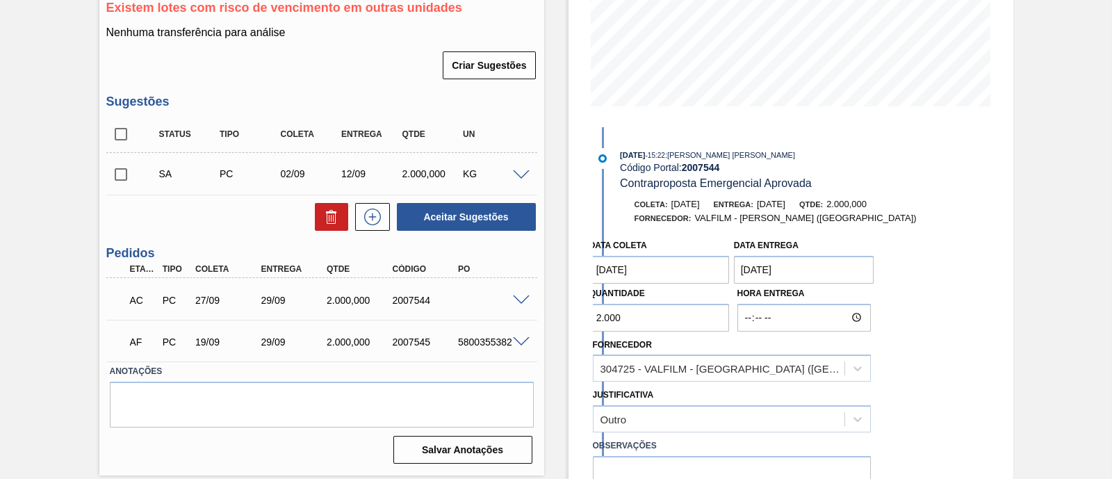
click at [766, 266] on entrega "[DATE]" at bounding box center [804, 270] width 140 height 28
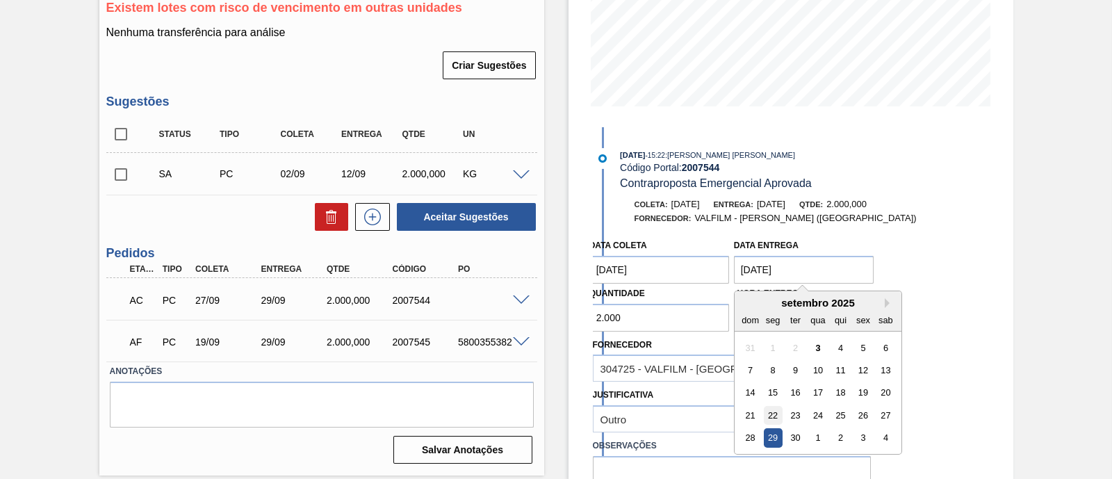
click at [768, 415] on div "22" at bounding box center [772, 415] width 19 height 19
type entrega "[DATE]"
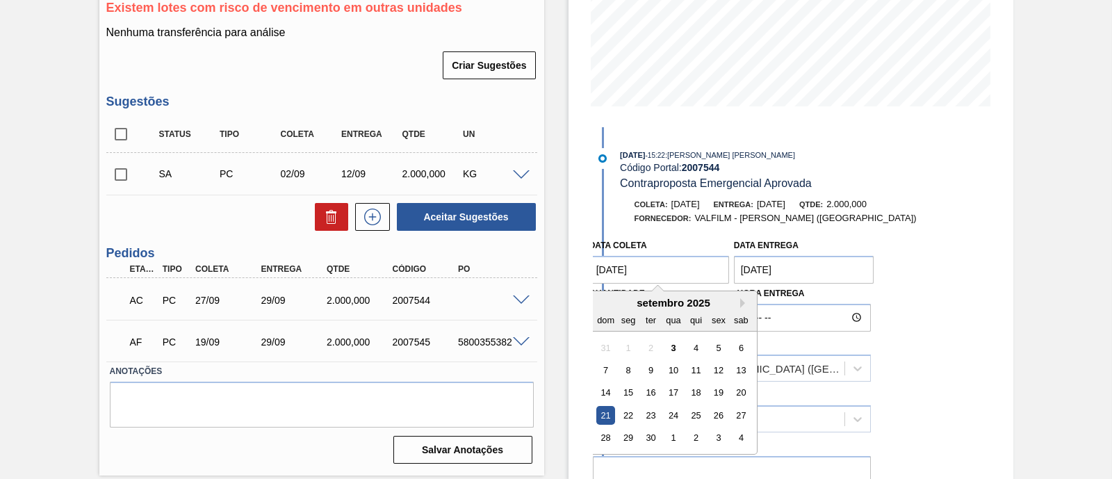
click at [664, 260] on coleta "[DATE]" at bounding box center [659, 270] width 140 height 28
click at [699, 397] on div "18" at bounding box center [696, 392] width 19 height 19
type coleta "[DATE]"
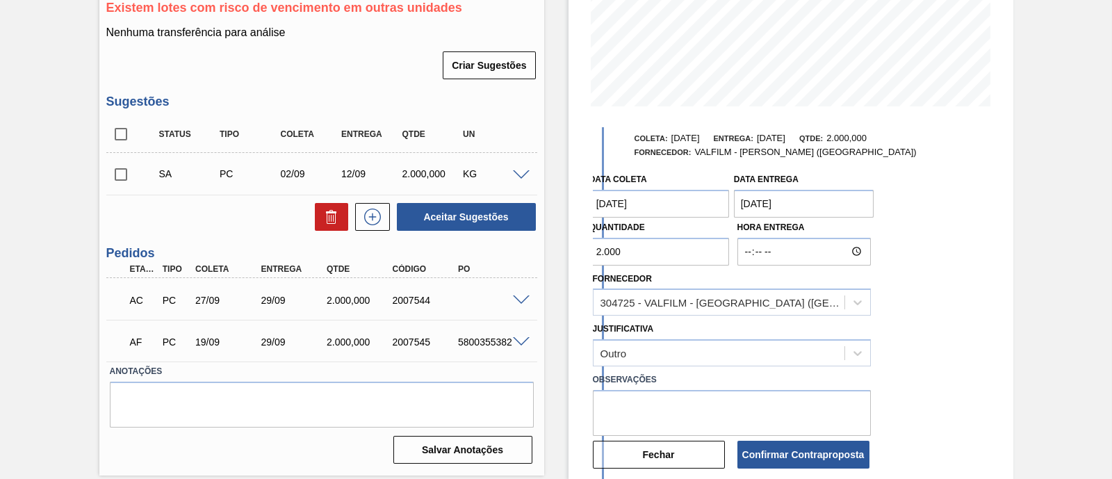
scroll to position [173, 0]
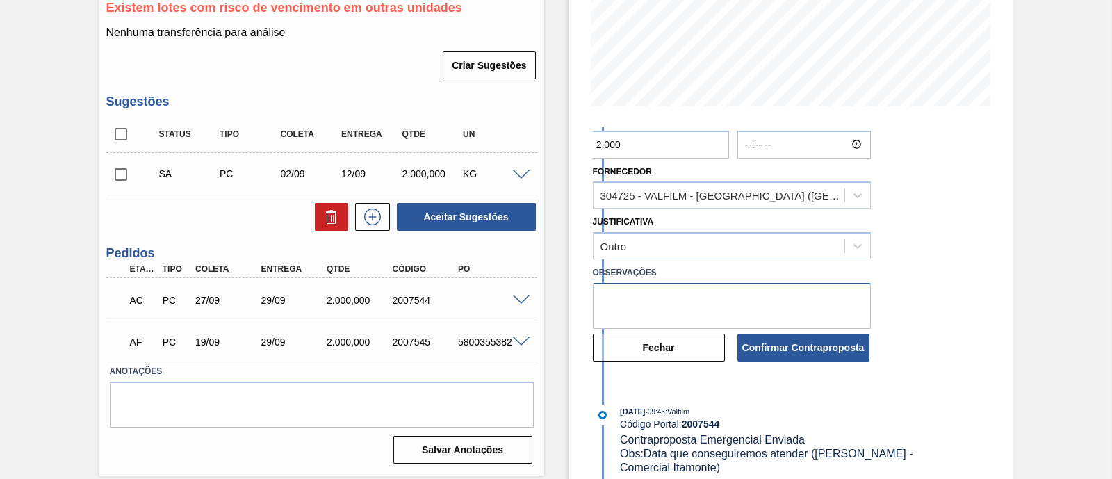
click at [694, 304] on textarea at bounding box center [732, 306] width 278 height 46
type textarea "mudança de fórmula"
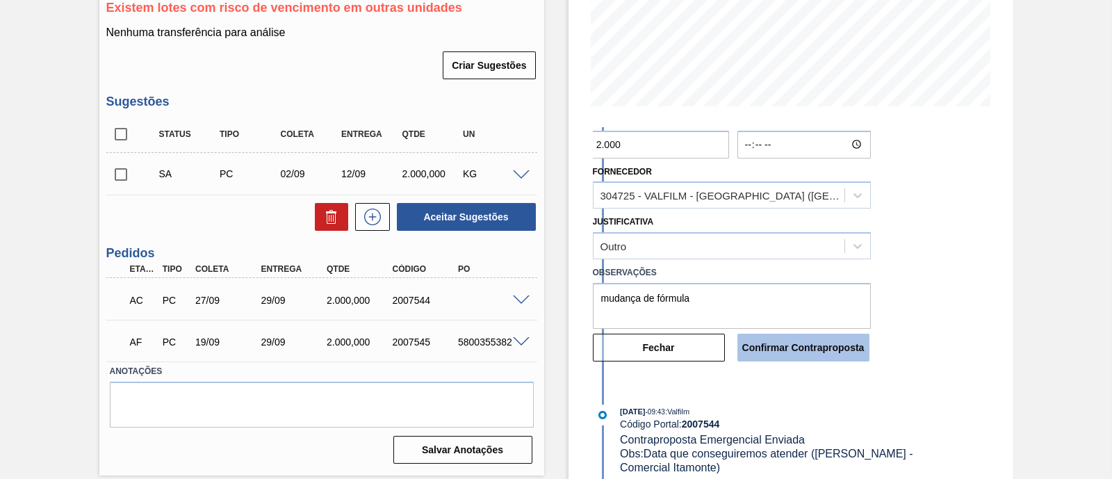
click at [822, 349] on button "Confirmar Contraproposta" at bounding box center [803, 348] width 132 height 28
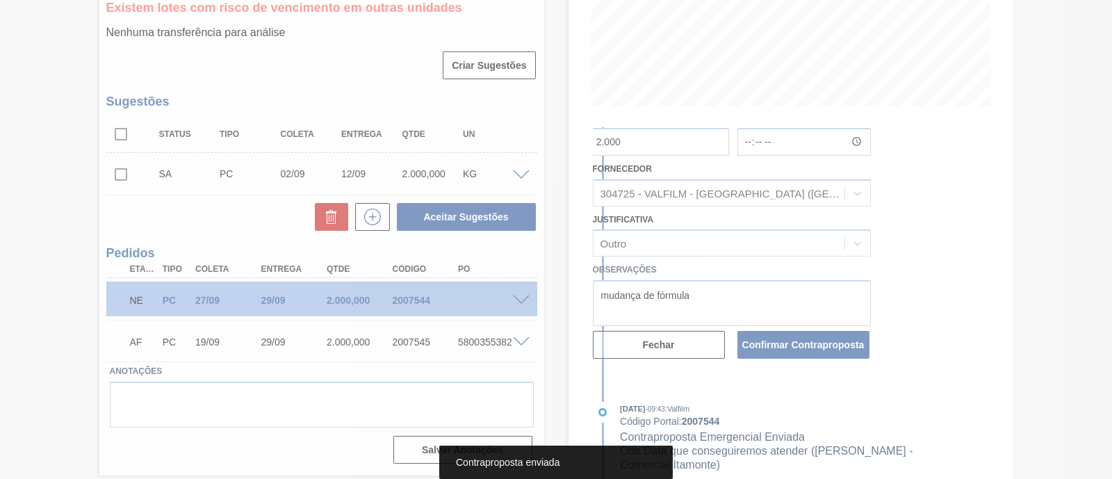
scroll to position [300, 0]
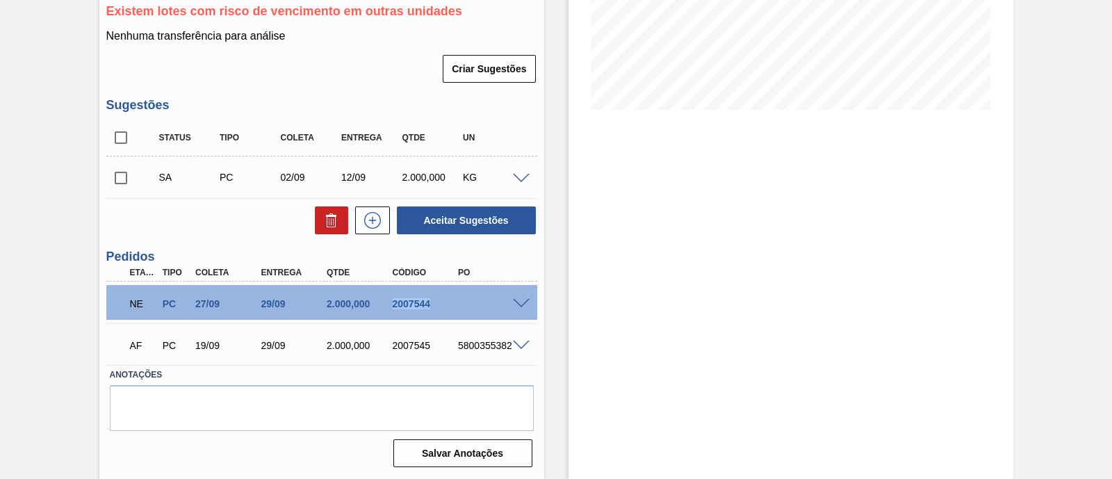
drag, startPoint x: 387, startPoint y: 301, endPoint x: 445, endPoint y: 303, distance: 58.4
click at [445, 303] on div "2007544" at bounding box center [417, 303] width 66 height 11
copy div "2007544"
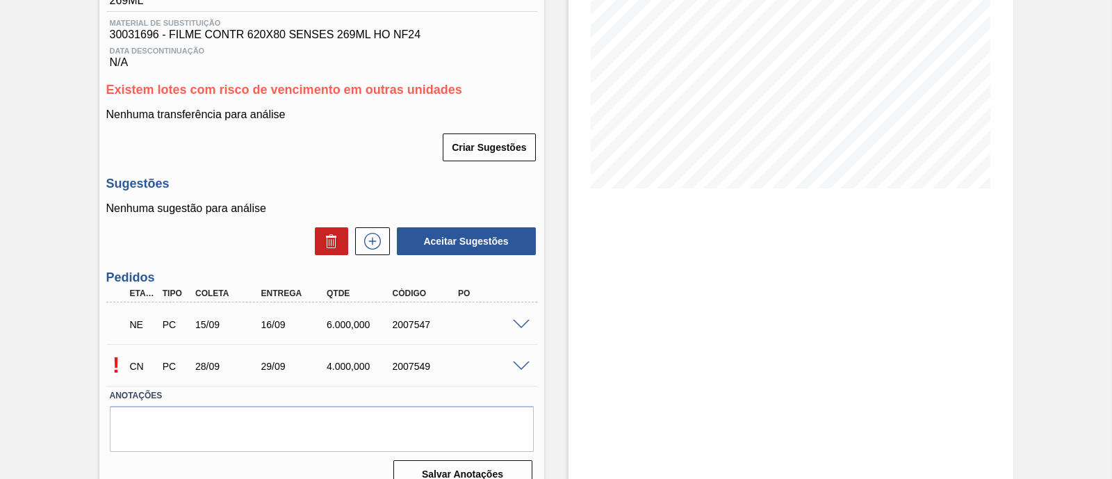
scroll to position [243, 0]
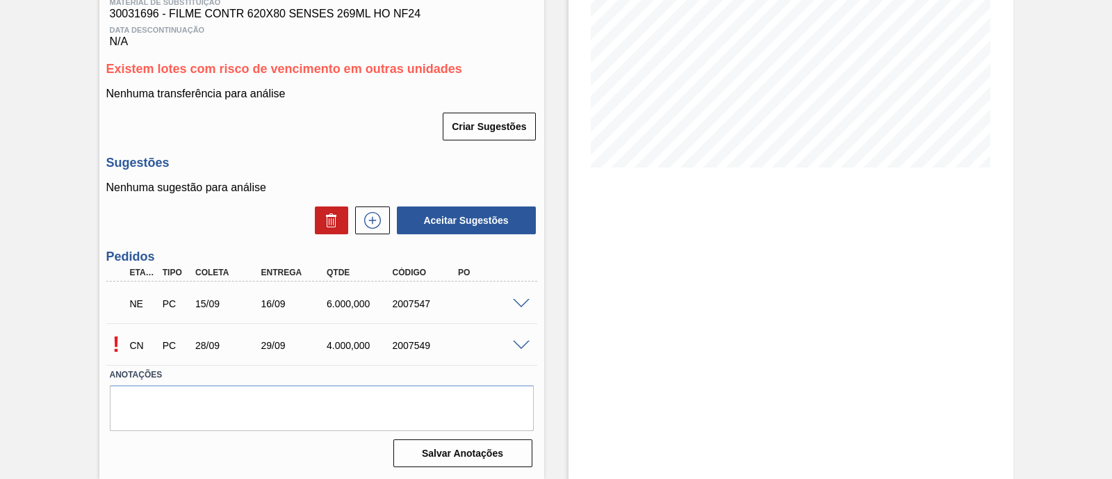
click at [519, 308] on div "NE PC 15/09 16/09 6.000,000 2007547" at bounding box center [321, 302] width 431 height 35
click at [519, 306] on span at bounding box center [521, 304] width 17 height 10
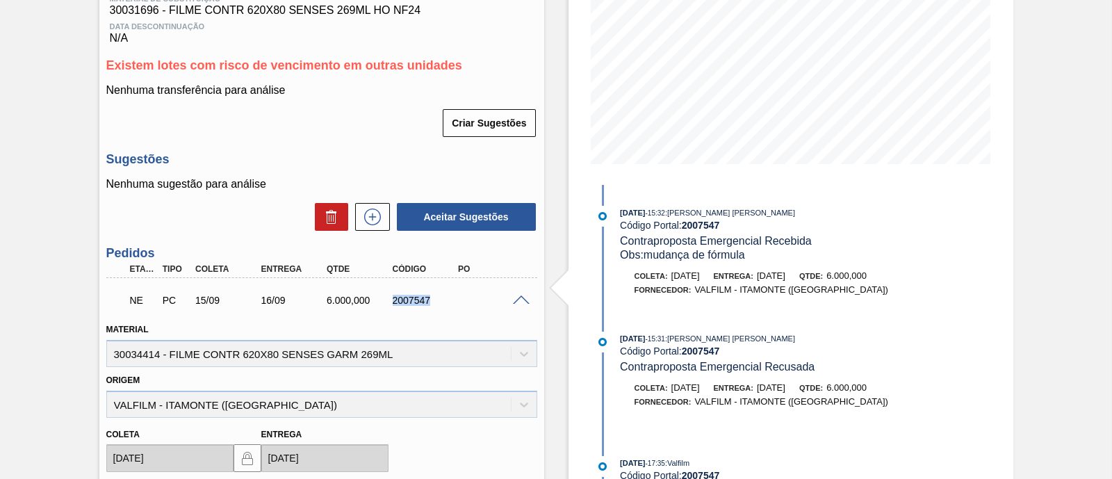
drag, startPoint x: 386, startPoint y: 298, endPoint x: 454, endPoint y: 306, distance: 68.6
click at [450, 306] on div "2007547" at bounding box center [417, 300] width 66 height 11
copy div "2007547"
